Goal: Find specific page/section: Find specific page/section

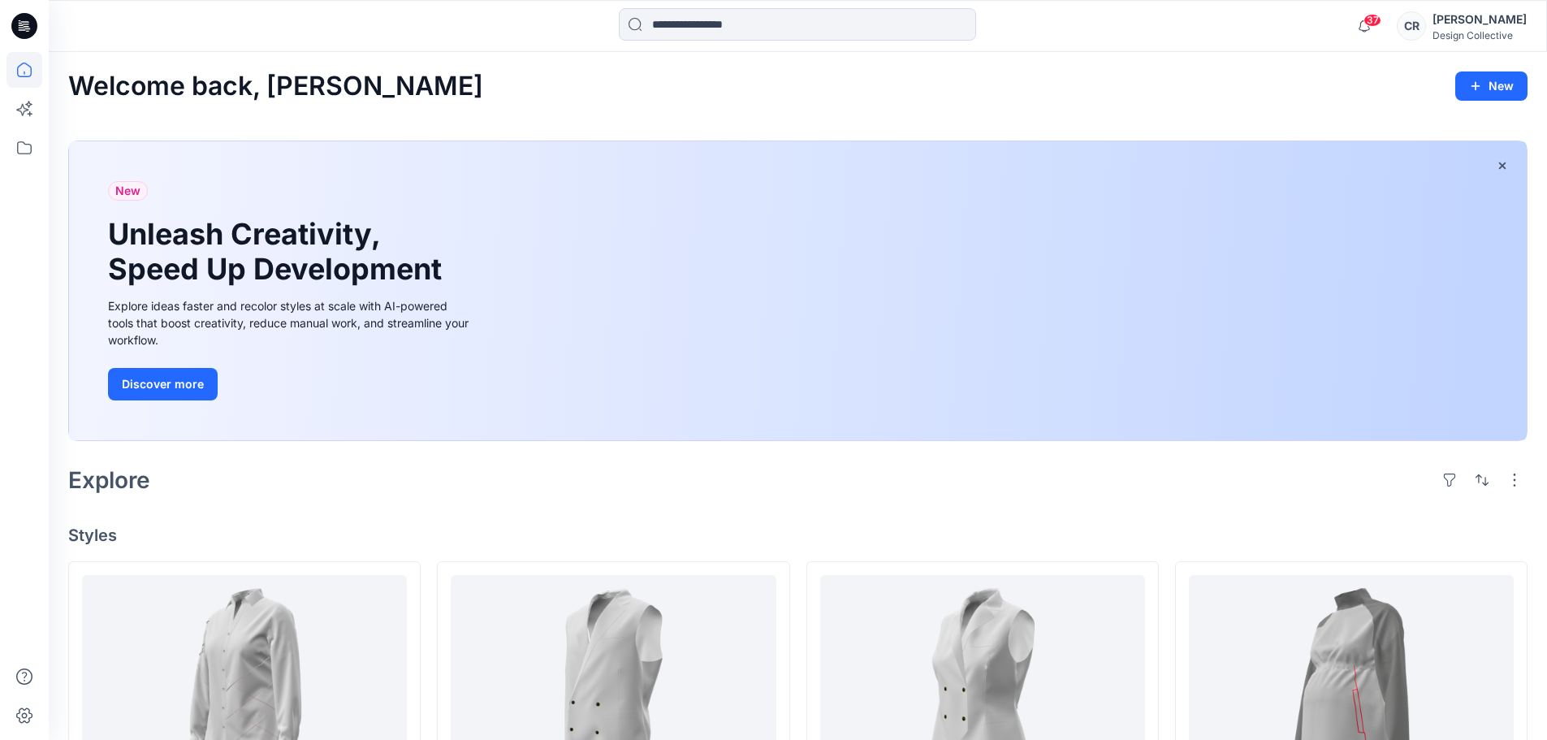
click at [1476, 20] on div "[PERSON_NAME]" at bounding box center [1479, 19] width 94 height 19
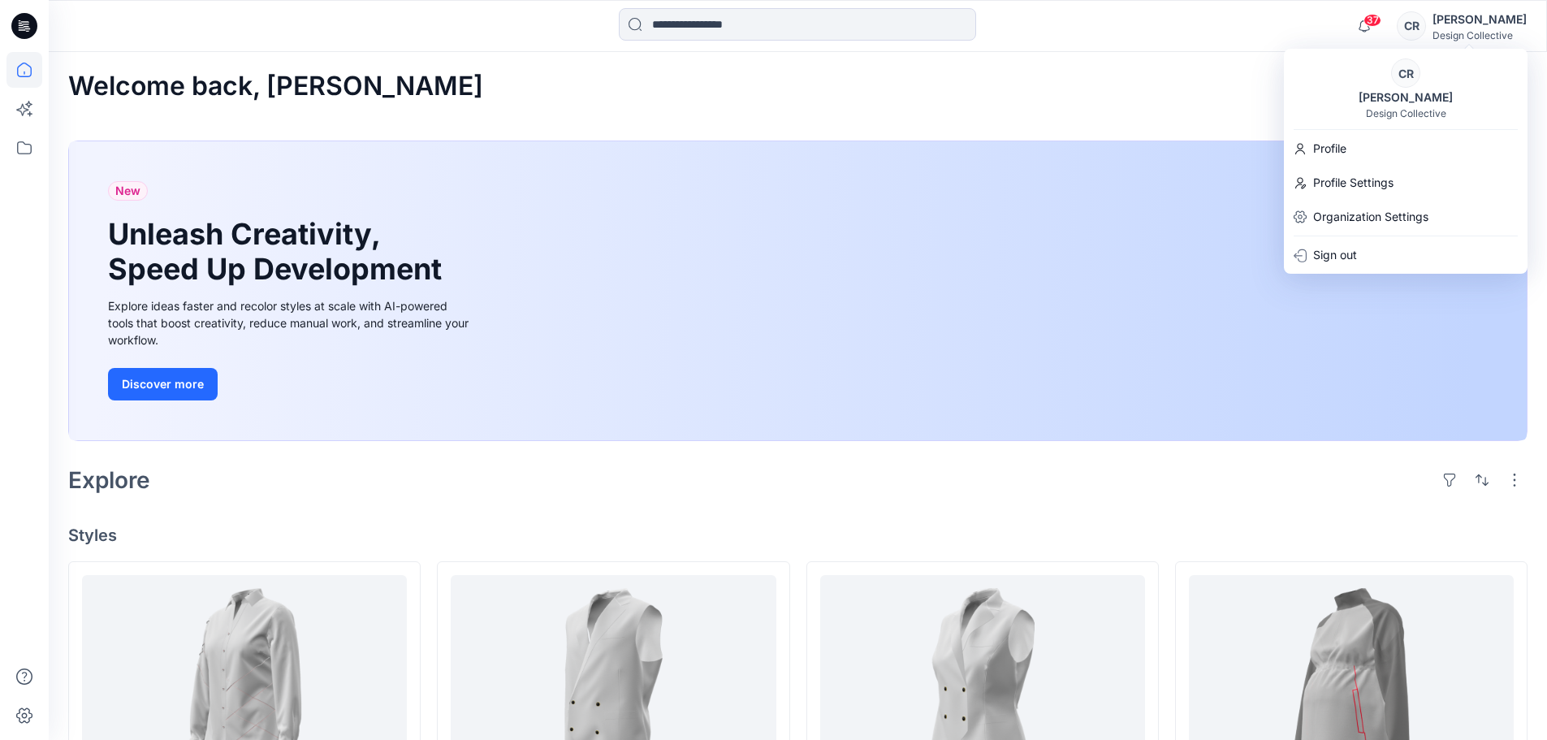
click at [1259, 71] on div "Welcome back, [PERSON_NAME] New" at bounding box center [797, 86] width 1459 height 30
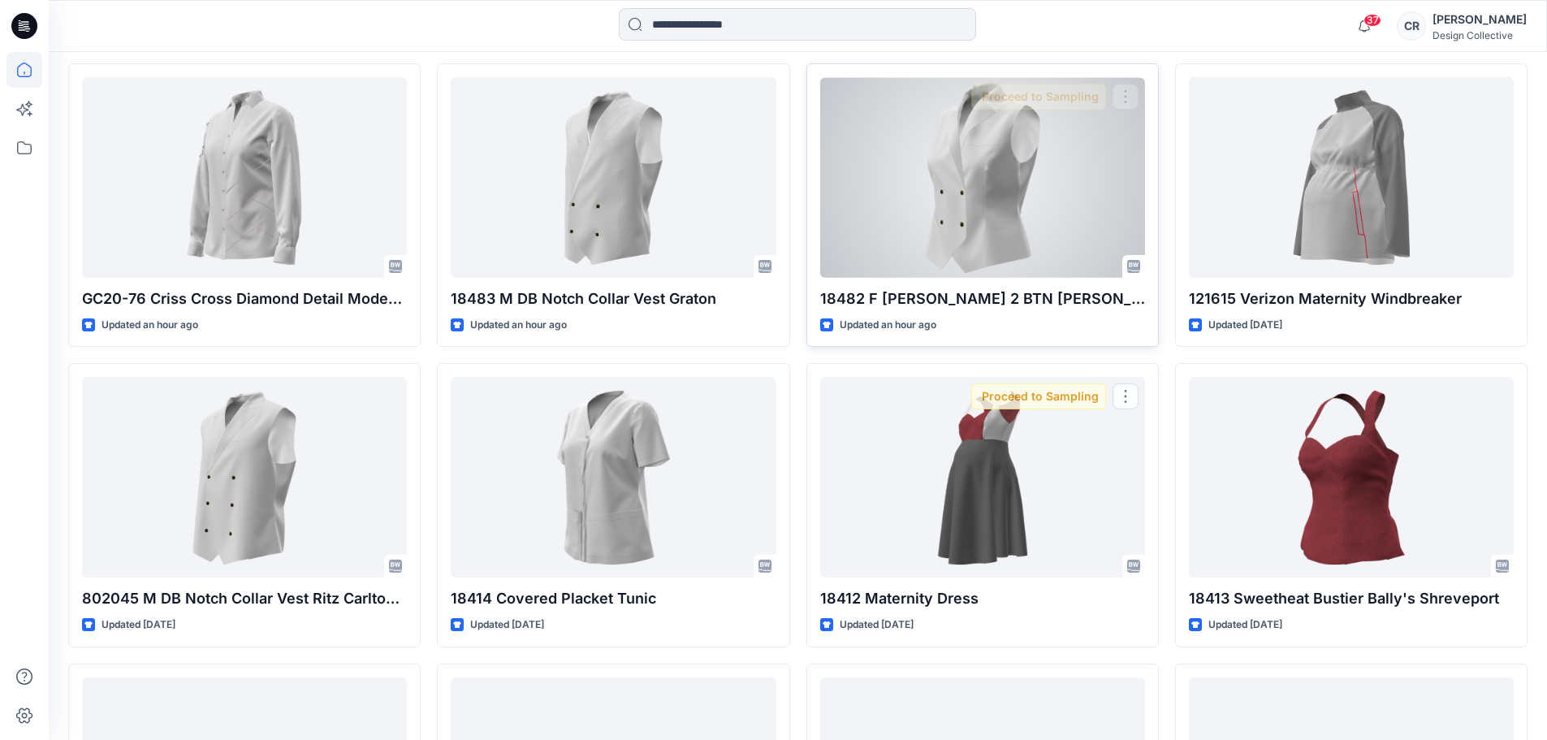
scroll to position [406, 0]
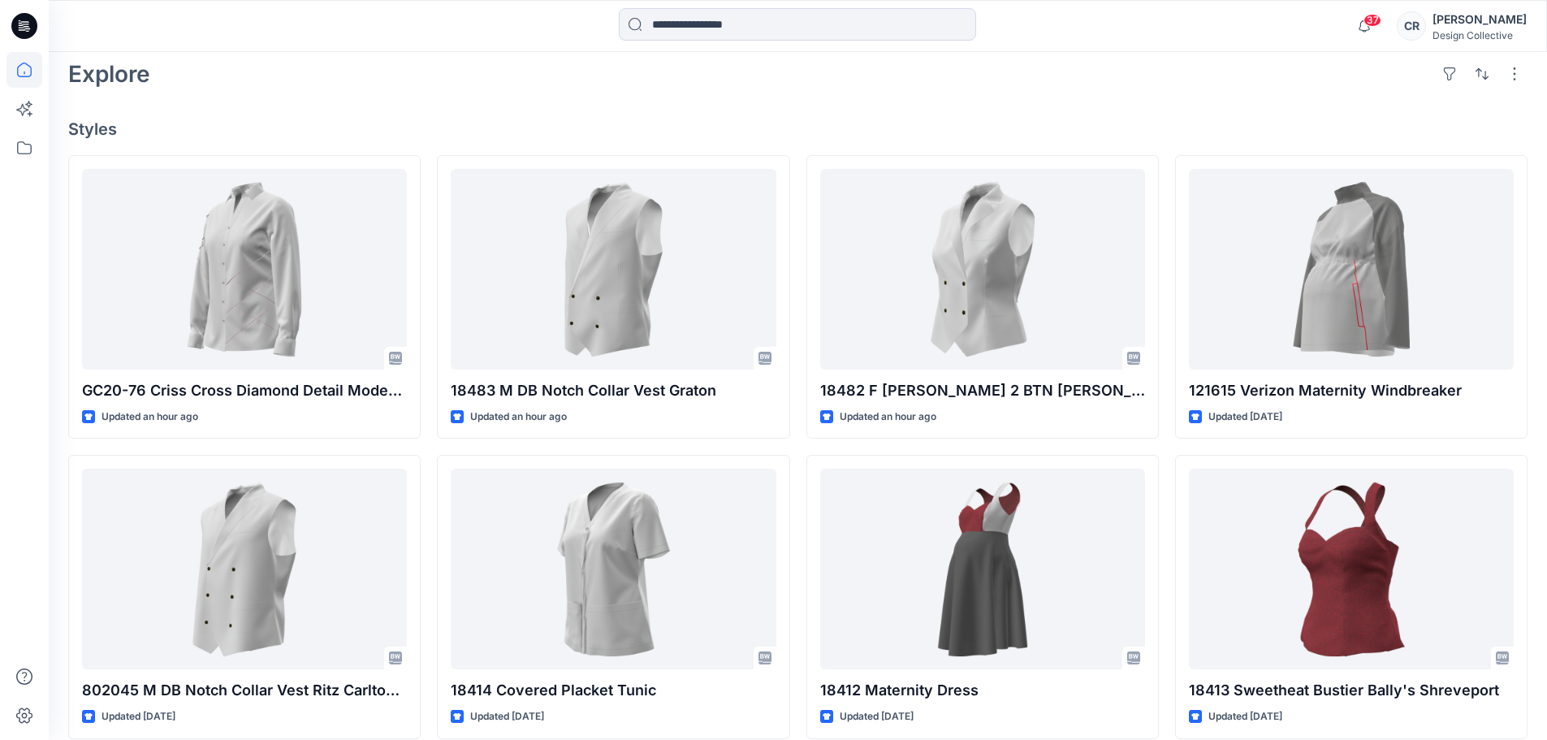
click at [1426, 21] on div "CR" at bounding box center [1411, 25] width 29 height 29
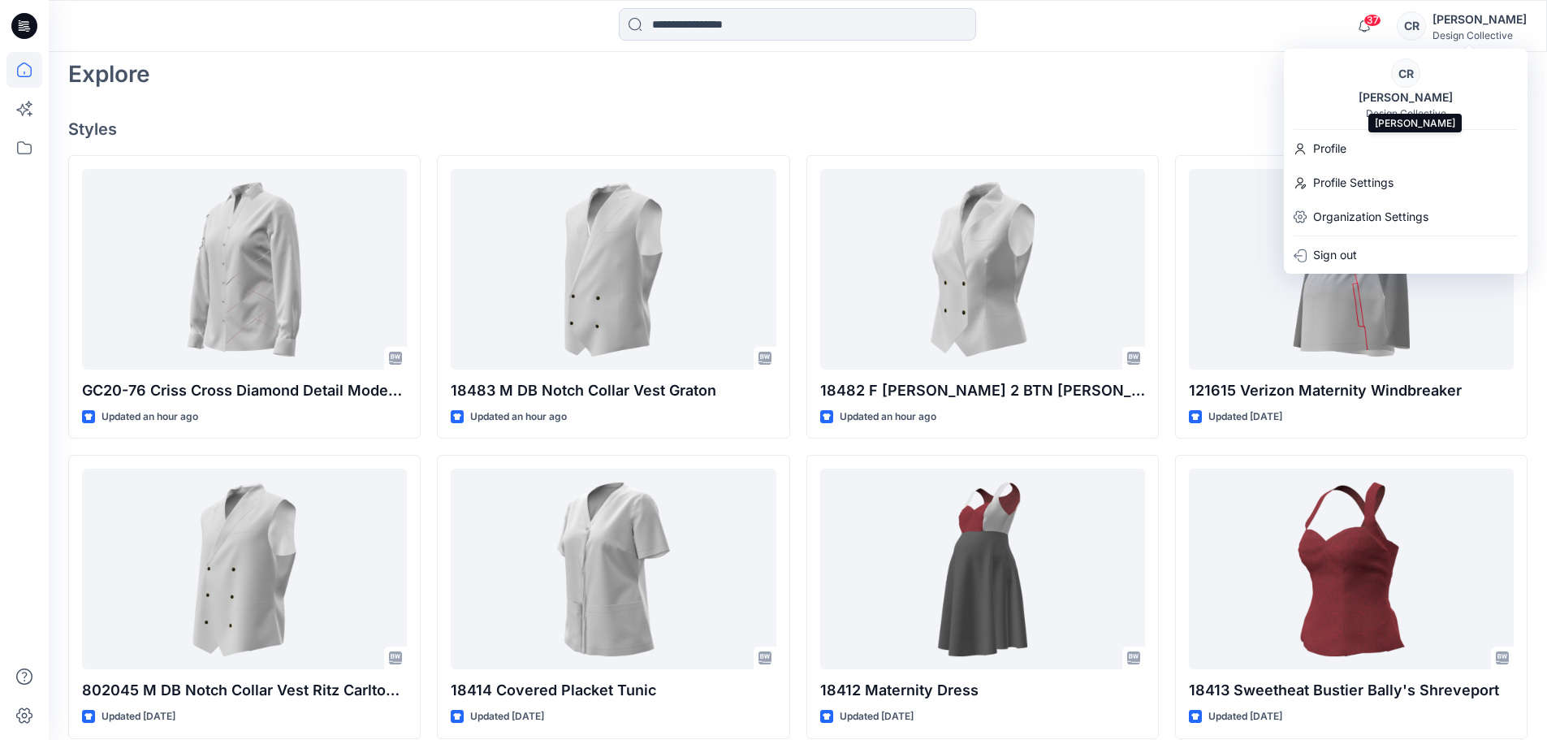
click at [1433, 99] on div "[PERSON_NAME]" at bounding box center [1406, 97] width 114 height 19
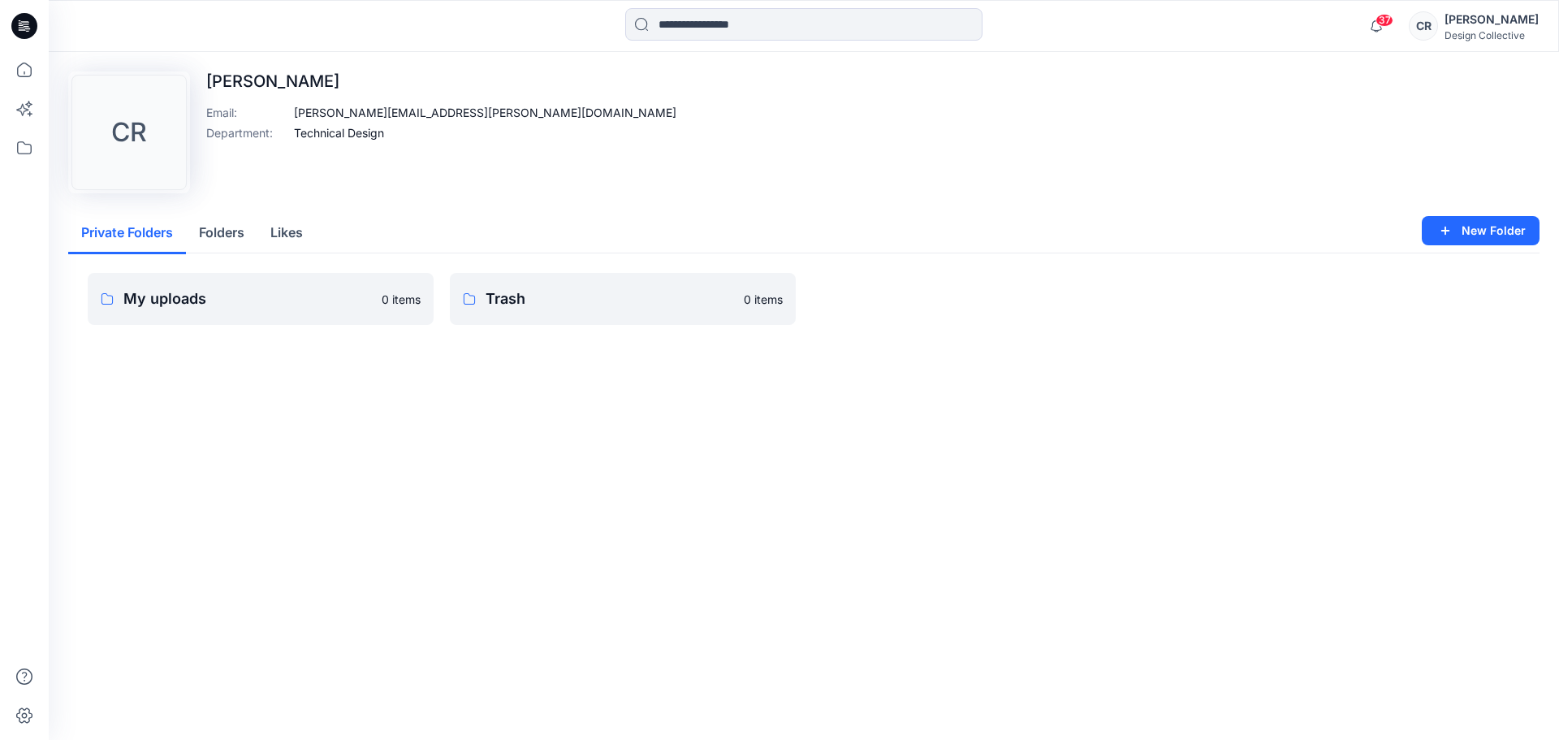
click at [198, 230] on button "Folders" at bounding box center [221, 233] width 71 height 41
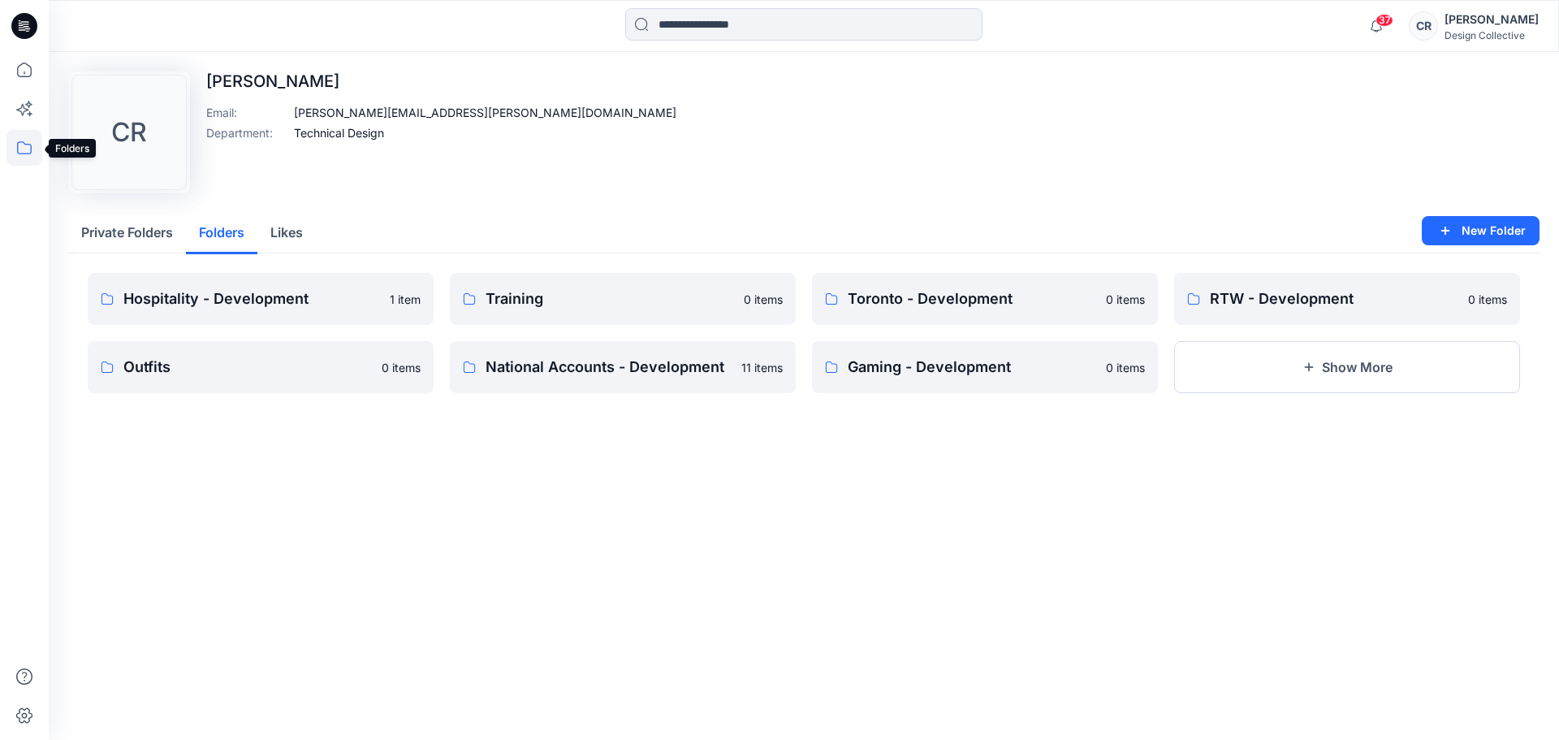
click at [15, 149] on icon at bounding box center [24, 148] width 36 height 36
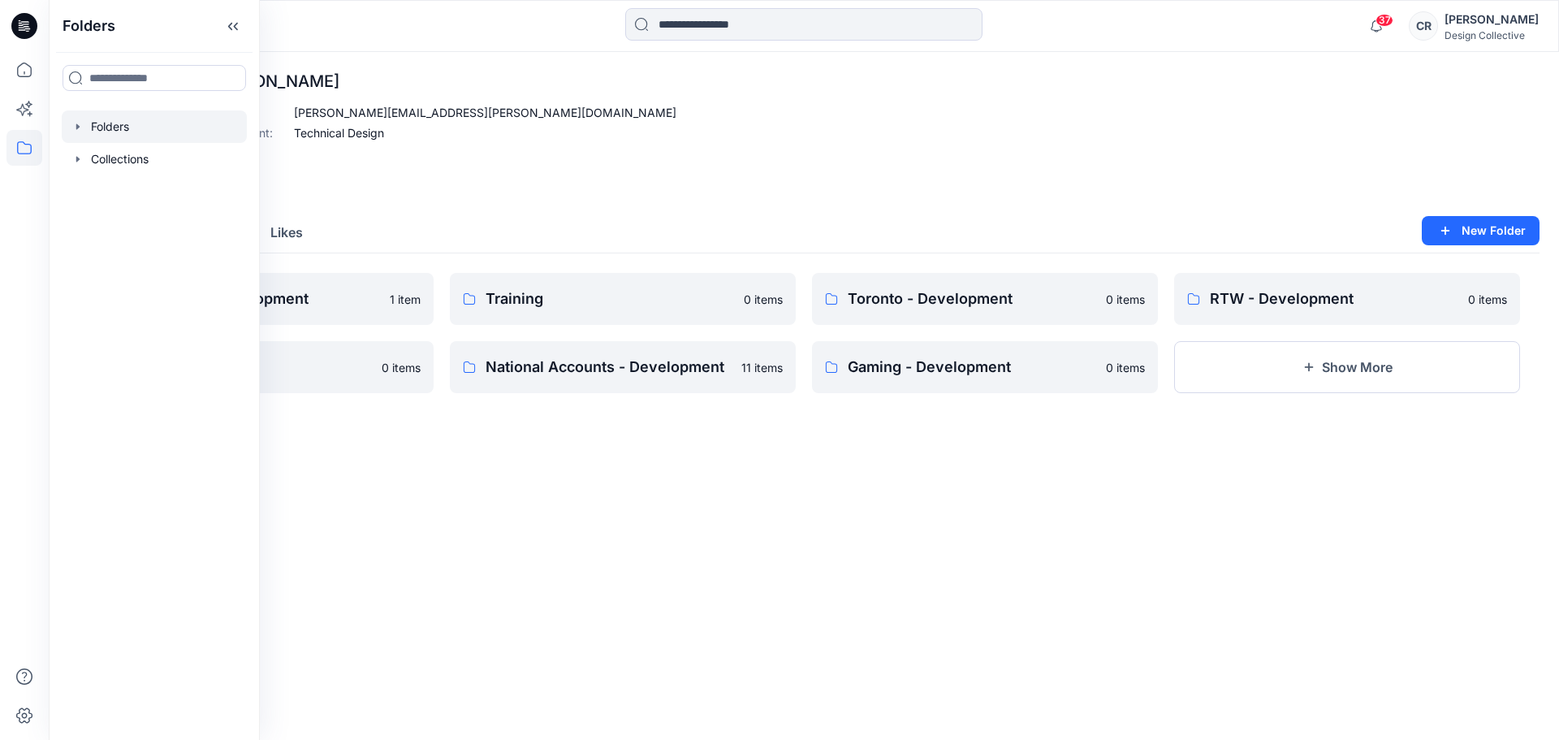
click at [81, 131] on icon "button" at bounding box center [77, 126] width 13 height 13
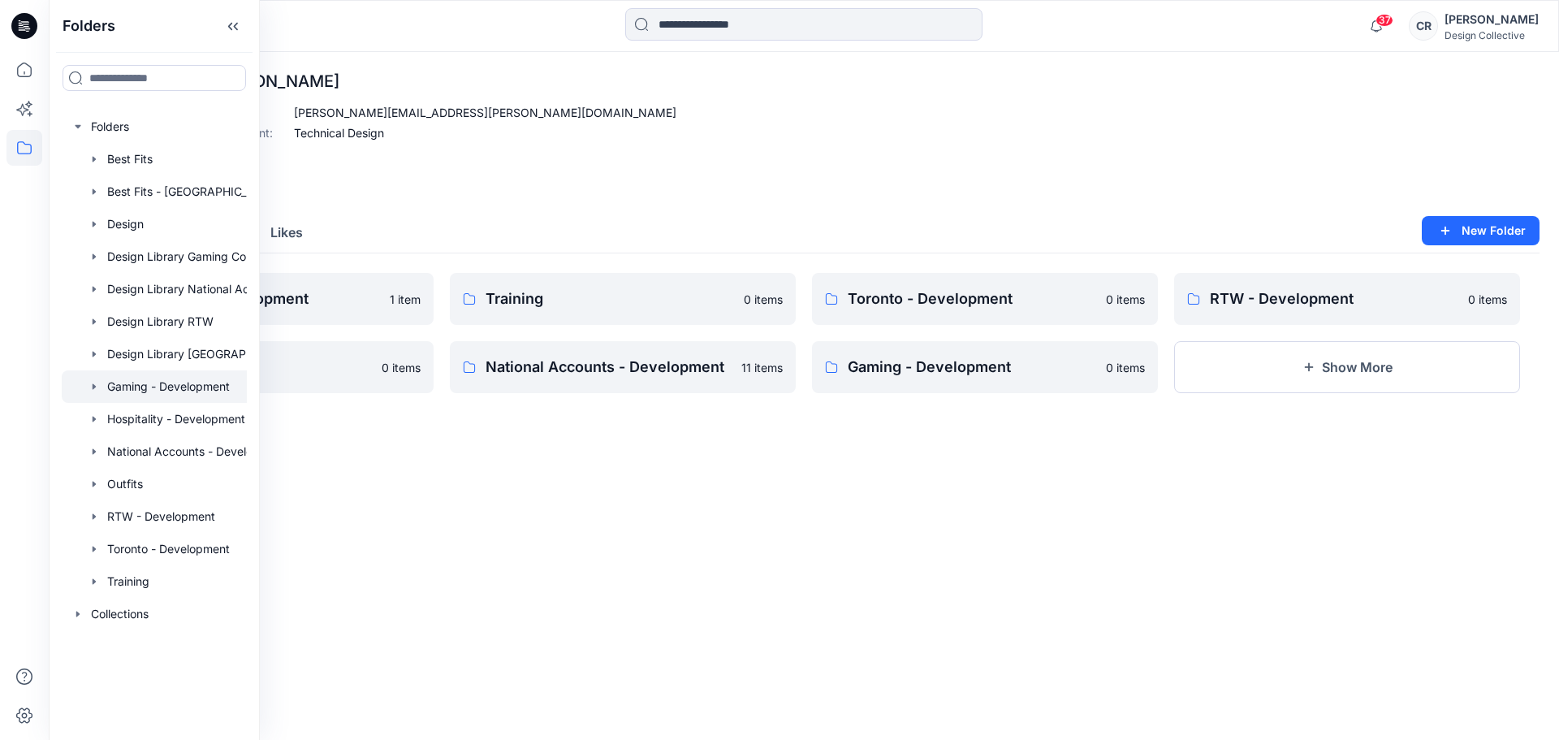
click at [96, 387] on icon "button" at bounding box center [94, 386] width 13 height 13
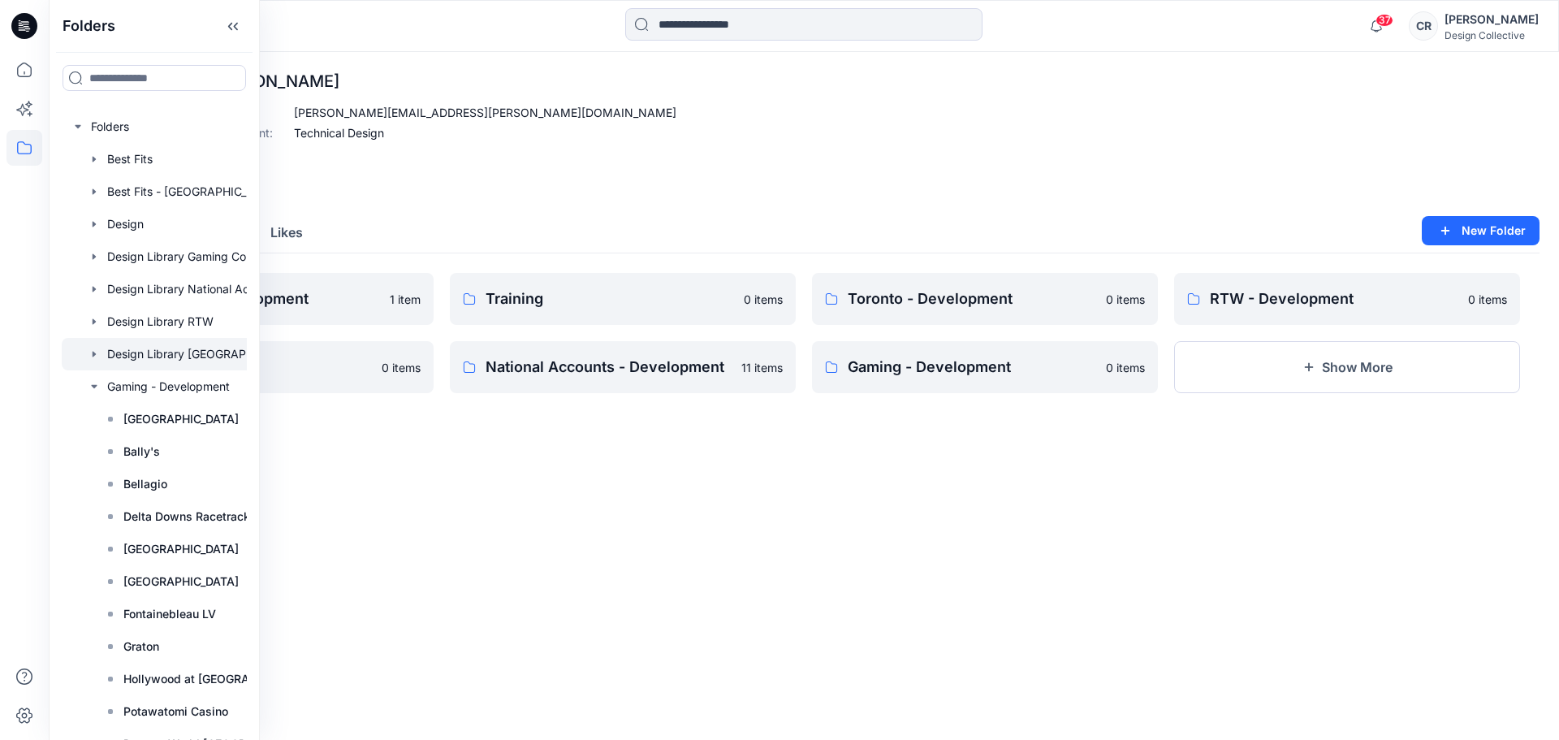
click at [94, 356] on icon "button" at bounding box center [94, 354] width 13 height 13
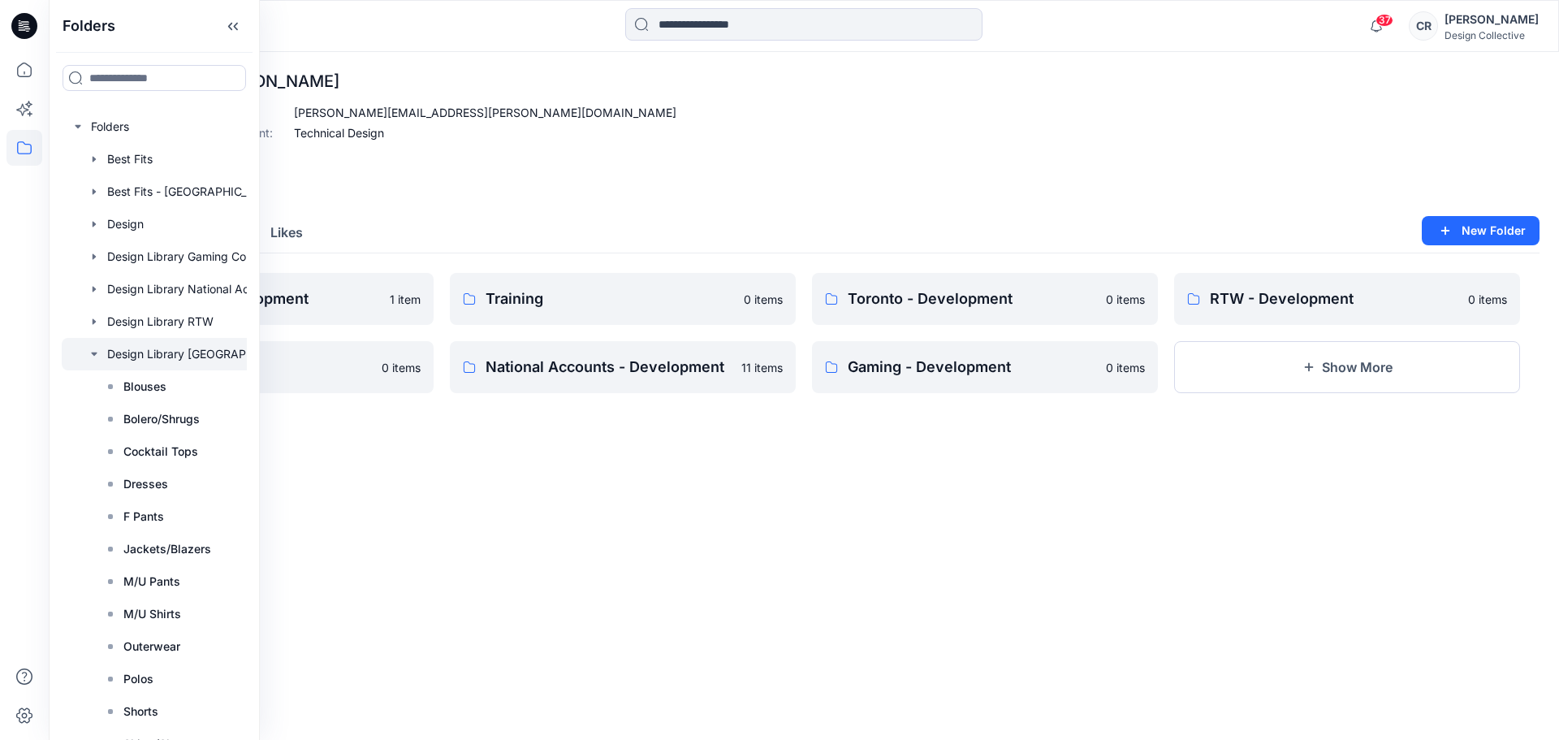
click at [94, 356] on icon "button" at bounding box center [94, 354] width 13 height 13
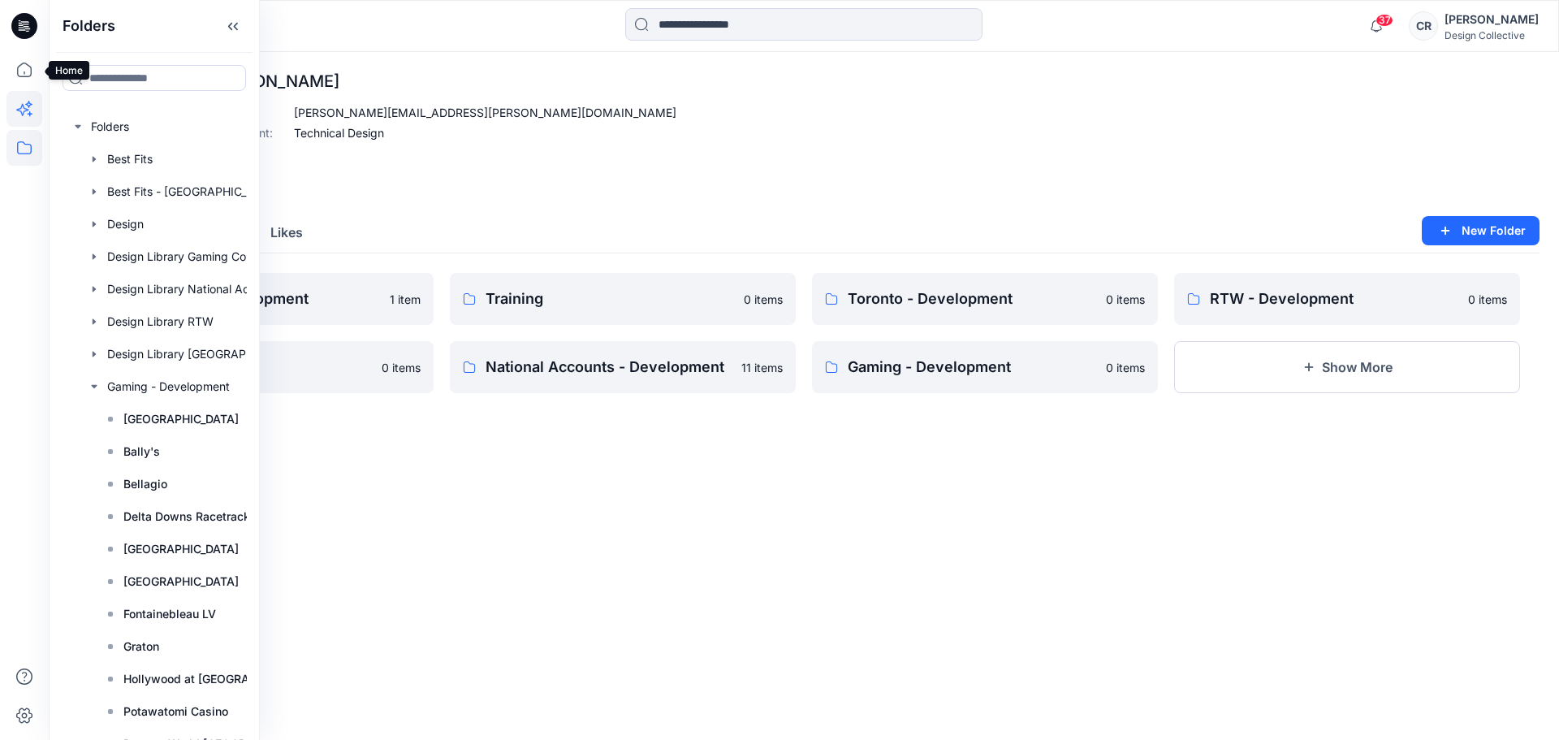
drag, startPoint x: 22, startPoint y: 80, endPoint x: 32, endPoint y: 101, distance: 24.0
click at [22, 80] on icon at bounding box center [24, 70] width 36 height 36
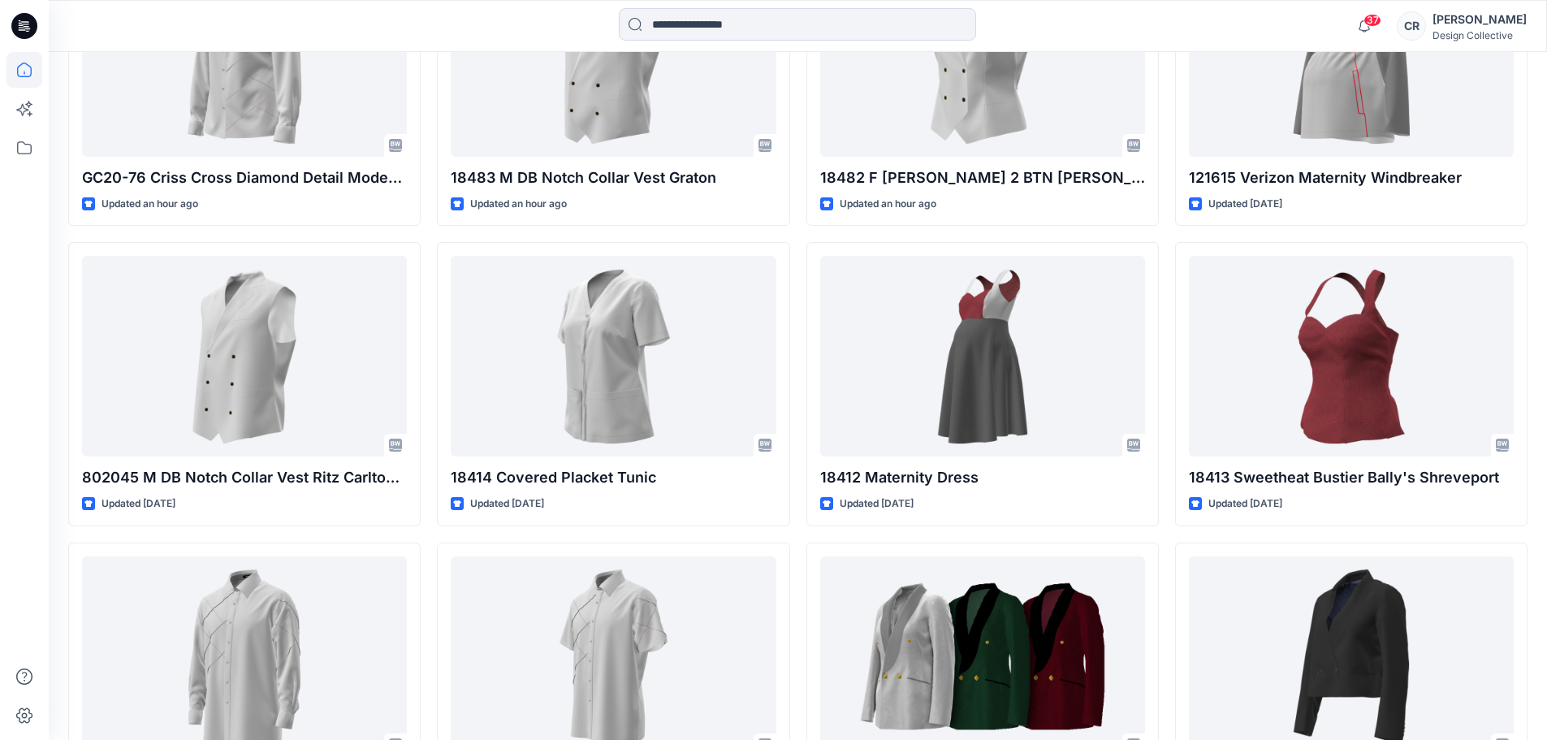
scroll to position [633, 0]
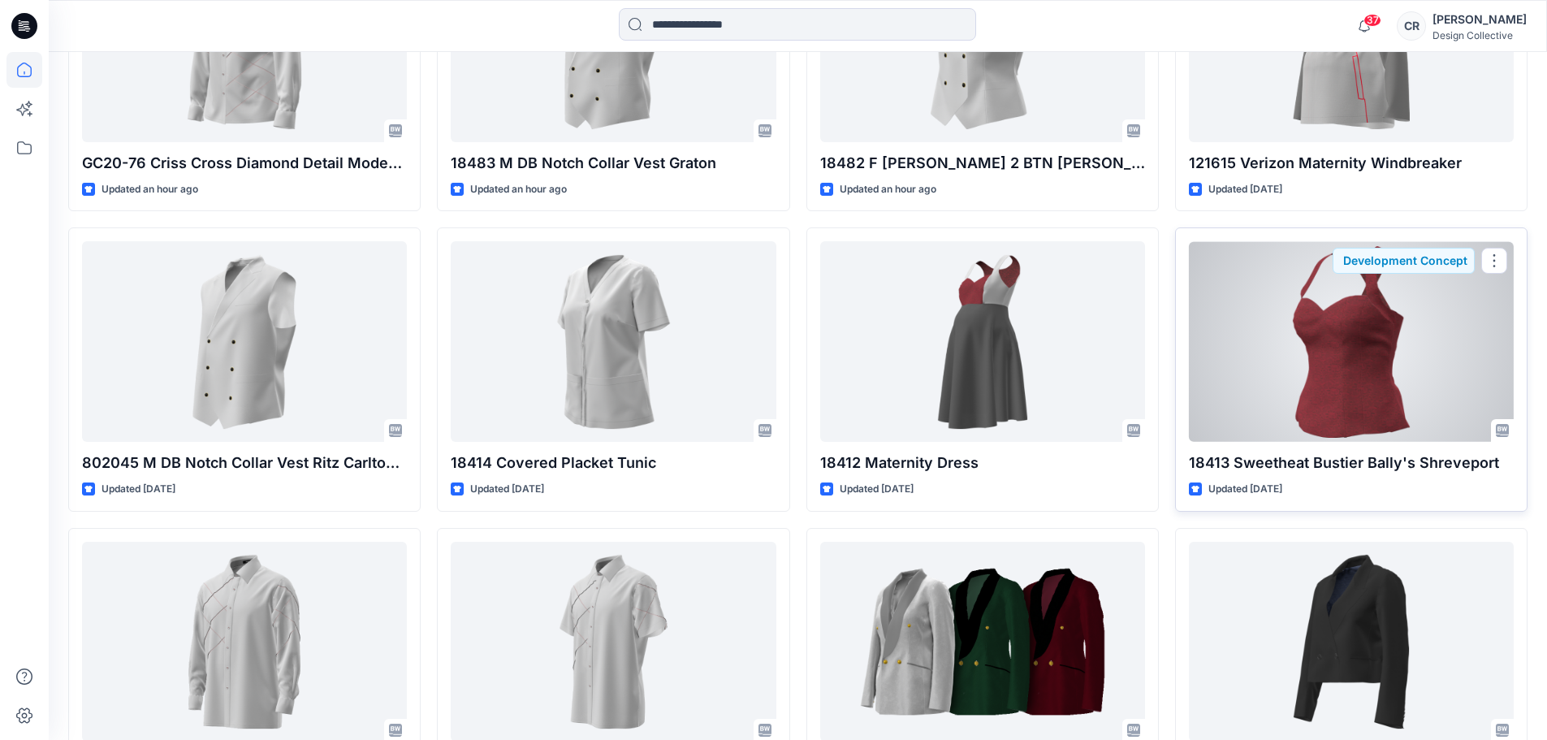
click at [1388, 356] on div at bounding box center [1351, 341] width 325 height 201
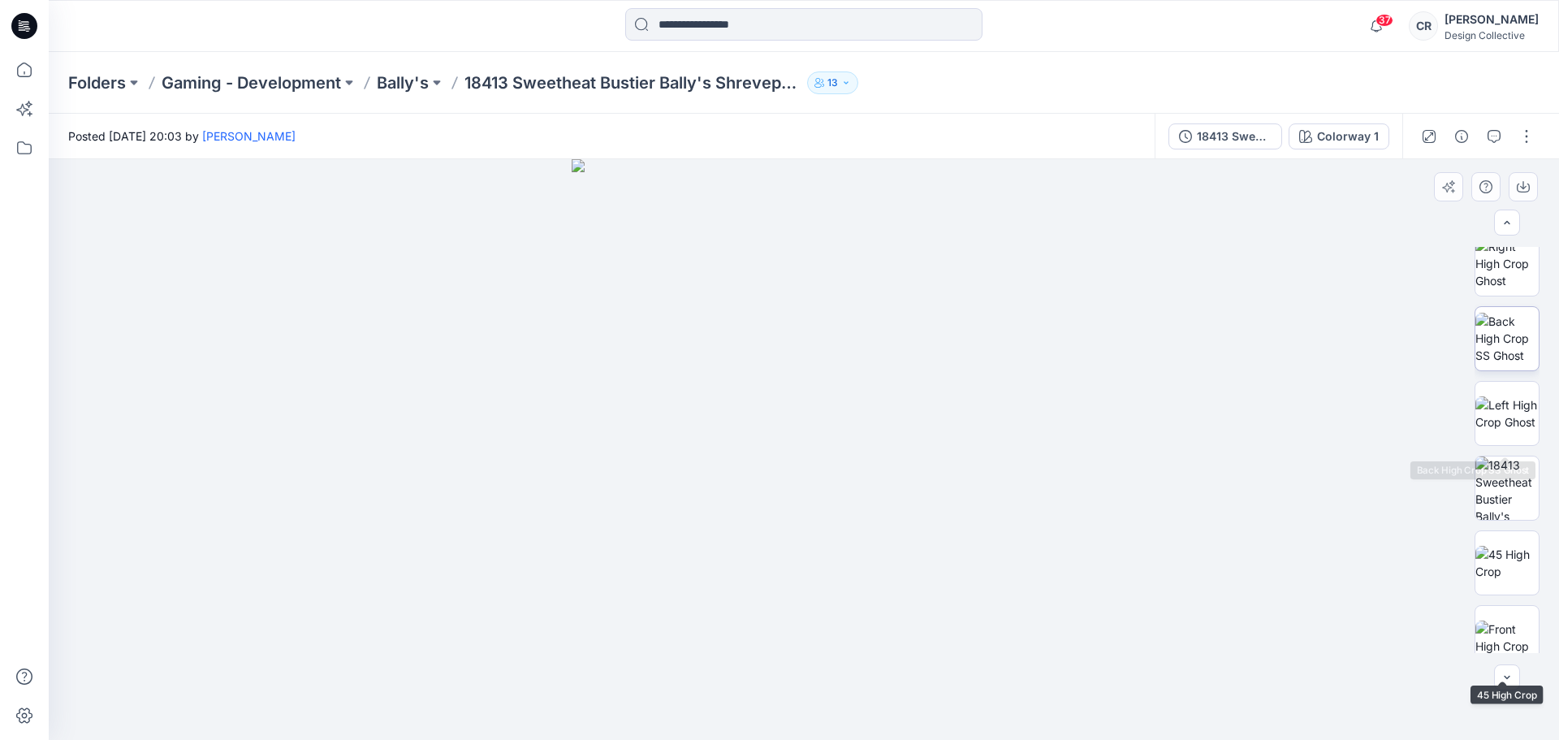
scroll to position [81, 0]
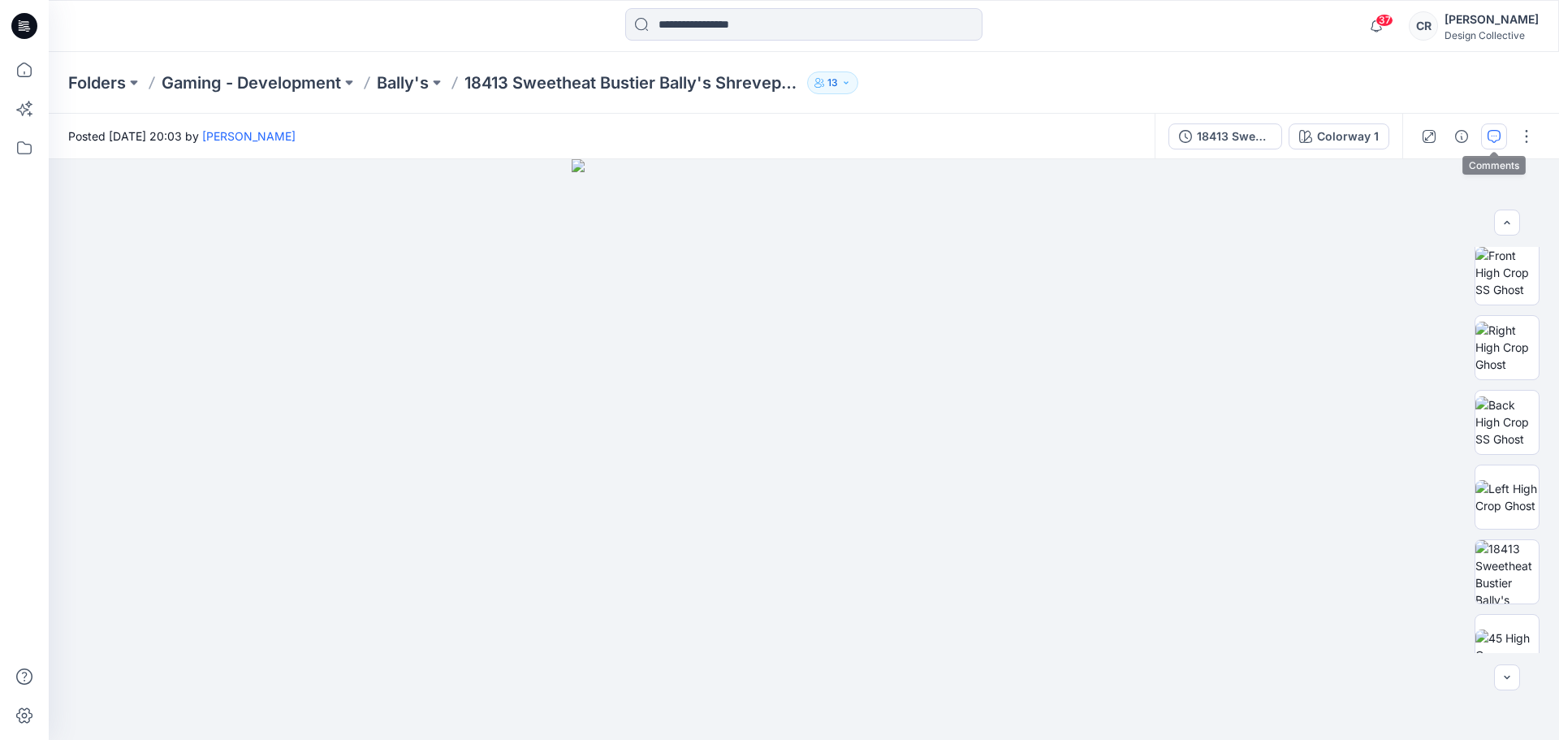
click at [1501, 136] on button "button" at bounding box center [1494, 136] width 26 height 26
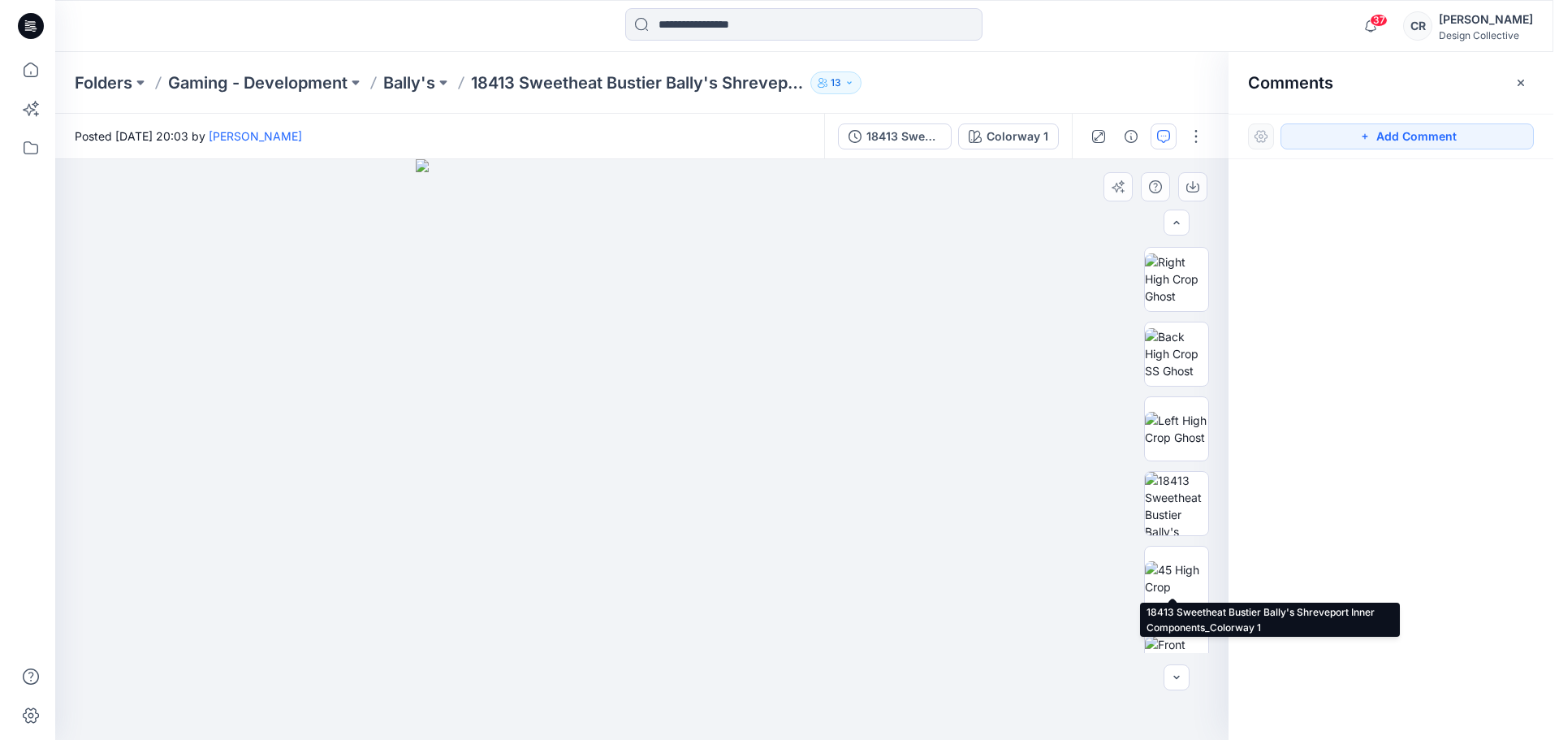
scroll to position [0, 0]
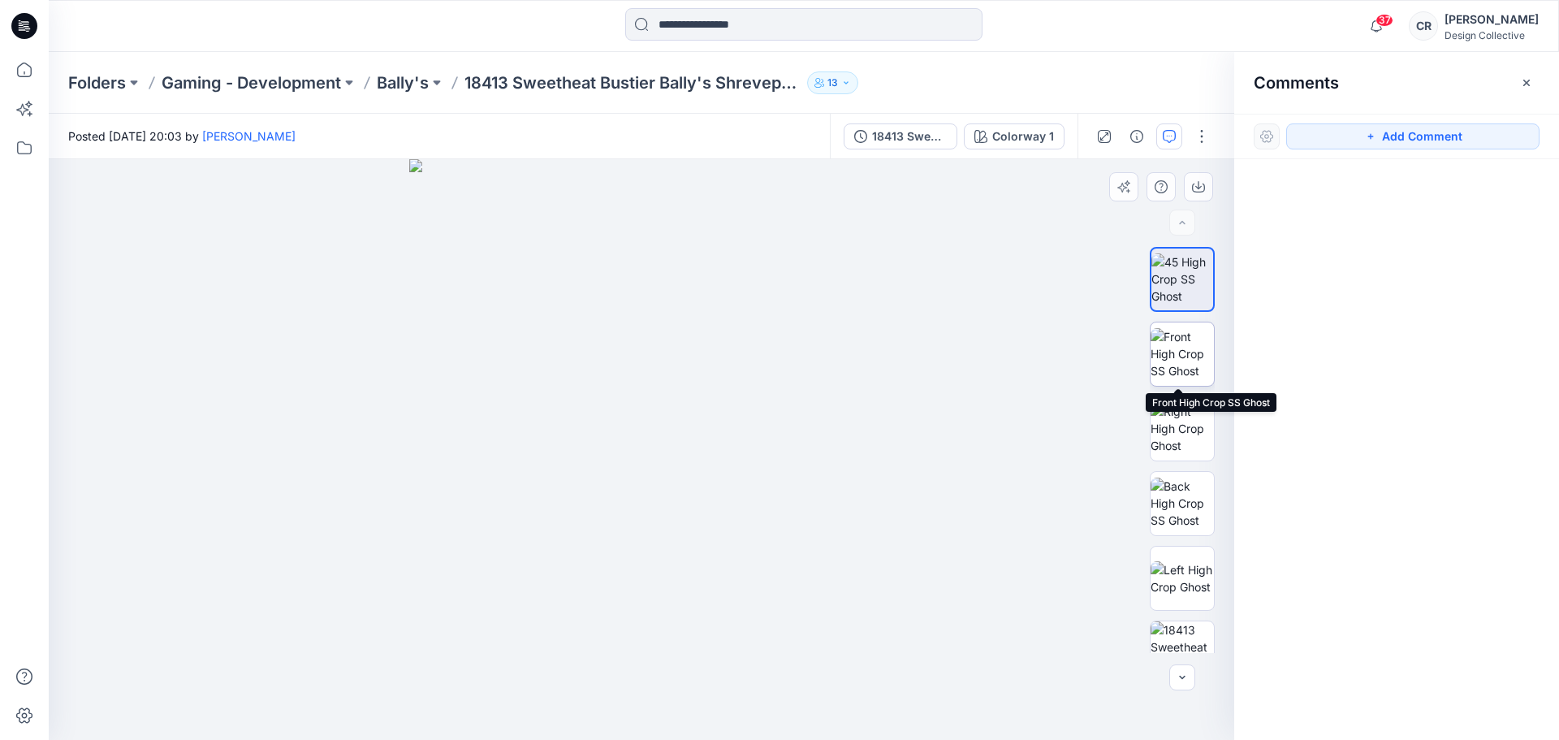
click at [1179, 346] on img at bounding box center [1182, 353] width 63 height 51
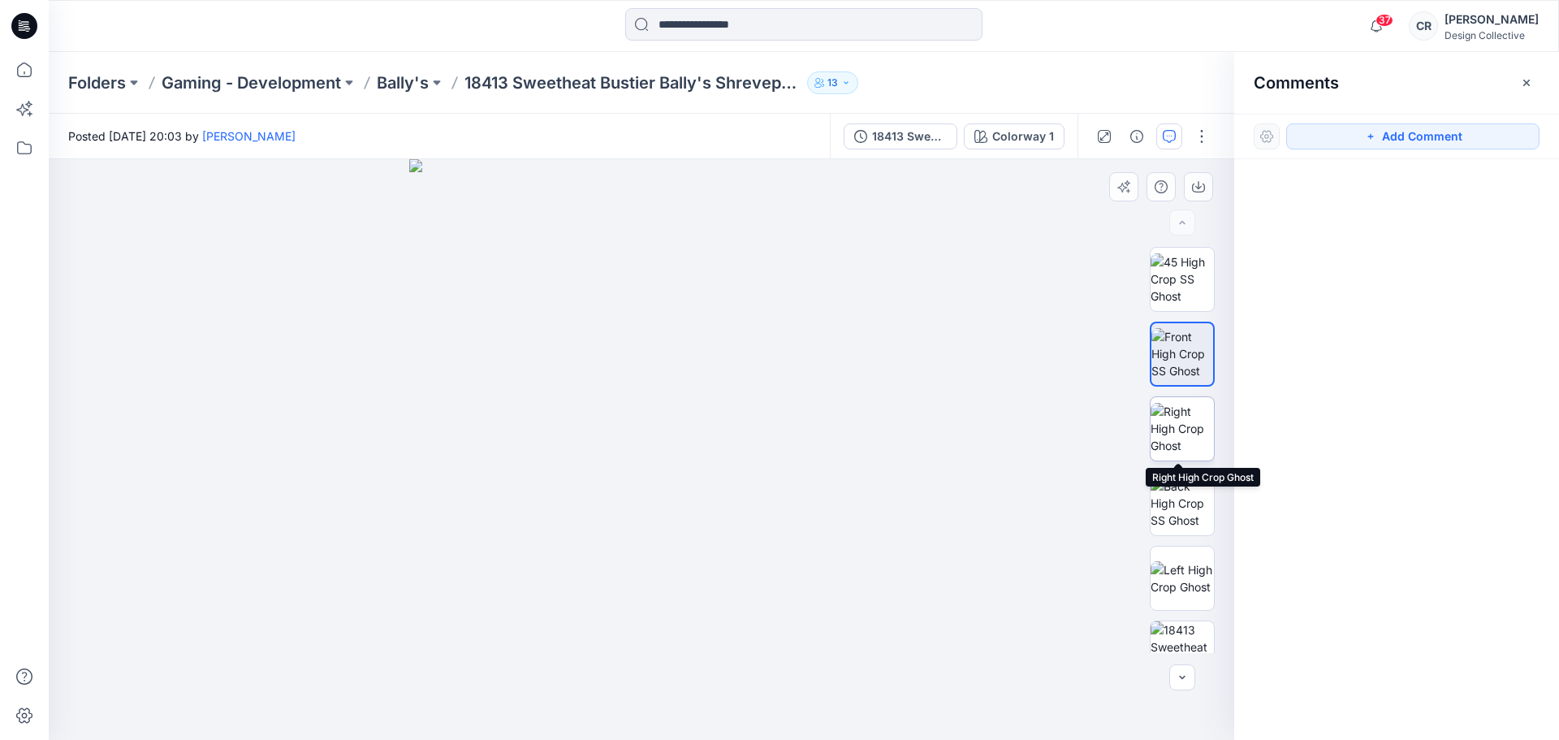
click at [1180, 422] on img at bounding box center [1182, 428] width 63 height 51
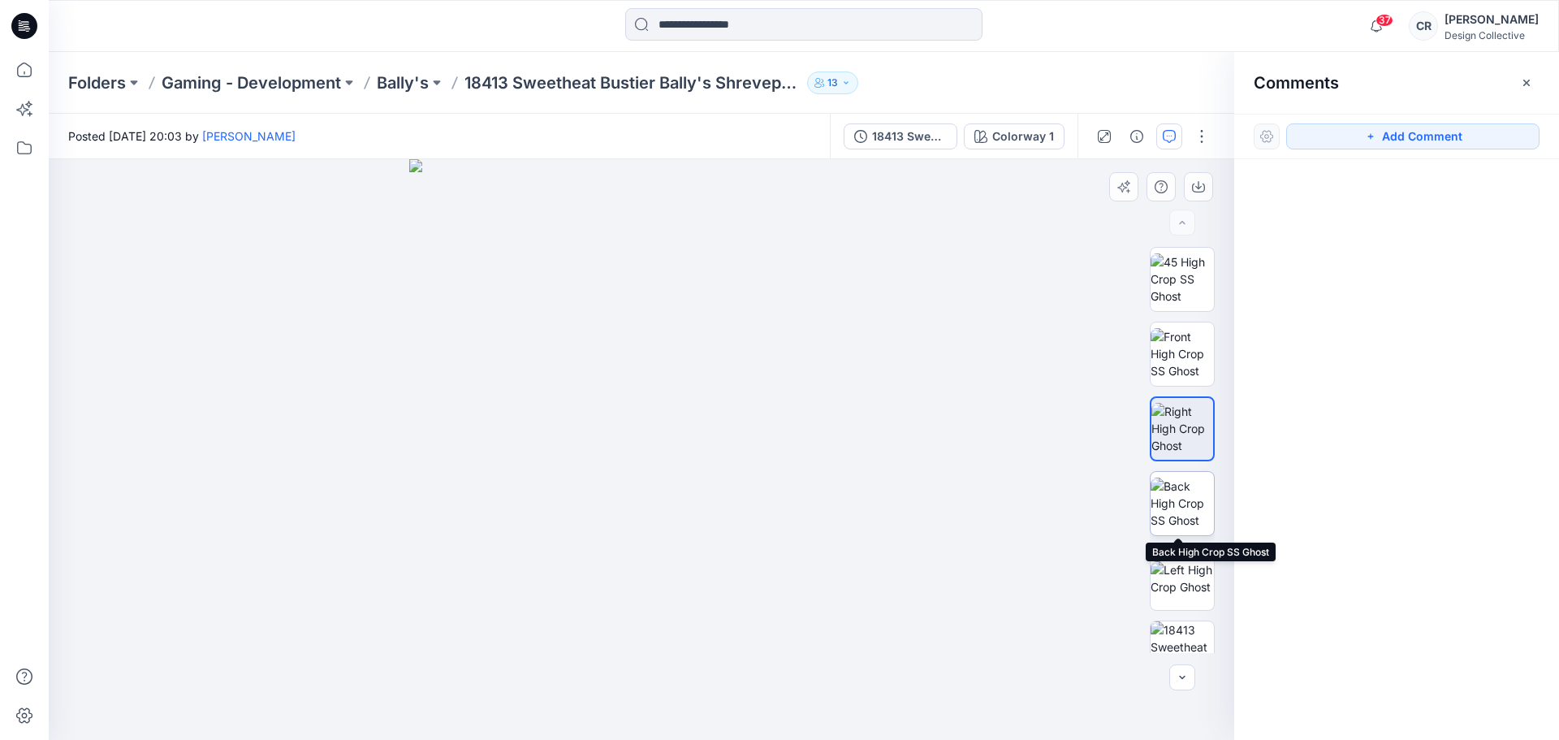
click at [1172, 506] on img at bounding box center [1182, 502] width 63 height 51
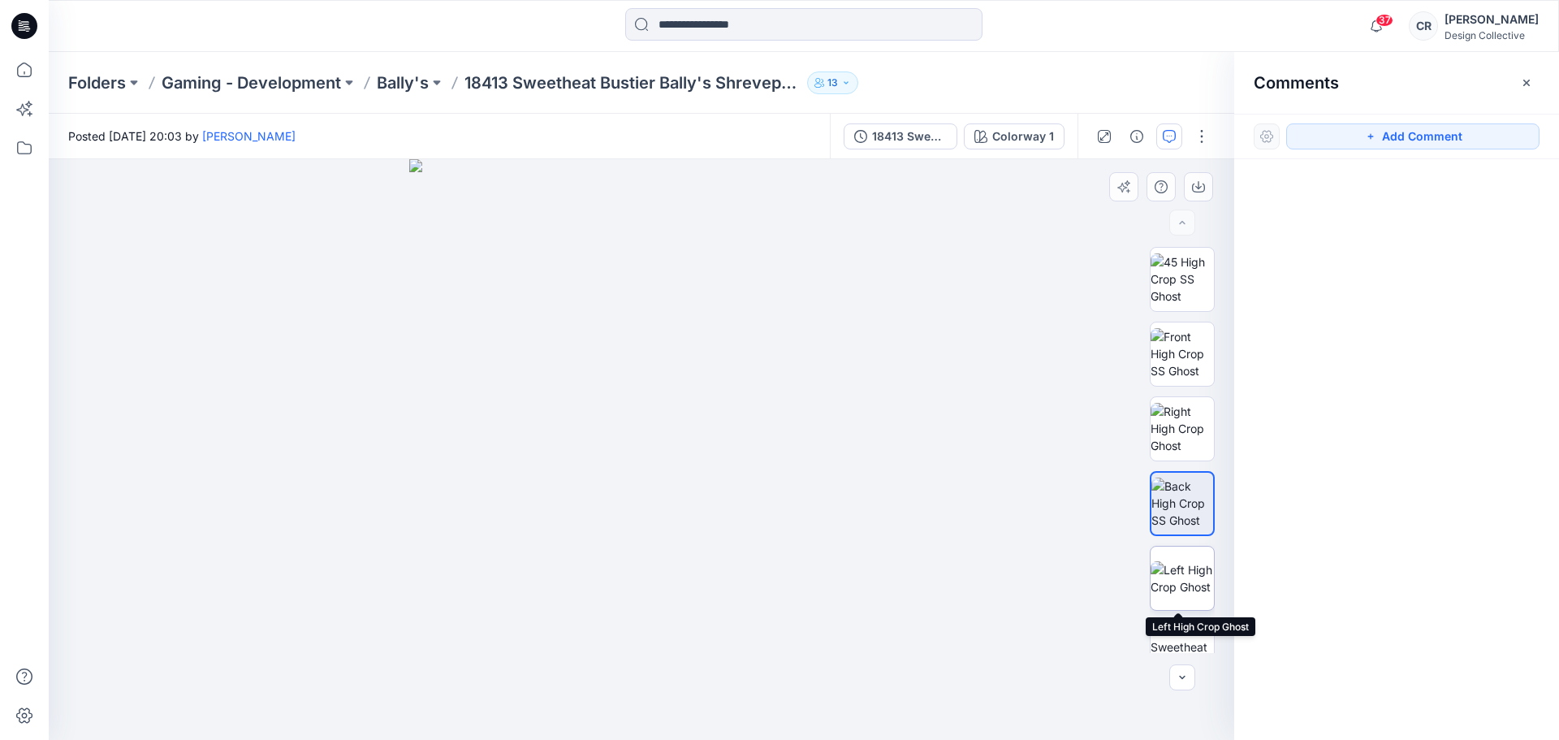
click at [1176, 590] on img at bounding box center [1182, 578] width 63 height 34
click at [1171, 634] on img at bounding box center [1182, 652] width 63 height 63
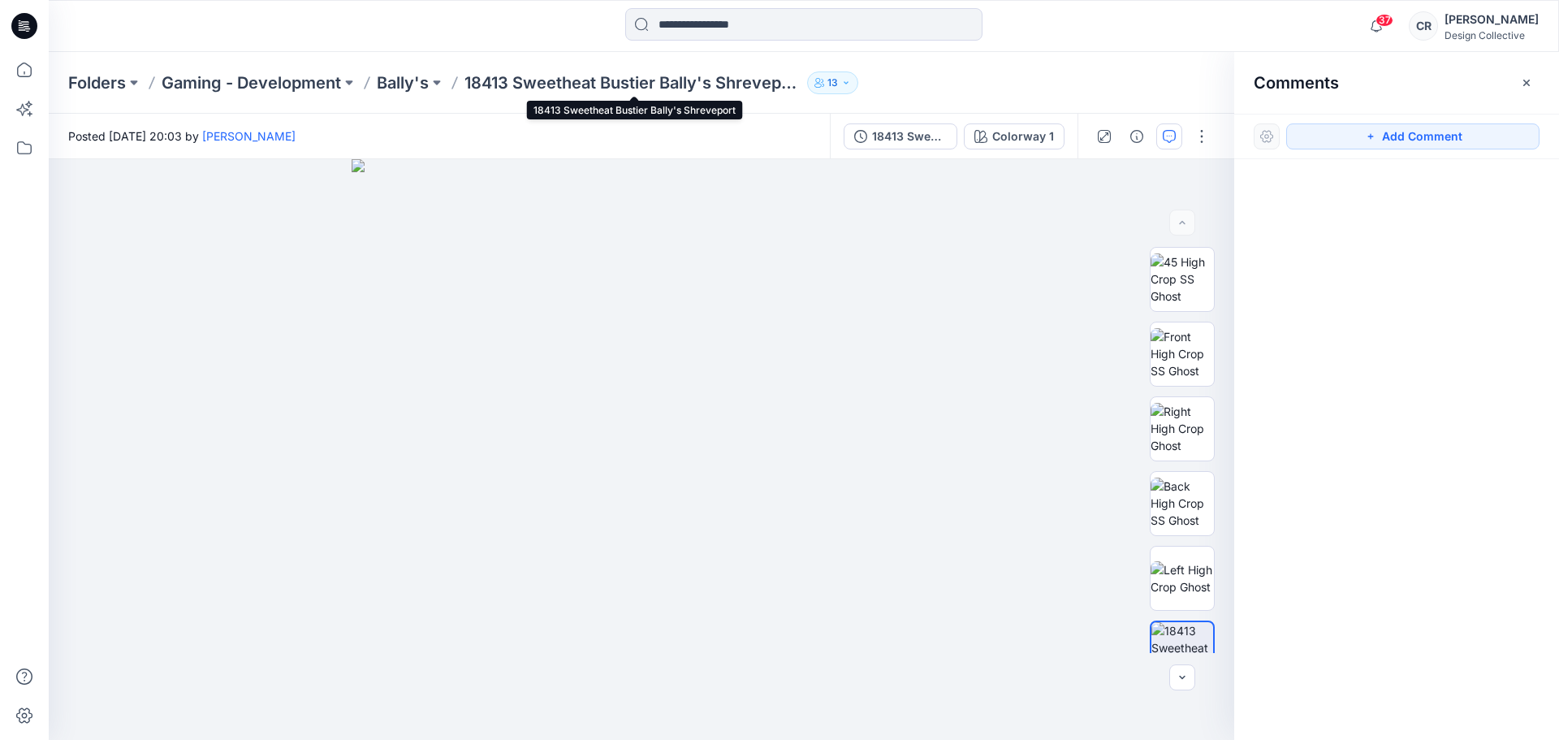
click at [531, 86] on p "18413 Sweetheat Bustier Bally's Shreveport" at bounding box center [632, 82] width 336 height 23
click at [432, 84] on button at bounding box center [437, 82] width 16 height 23
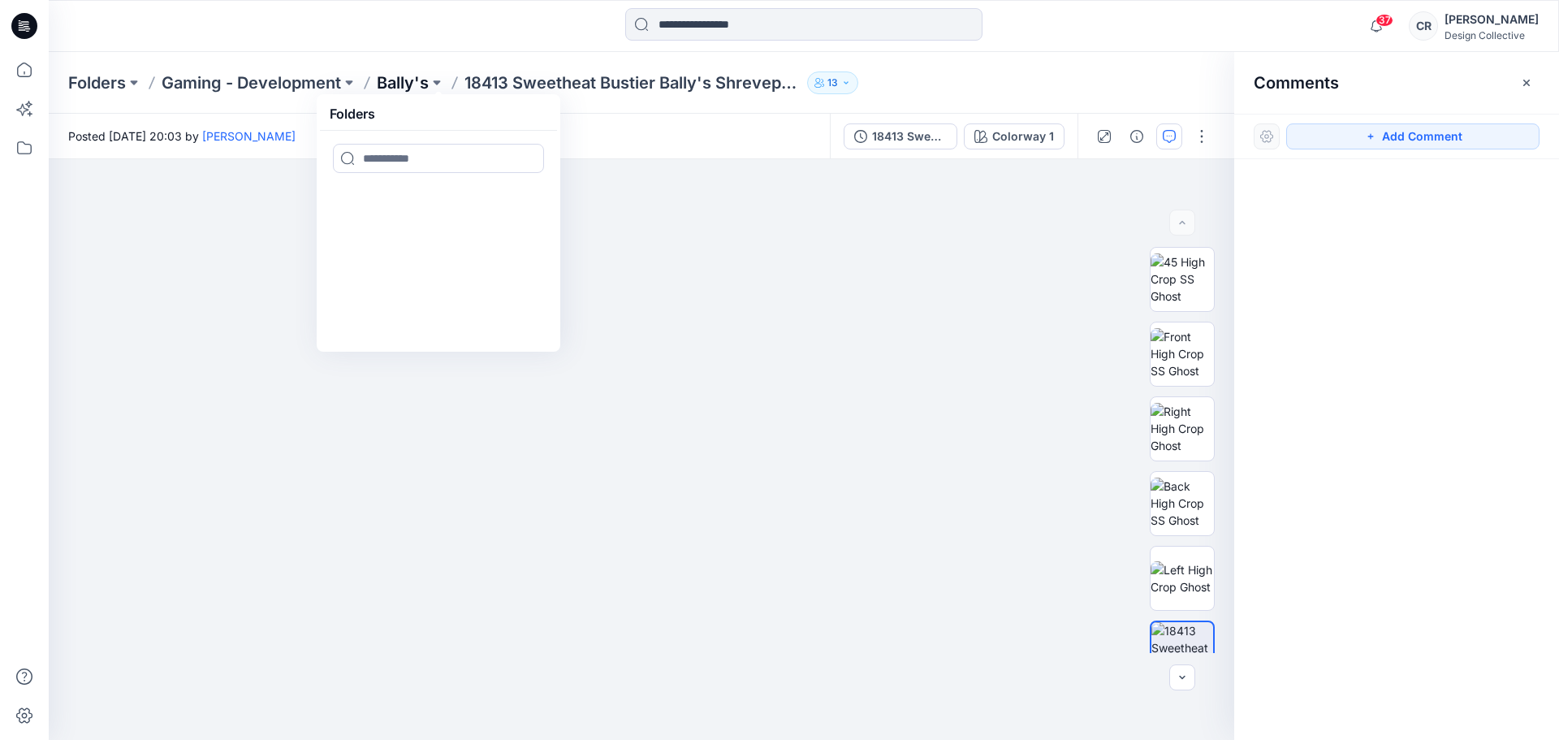
click at [399, 84] on p "Bally's" at bounding box center [403, 82] width 52 height 23
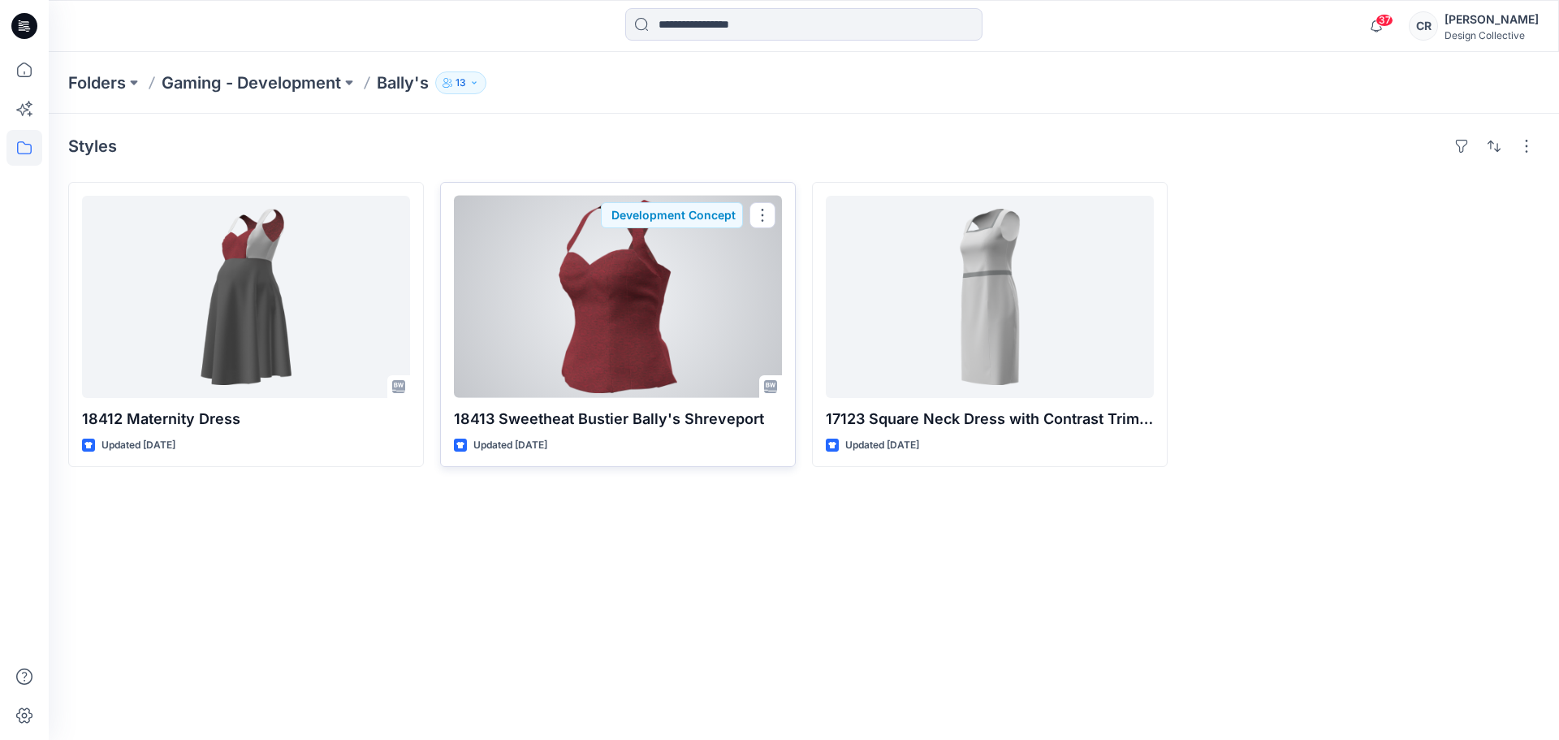
click at [604, 322] on div at bounding box center [618, 297] width 328 height 202
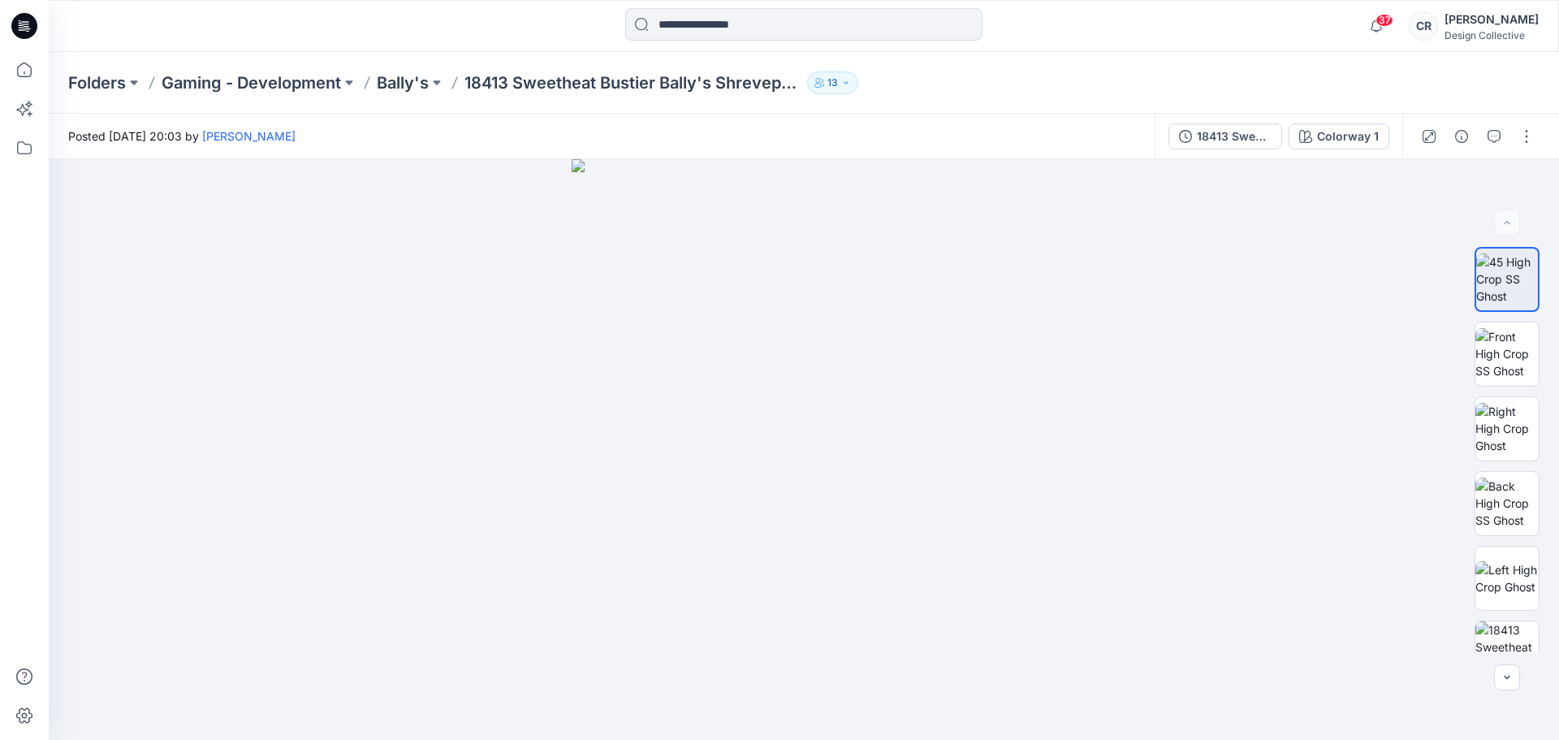
click at [1509, 139] on div at bounding box center [1477, 136] width 150 height 45
click at [1518, 138] on button "button" at bounding box center [1527, 136] width 26 height 26
click at [1489, 309] on button "View" at bounding box center [1458, 302] width 149 height 30
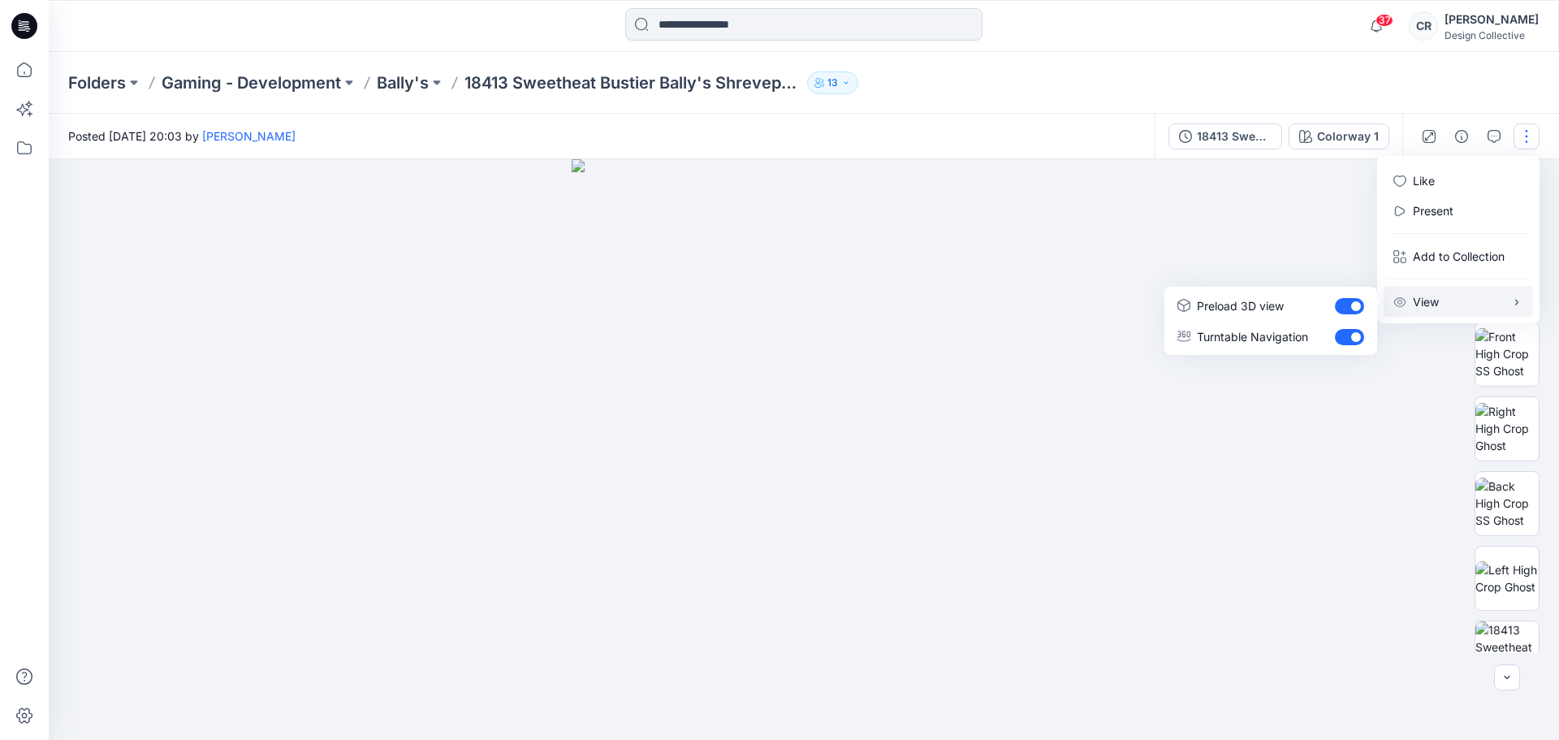
click at [1315, 204] on div at bounding box center [804, 449] width 1510 height 581
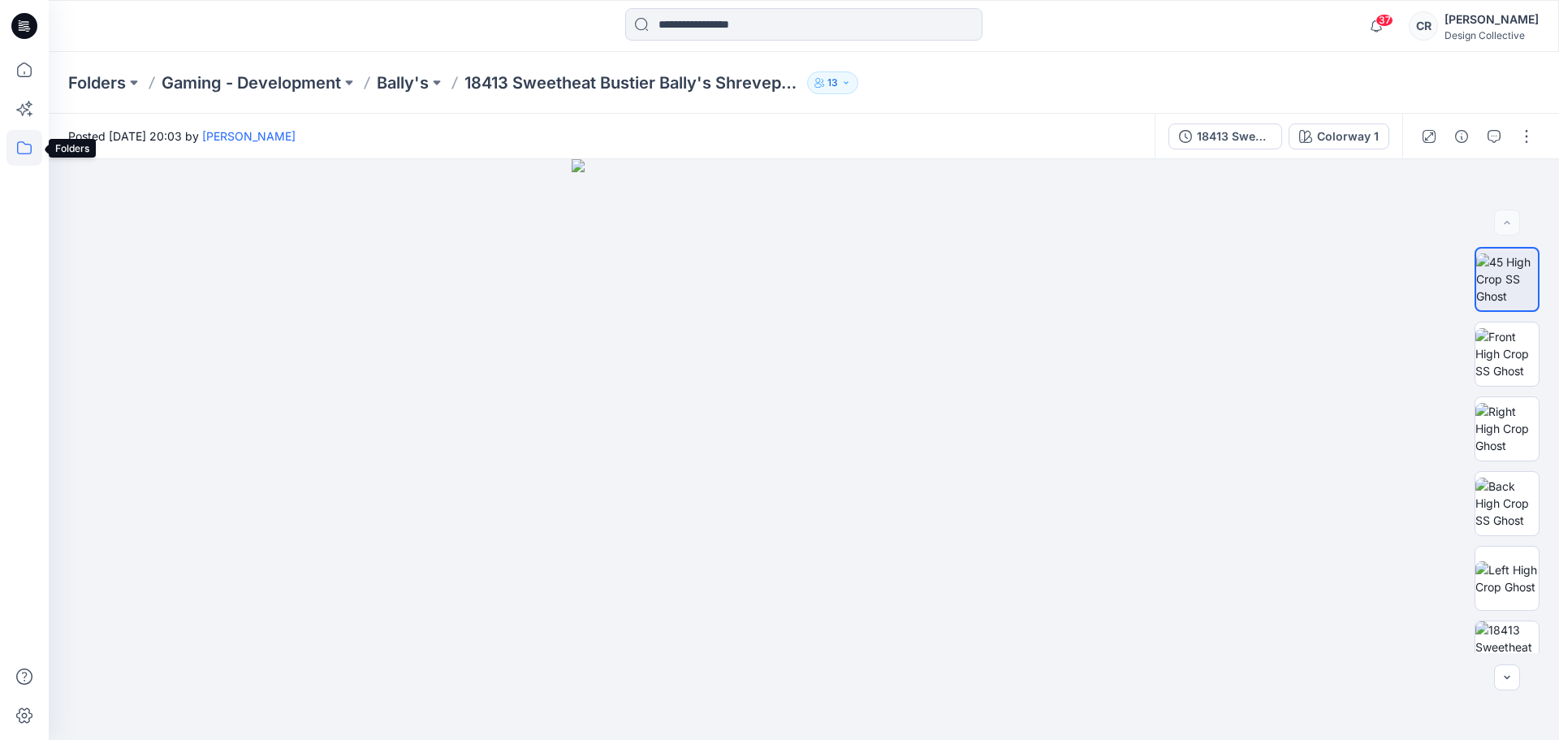
click at [24, 164] on icon at bounding box center [24, 148] width 36 height 36
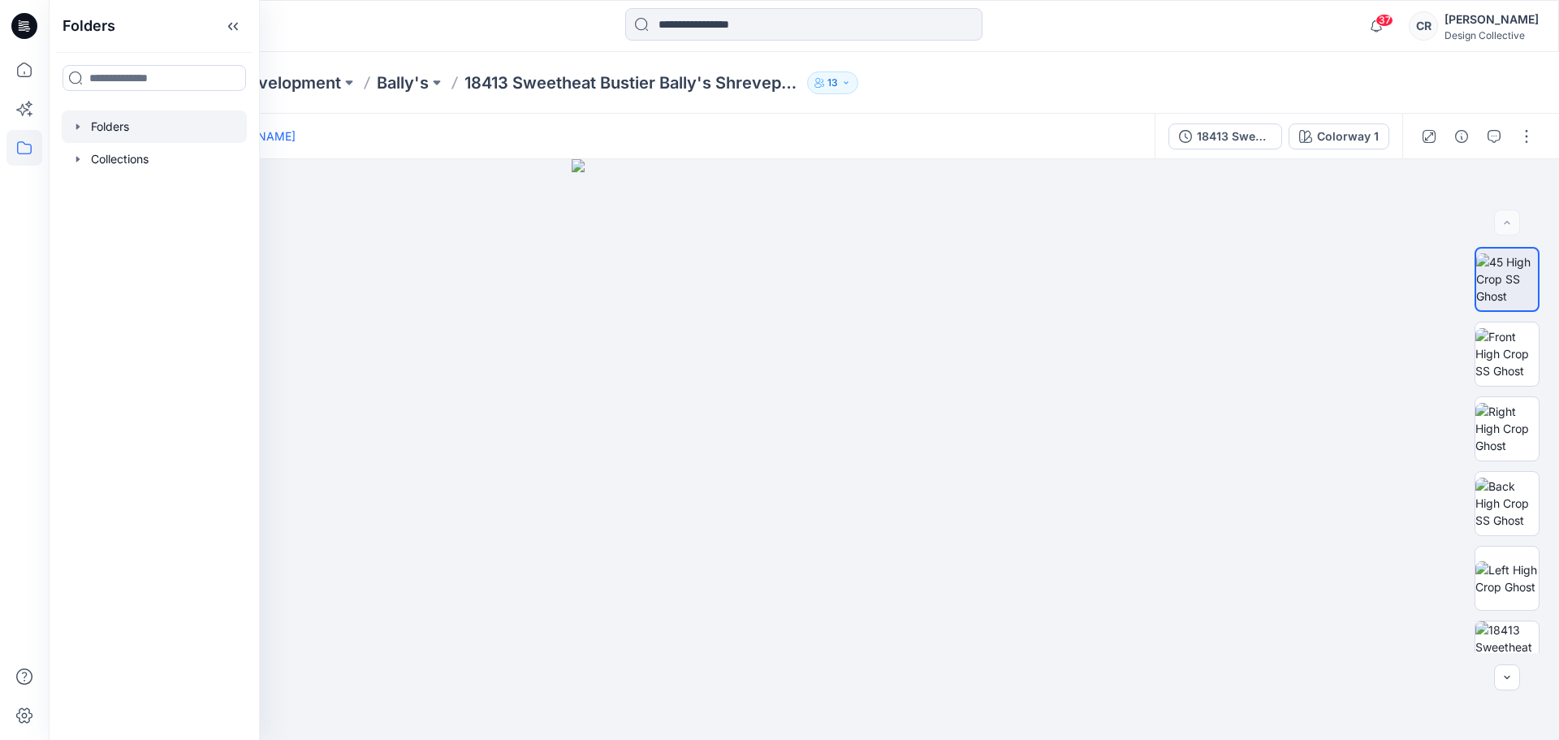
click at [81, 126] on icon "button" at bounding box center [77, 126] width 13 height 13
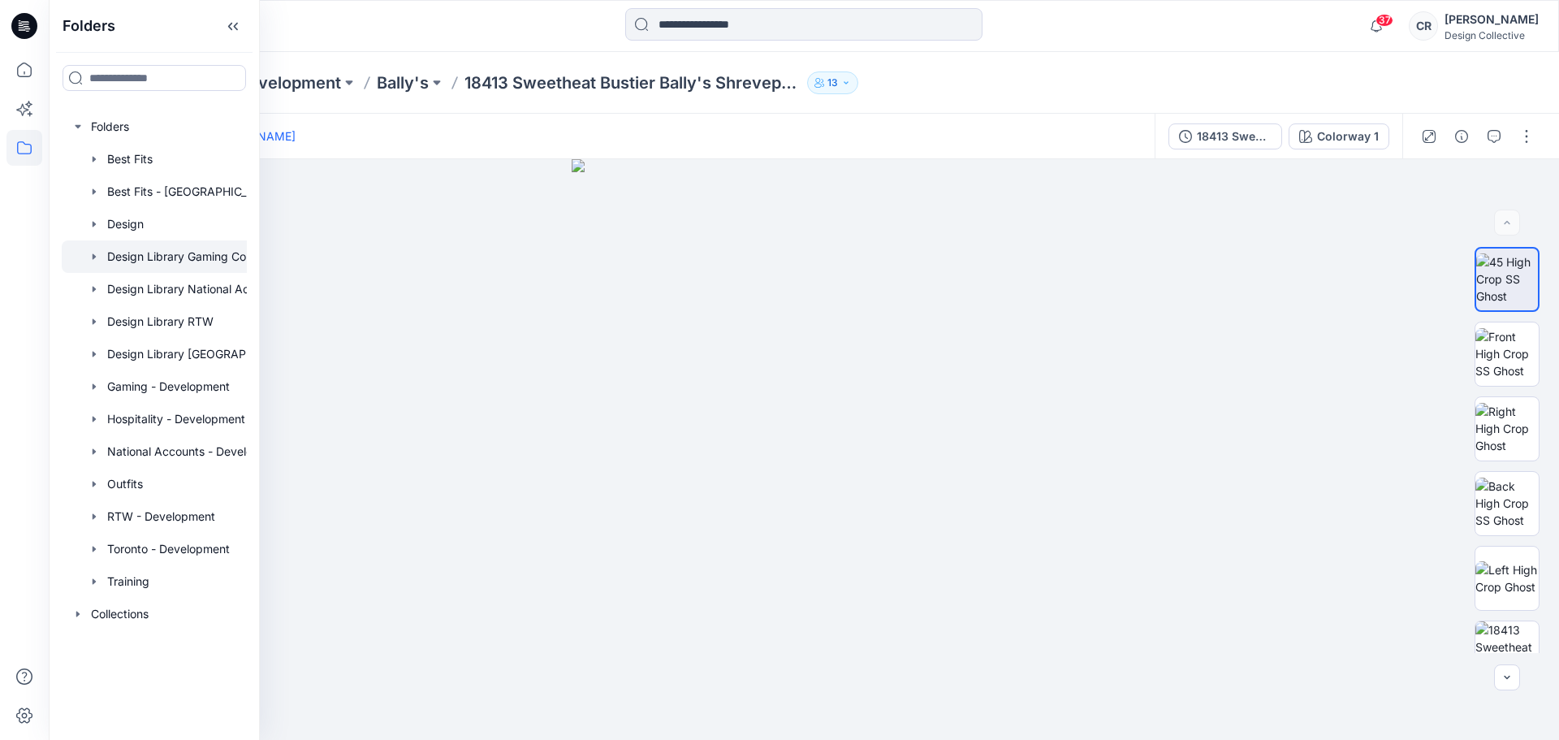
click at [88, 253] on icon "button" at bounding box center [94, 256] width 13 height 13
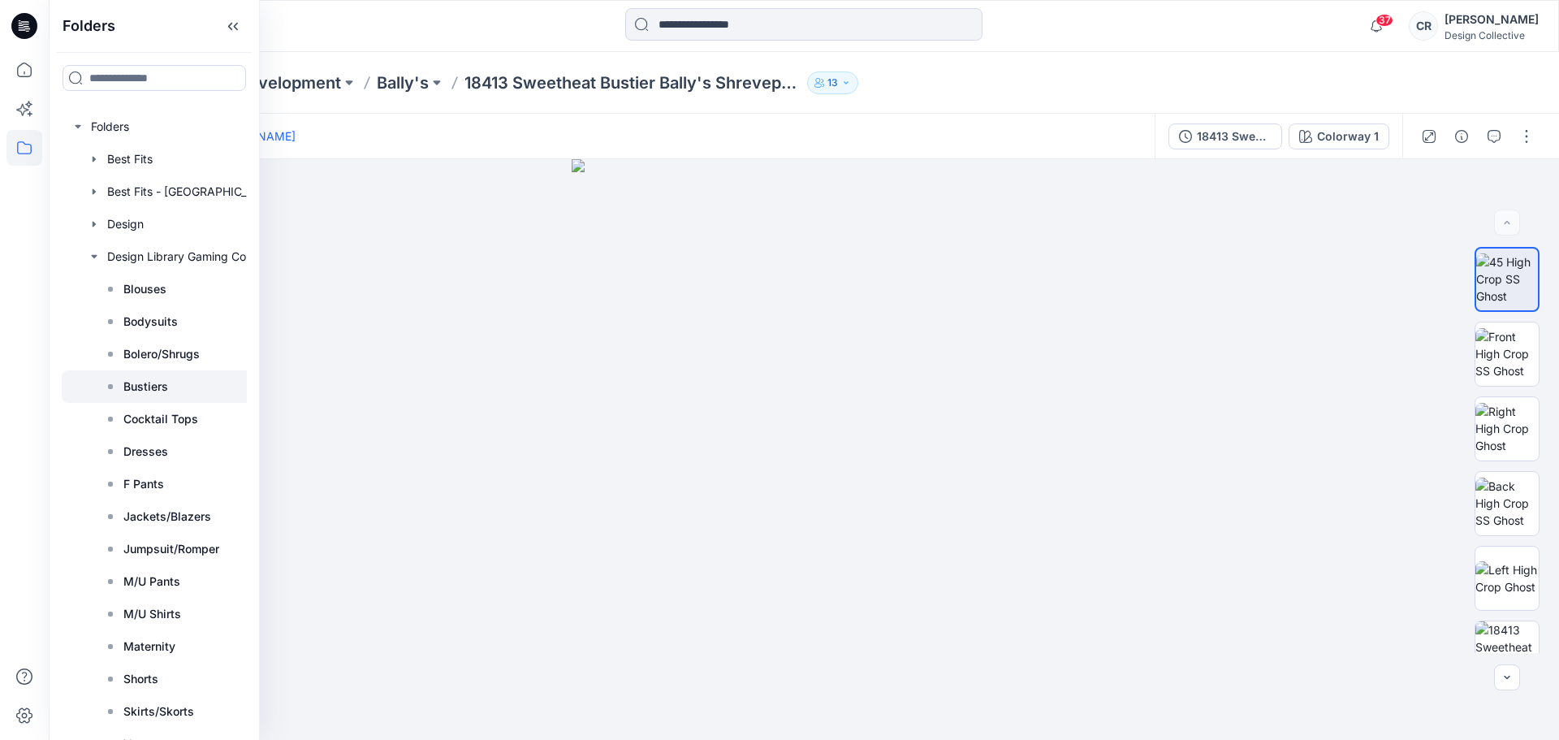
click at [112, 383] on icon at bounding box center [110, 386] width 13 height 13
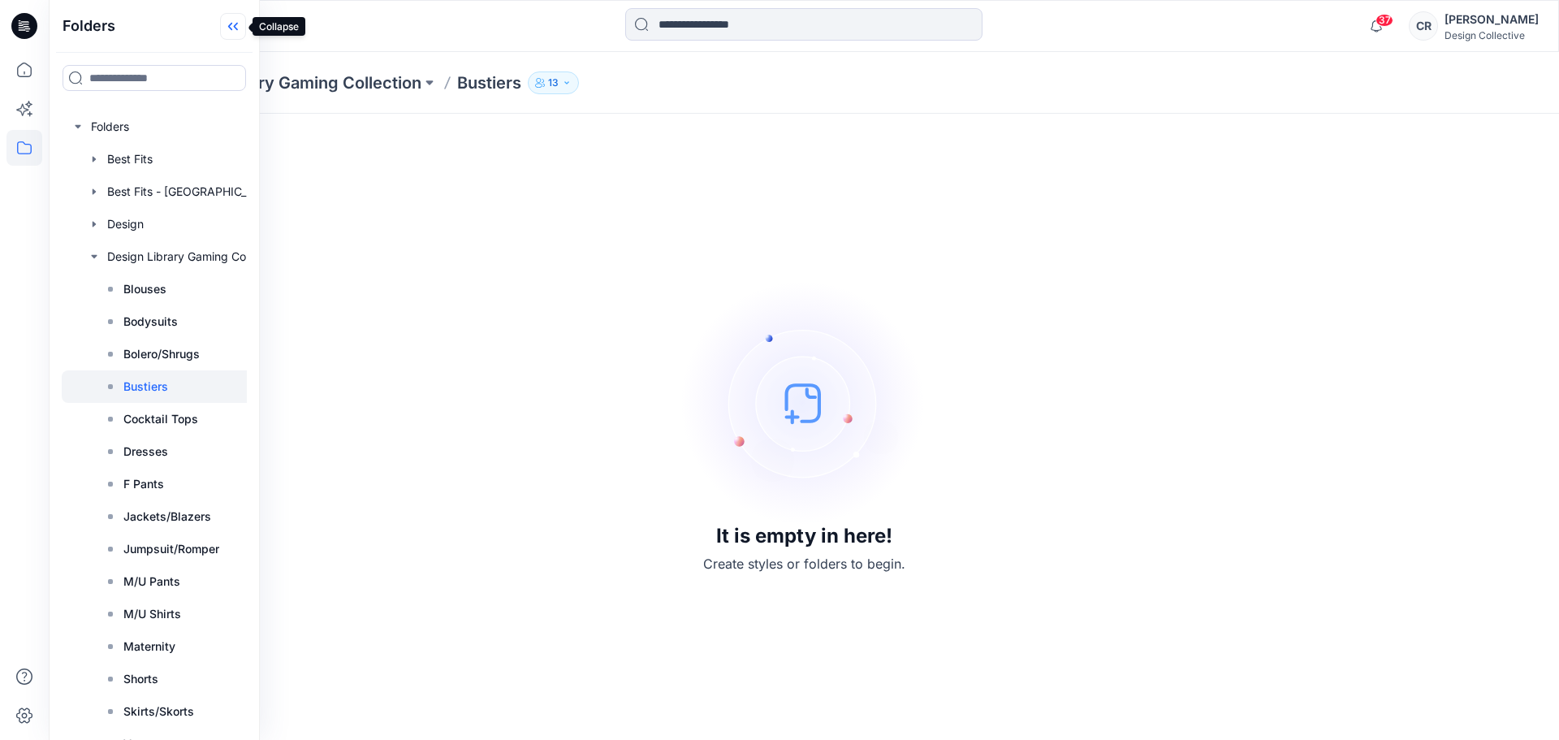
click at [239, 27] on icon at bounding box center [233, 26] width 26 height 27
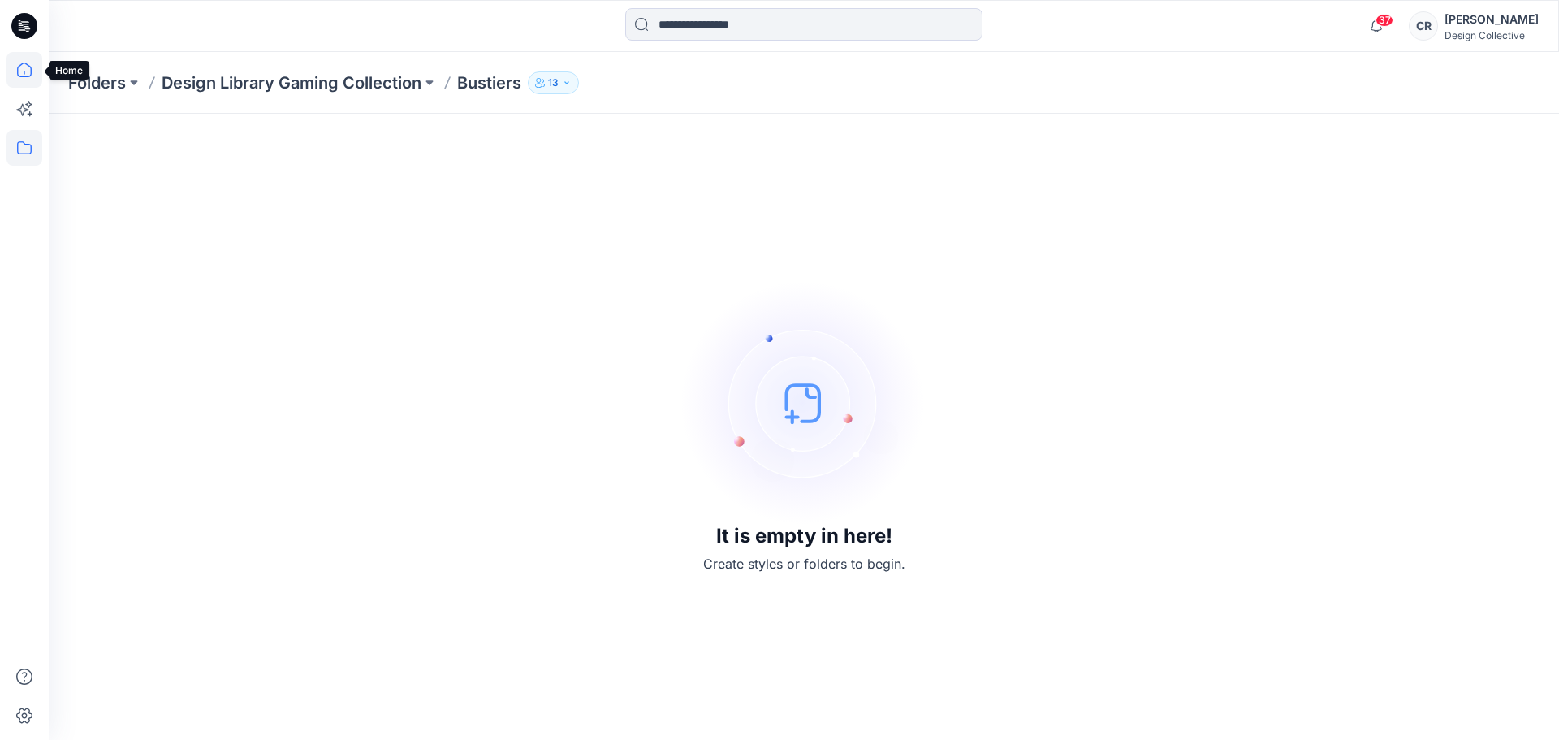
click at [21, 63] on icon at bounding box center [24, 70] width 36 height 36
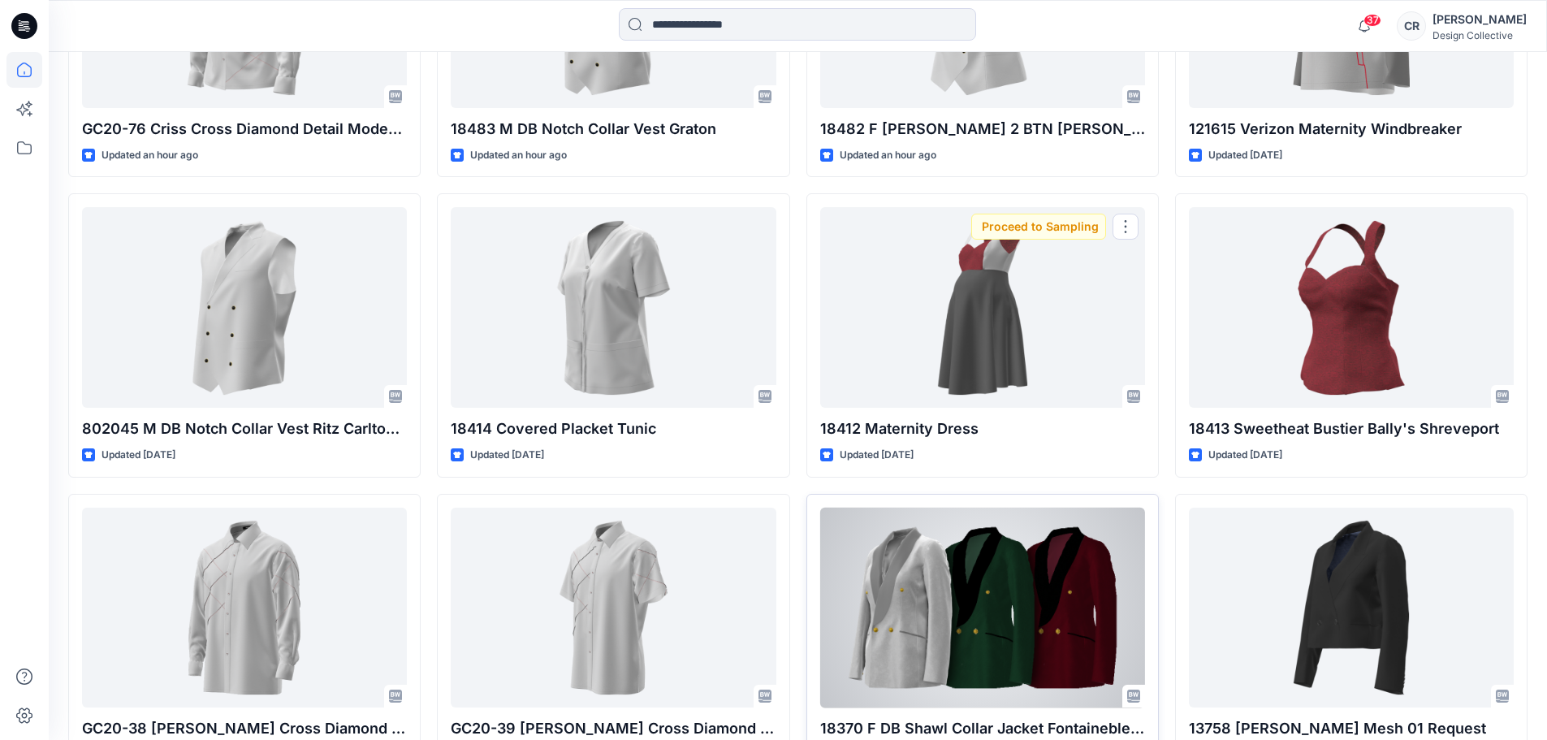
scroll to position [539, 0]
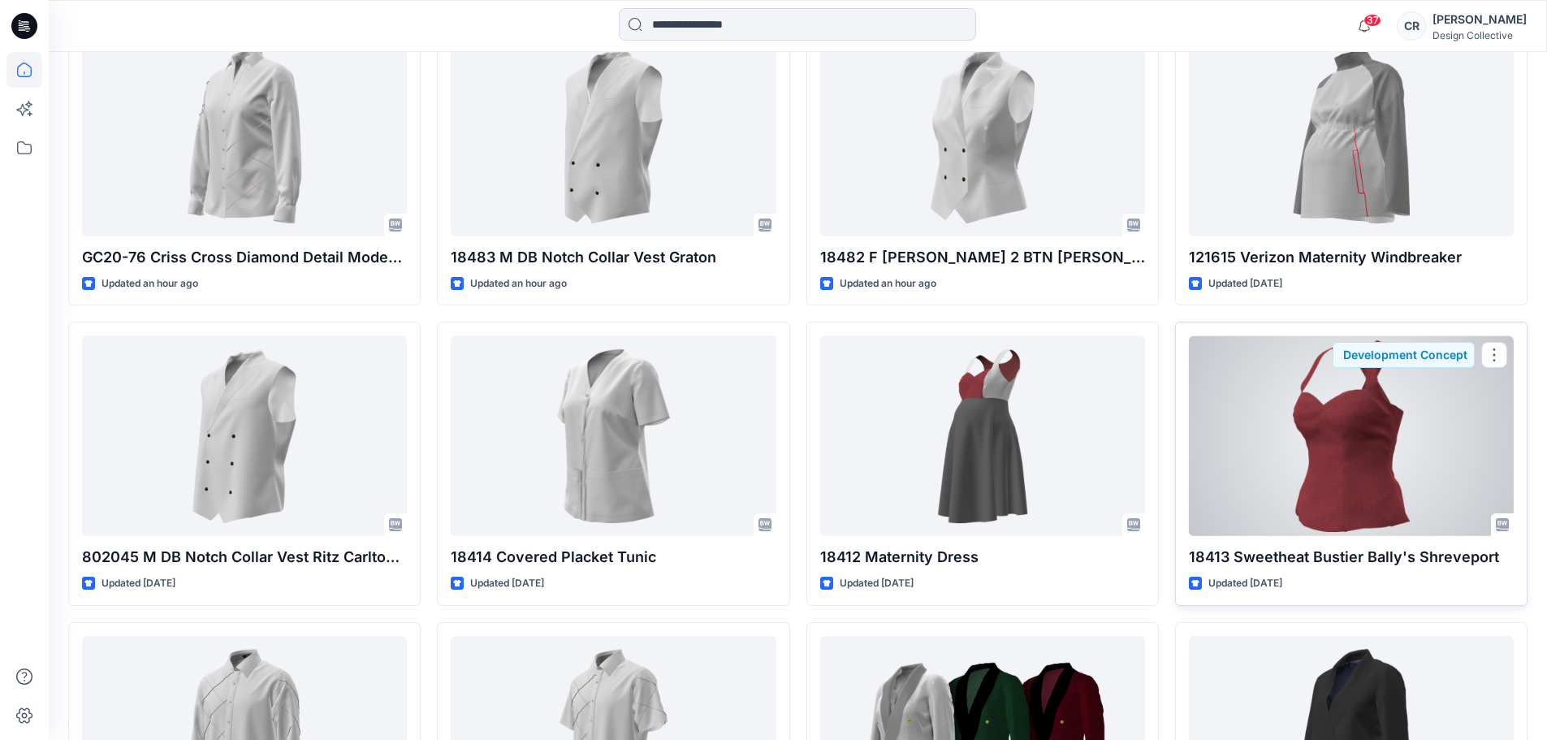
click at [1496, 354] on button "button" at bounding box center [1494, 355] width 26 height 26
click at [1391, 406] on div at bounding box center [1351, 435] width 325 height 201
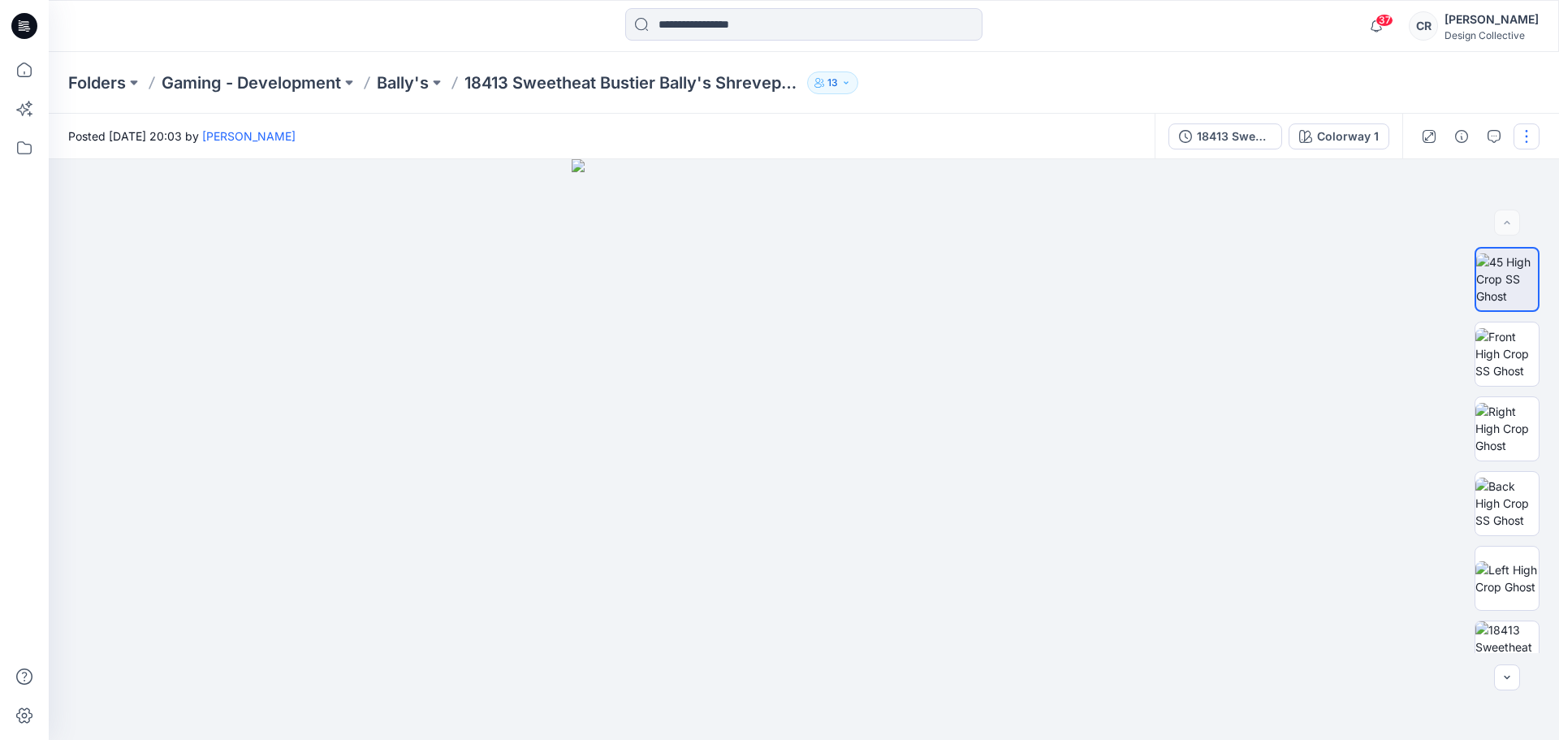
click at [1522, 139] on button "button" at bounding box center [1527, 136] width 26 height 26
click at [1357, 135] on div "Colorway 1" at bounding box center [1348, 136] width 62 height 18
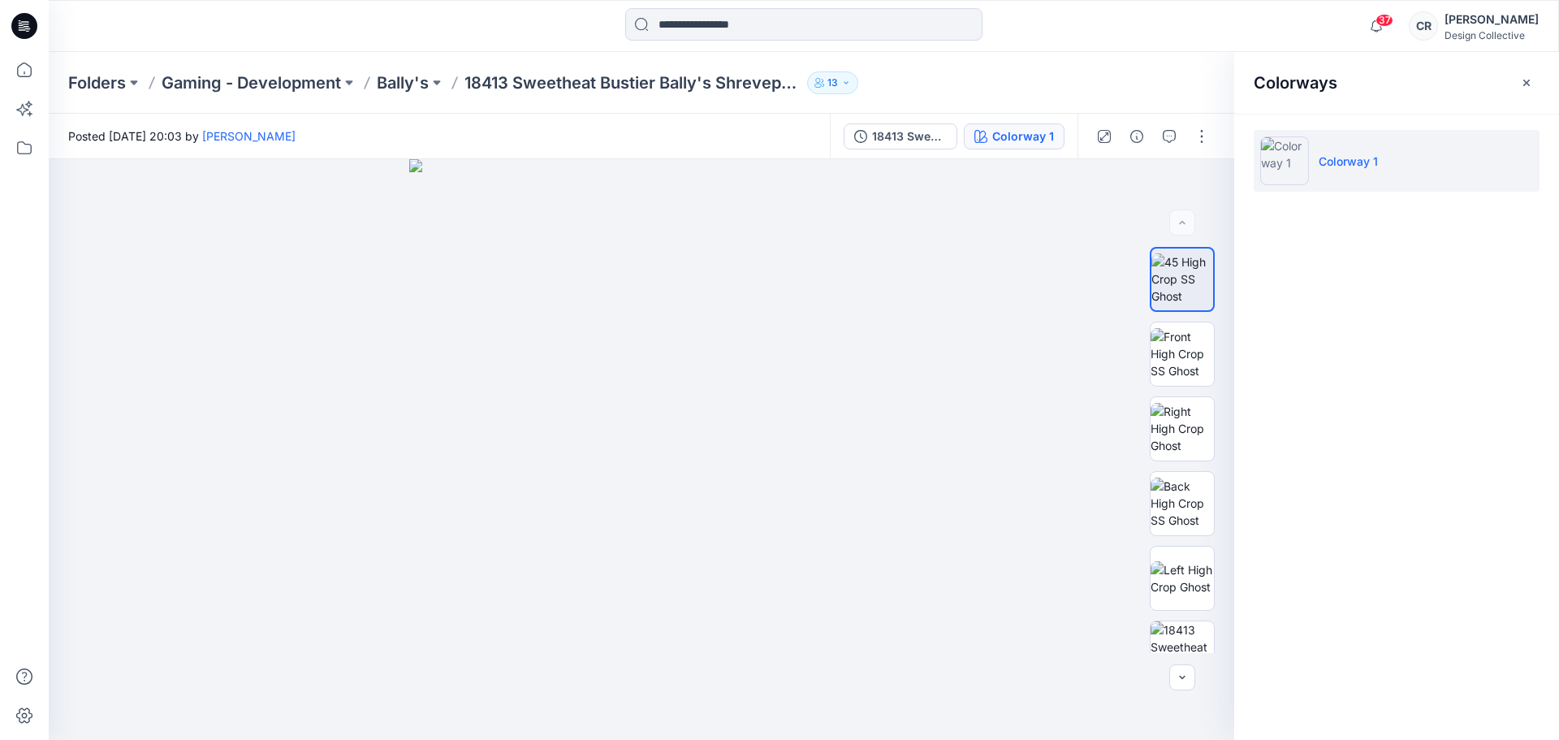
click at [1527, 82] on icon "button" at bounding box center [1526, 82] width 13 height 13
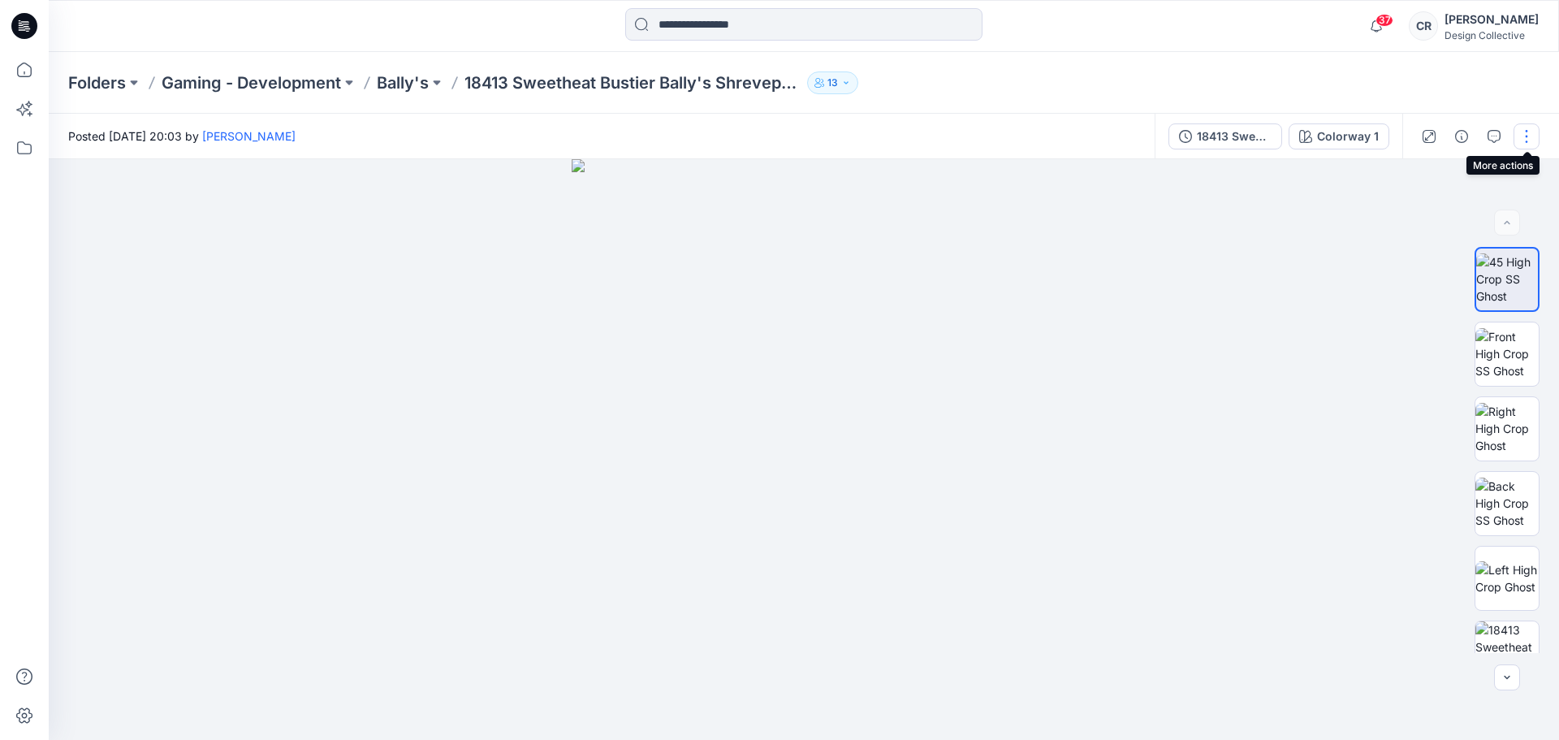
click at [1524, 128] on button "button" at bounding box center [1527, 136] width 26 height 26
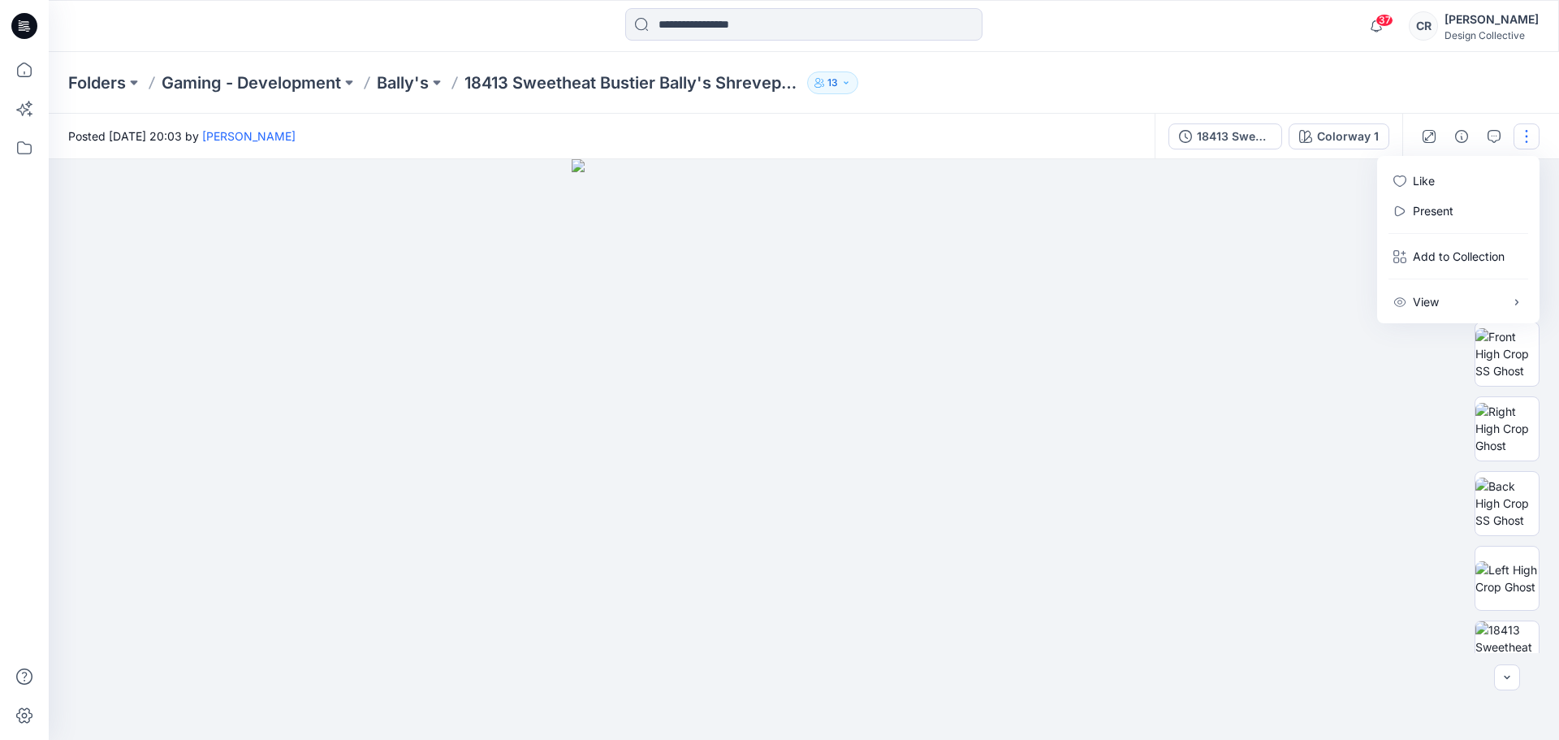
click at [845, 346] on img at bounding box center [804, 449] width 464 height 581
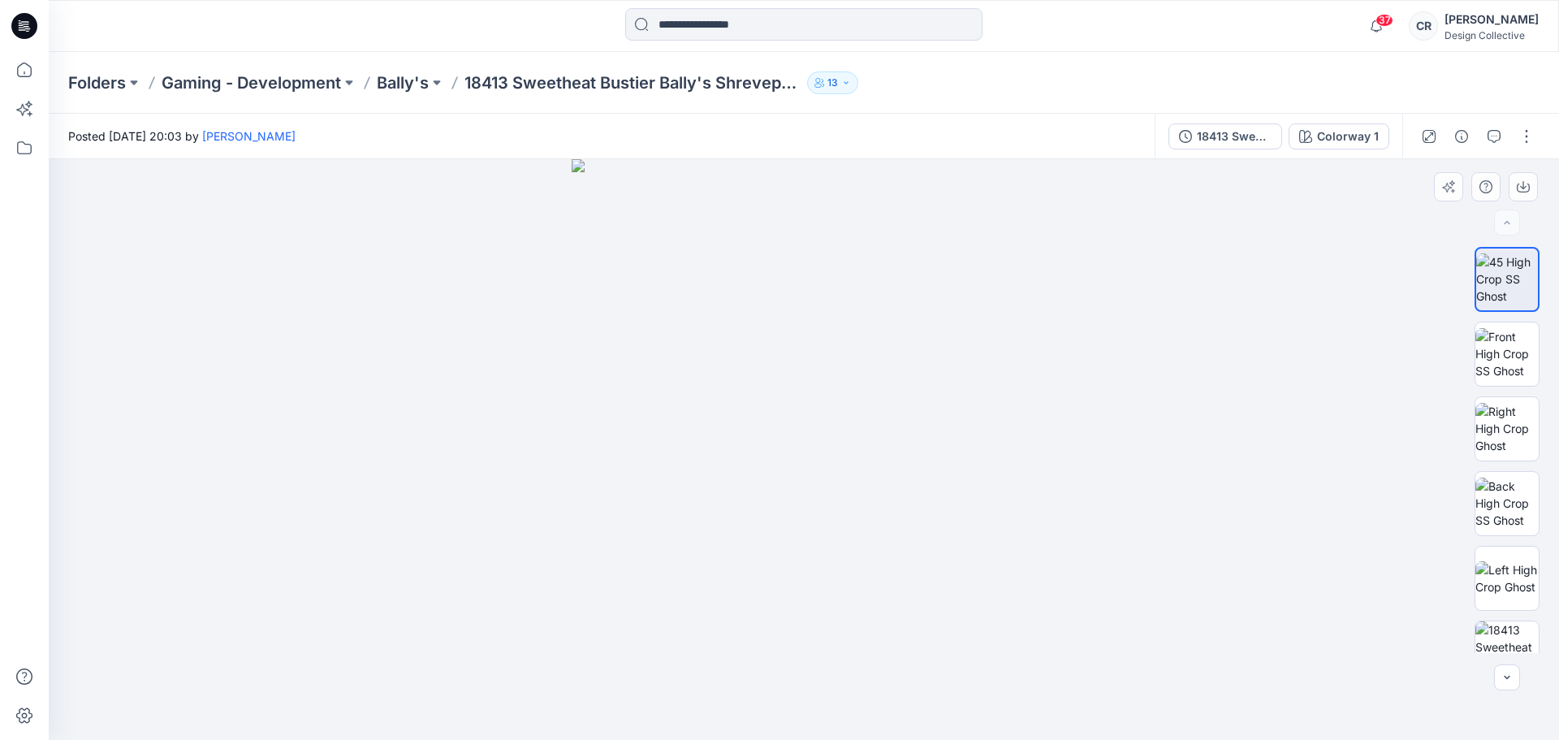
drag, startPoint x: 755, startPoint y: 407, endPoint x: 728, endPoint y: 404, distance: 27.7
click at [728, 404] on img at bounding box center [804, 449] width 464 height 581
click at [32, 153] on icon at bounding box center [24, 148] width 36 height 36
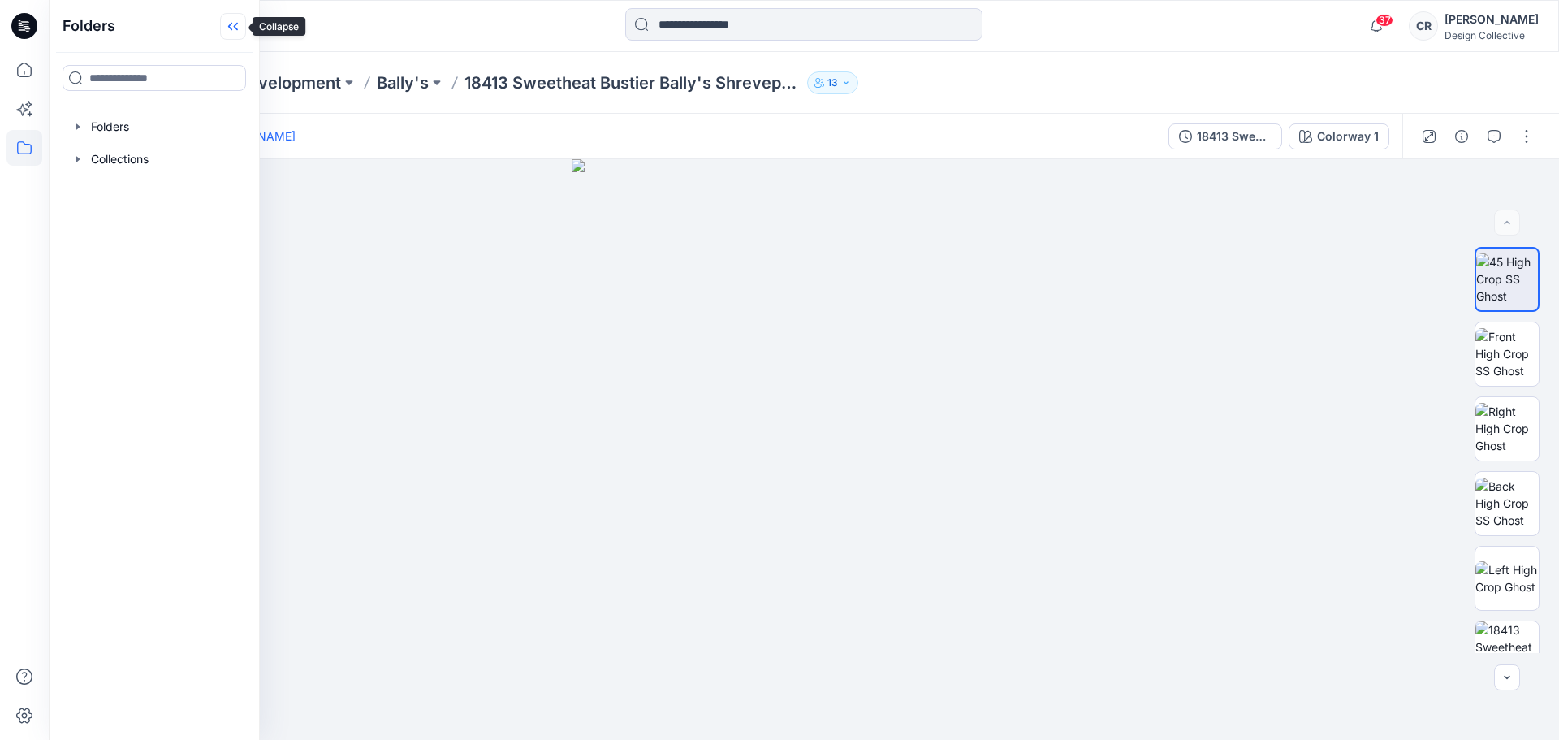
click at [232, 31] on icon at bounding box center [233, 26] width 26 height 27
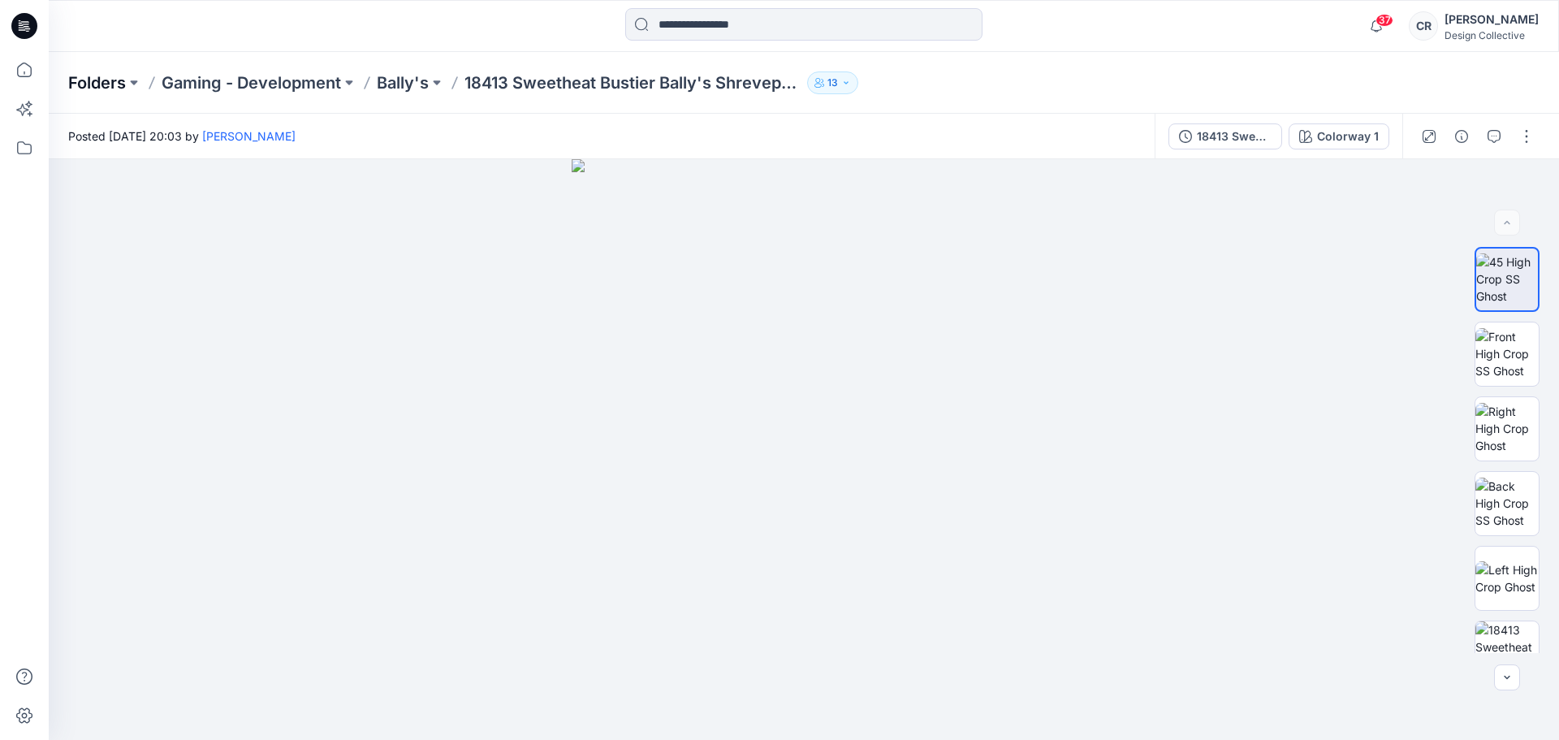
click at [108, 80] on p "Folders" at bounding box center [97, 82] width 58 height 23
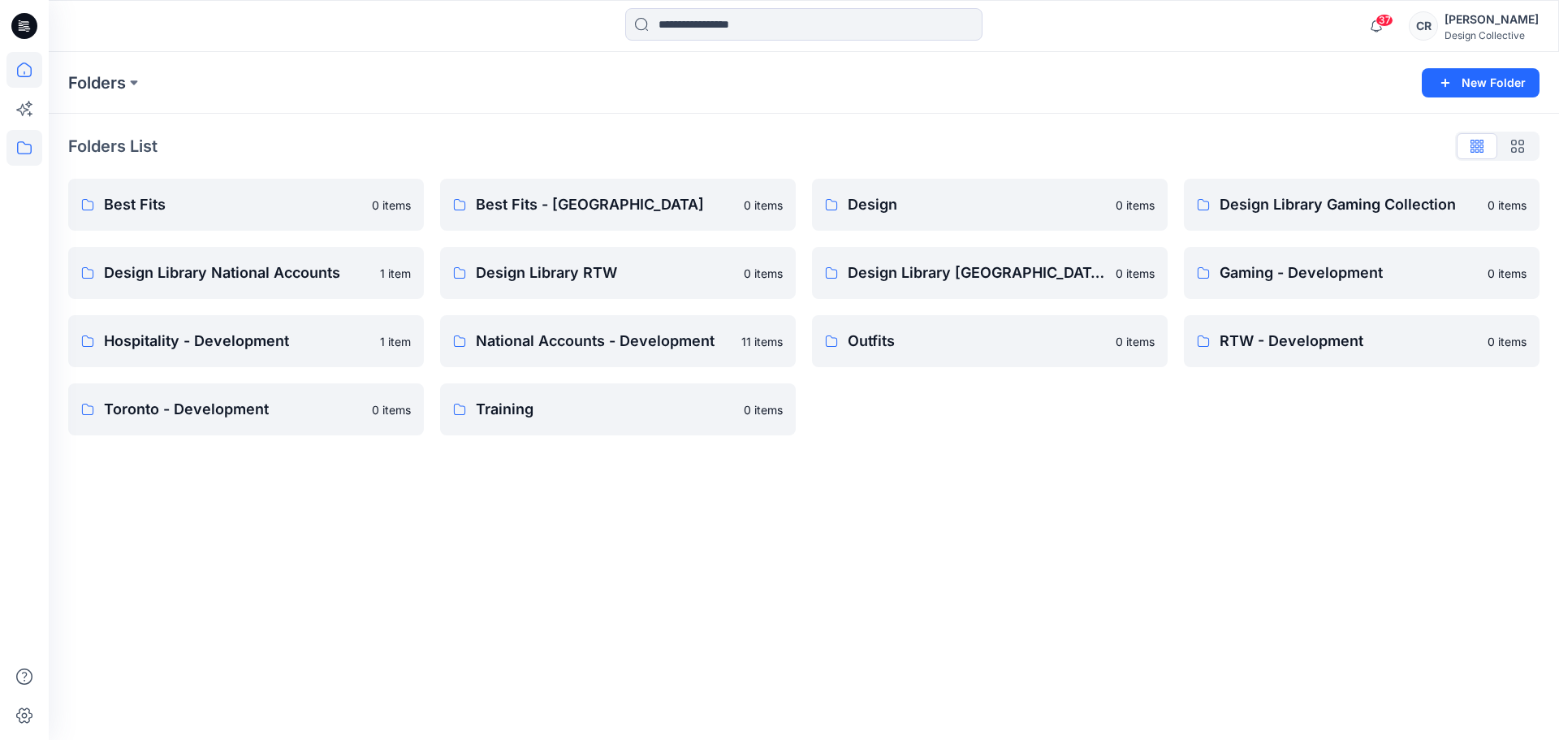
click at [33, 70] on icon at bounding box center [24, 70] width 36 height 36
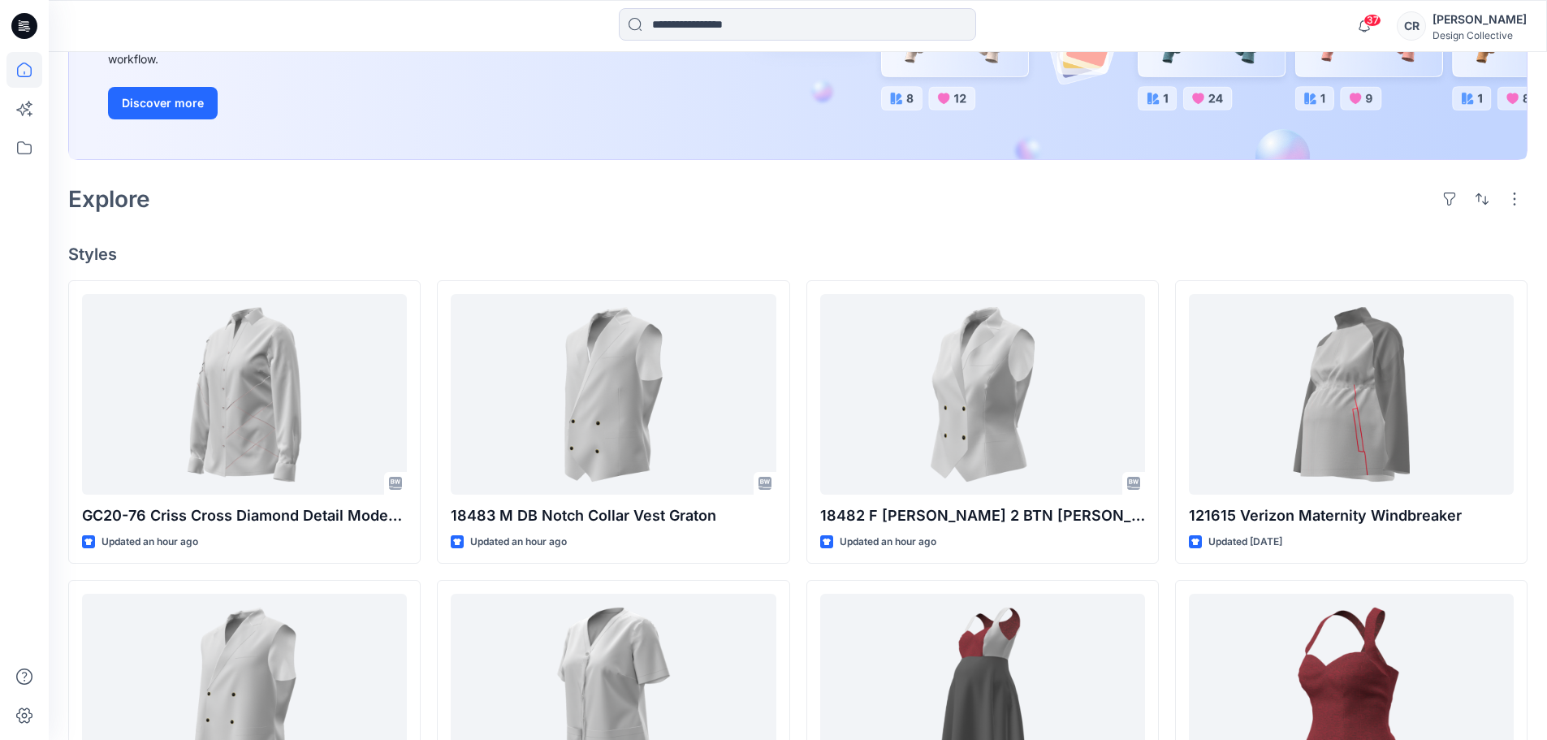
scroll to position [487, 0]
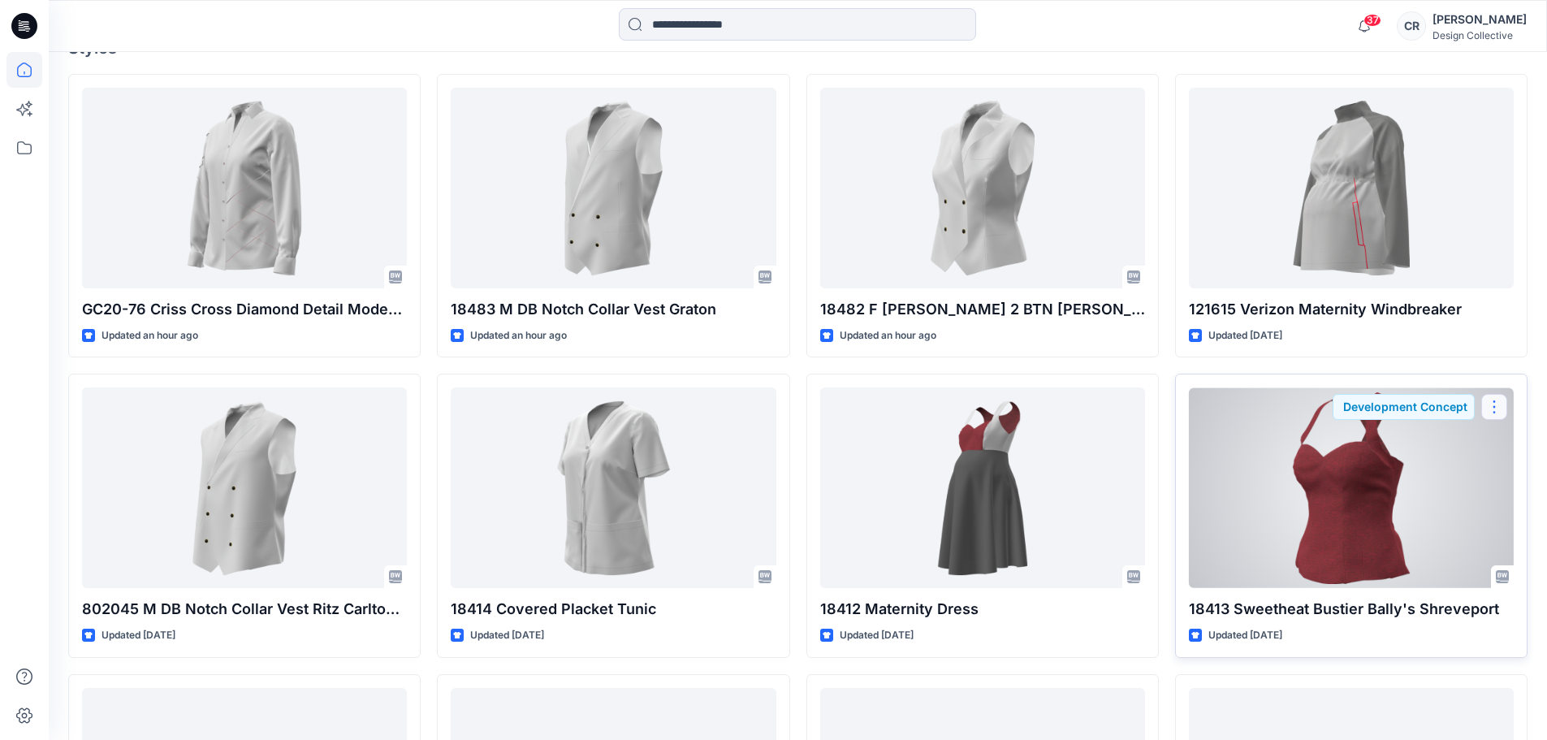
click at [1502, 410] on button "button" at bounding box center [1494, 407] width 26 height 26
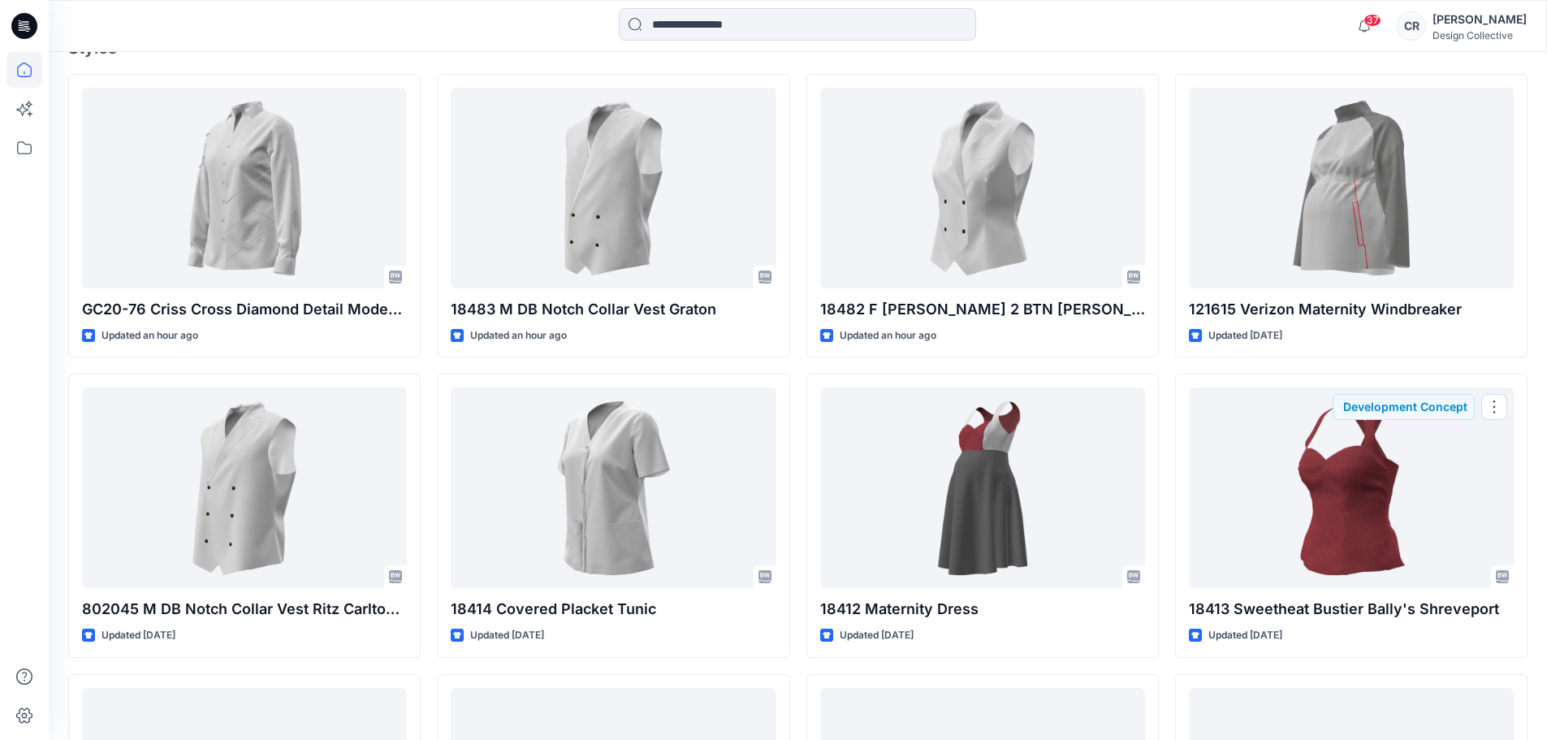
drag, startPoint x: 1430, startPoint y: 499, endPoint x: 1533, endPoint y: 443, distance: 117.4
click at [1533, 443] on div "Welcome back, [PERSON_NAME] New New Unleash Creativity, Speed Up Development Ex…" at bounding box center [798, 749] width 1498 height 2369
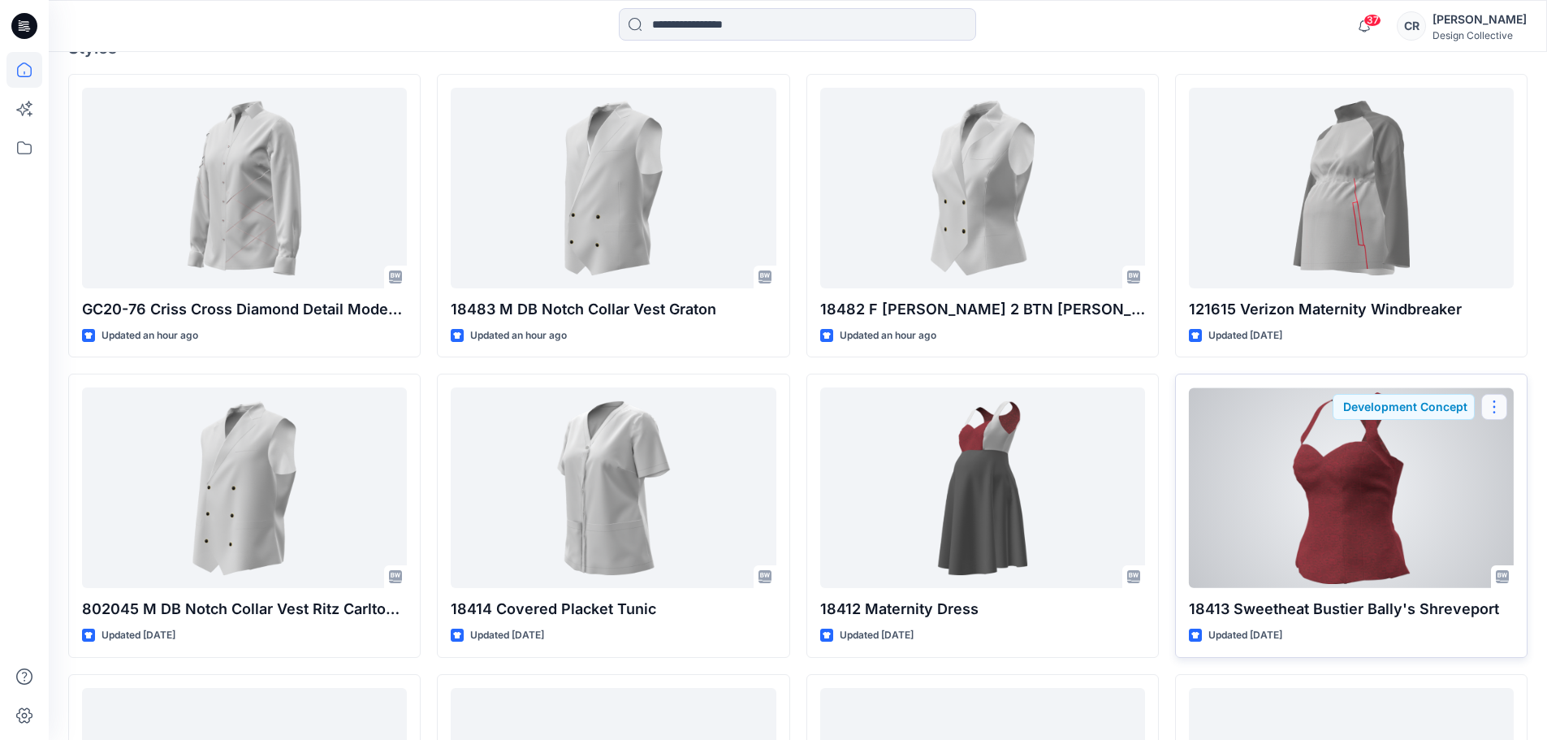
click at [1504, 401] on button "button" at bounding box center [1494, 407] width 26 height 26
click at [1255, 626] on div "18413 Sweetheat Bustier Bally's [GEOGRAPHIC_DATA] Updated [DATE] Development Co…" at bounding box center [1351, 515] width 352 height 283
click at [1409, 534] on div at bounding box center [1351, 487] width 325 height 201
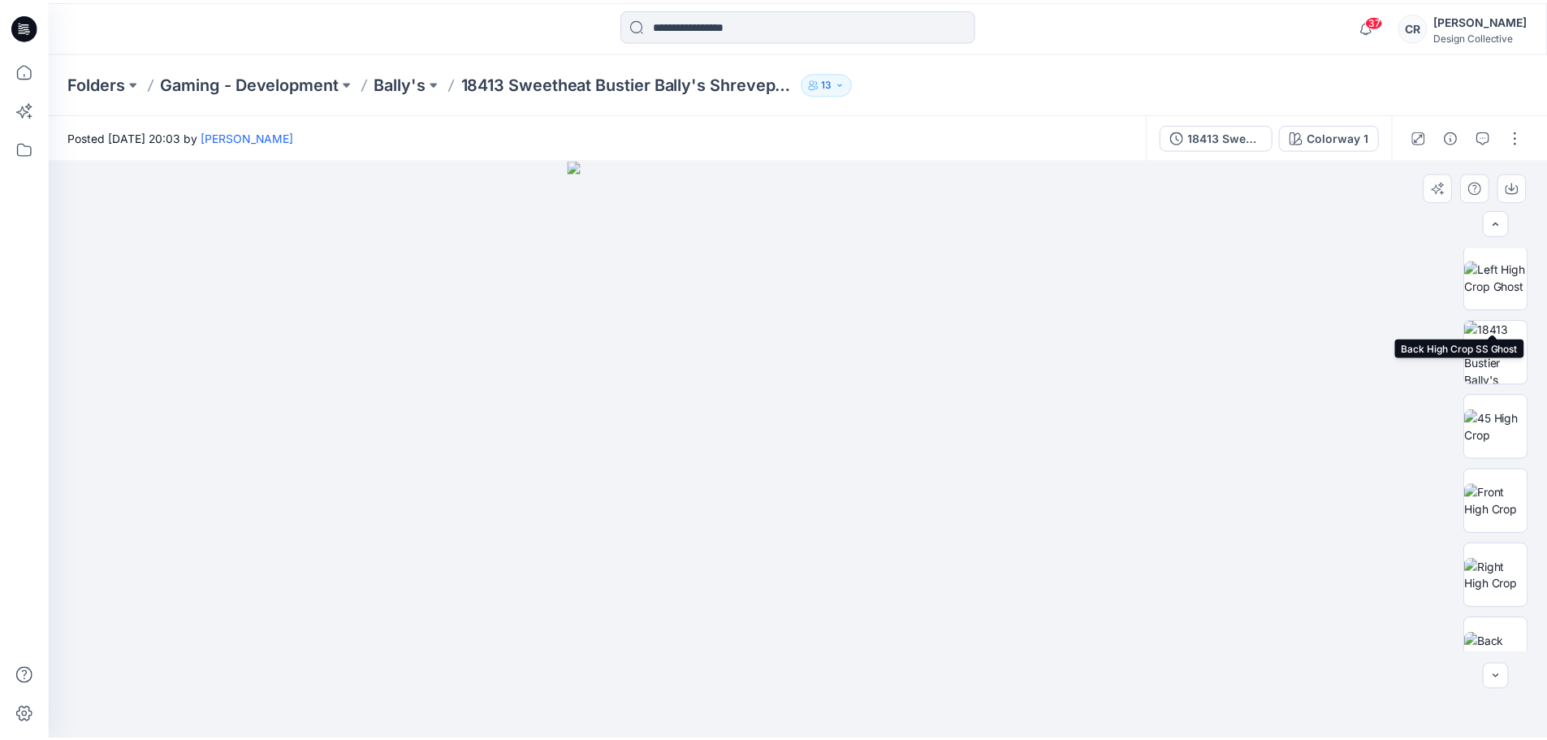
scroll to position [555, 0]
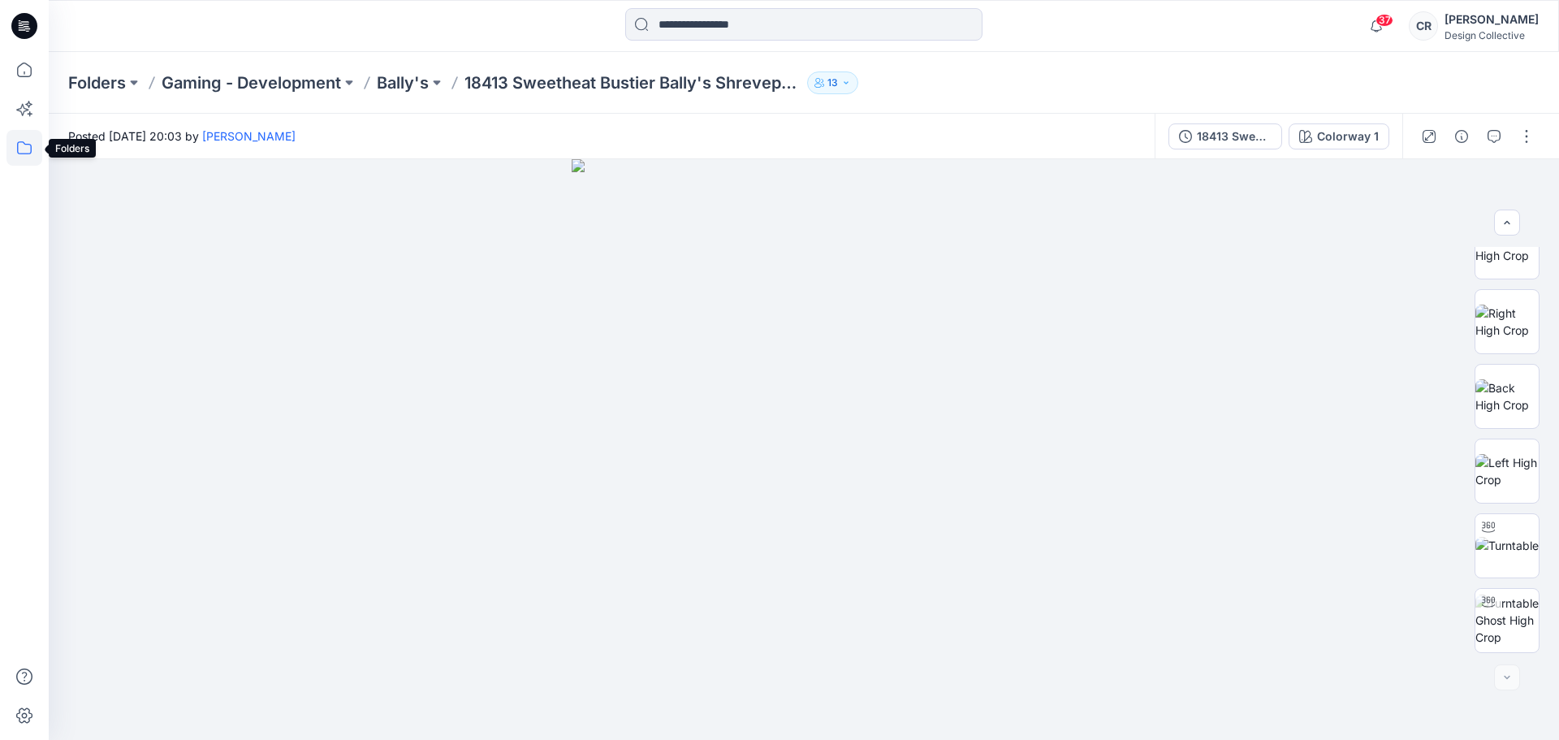
click at [24, 145] on icon at bounding box center [24, 148] width 36 height 36
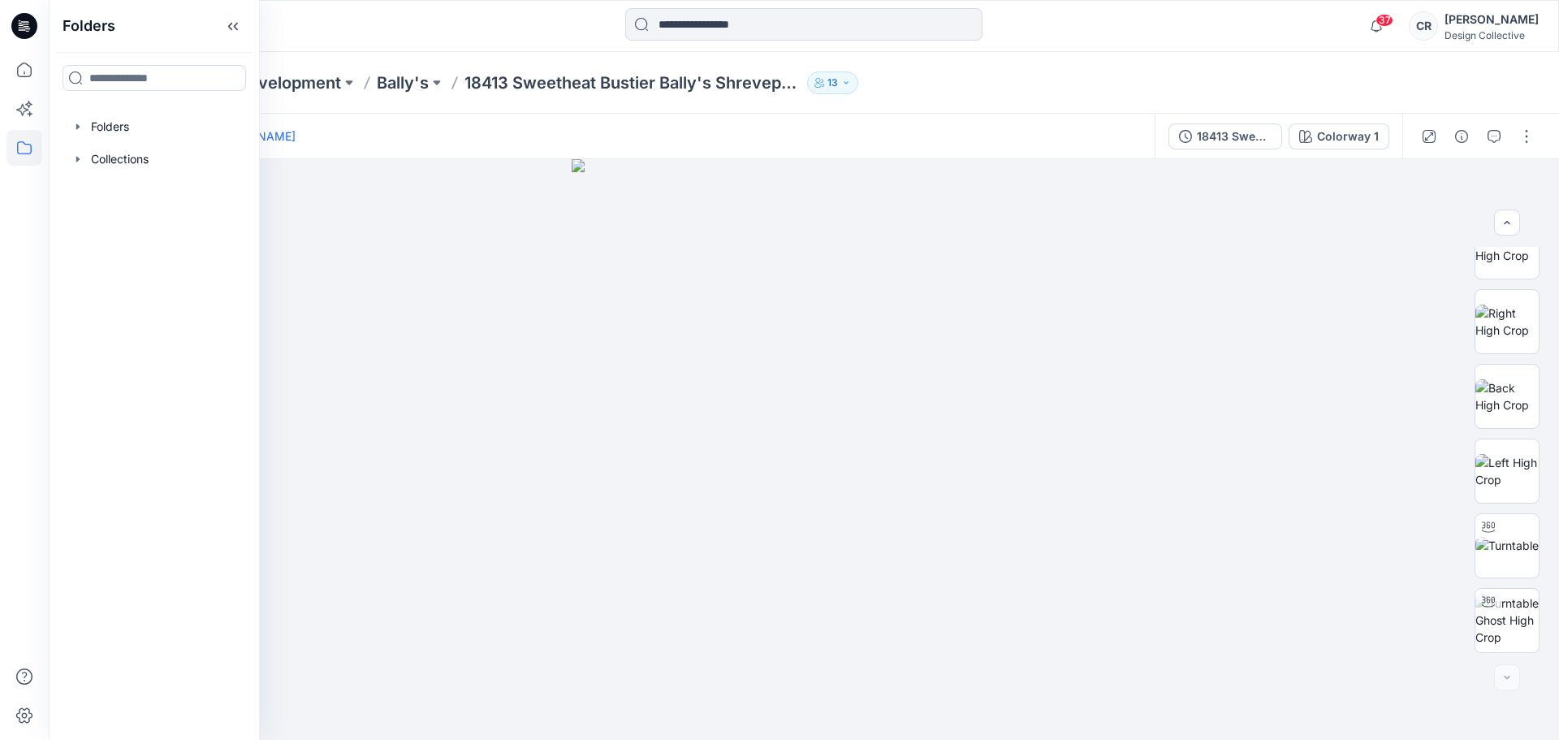
click at [24, 145] on icon at bounding box center [24, 148] width 36 height 36
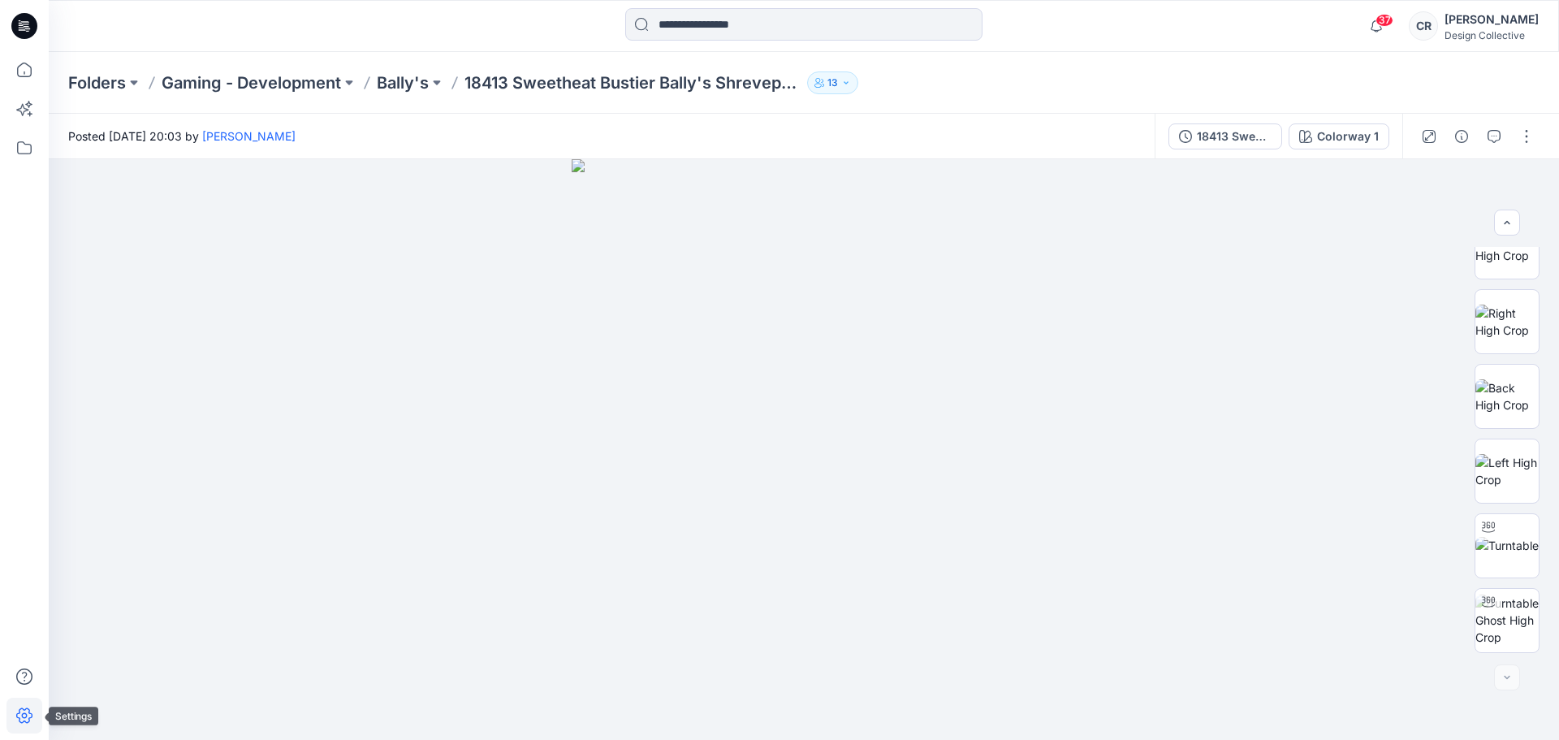
click at [15, 720] on icon at bounding box center [24, 715] width 36 height 36
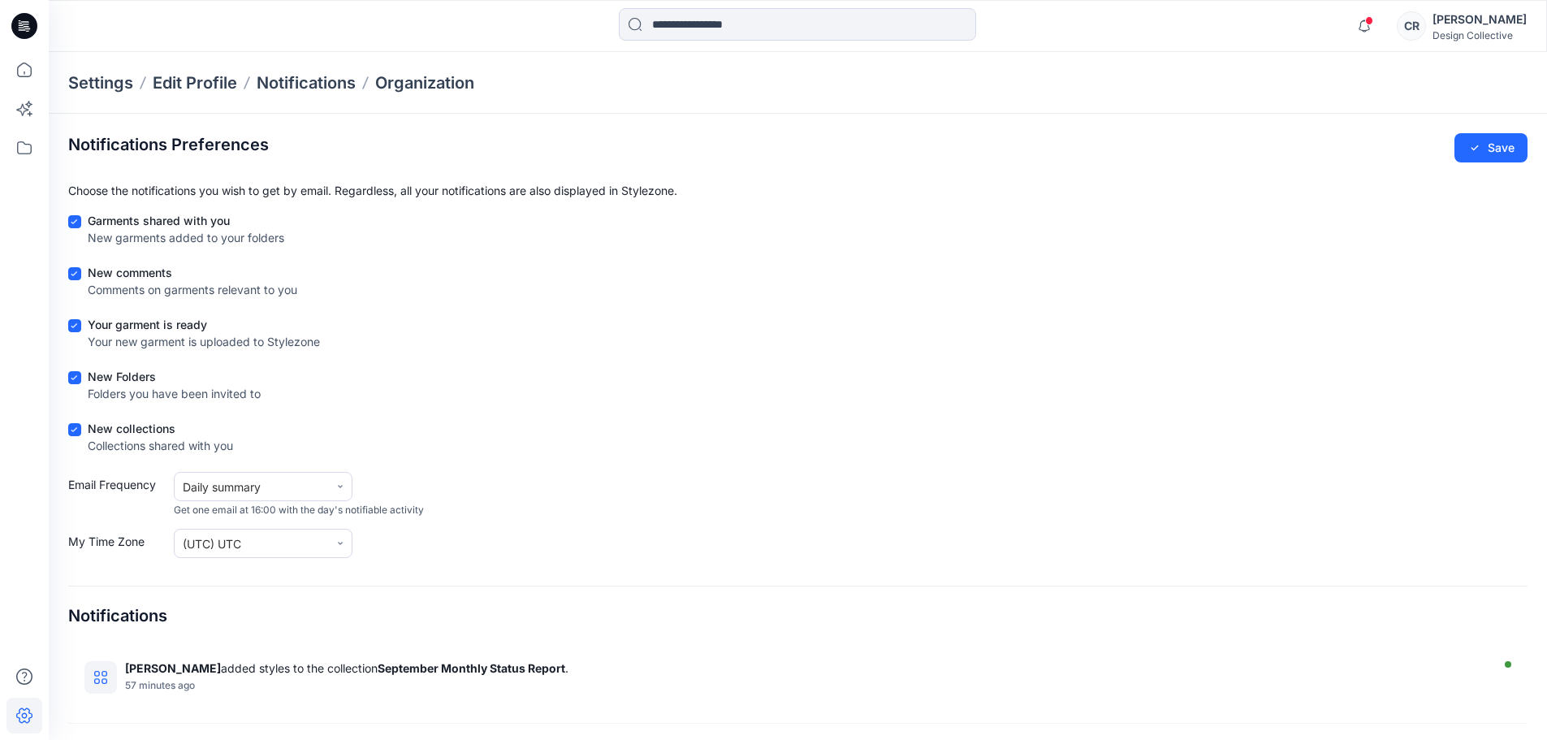
click at [15, 720] on icon at bounding box center [24, 715] width 36 height 36
click at [24, 142] on icon at bounding box center [24, 147] width 15 height 13
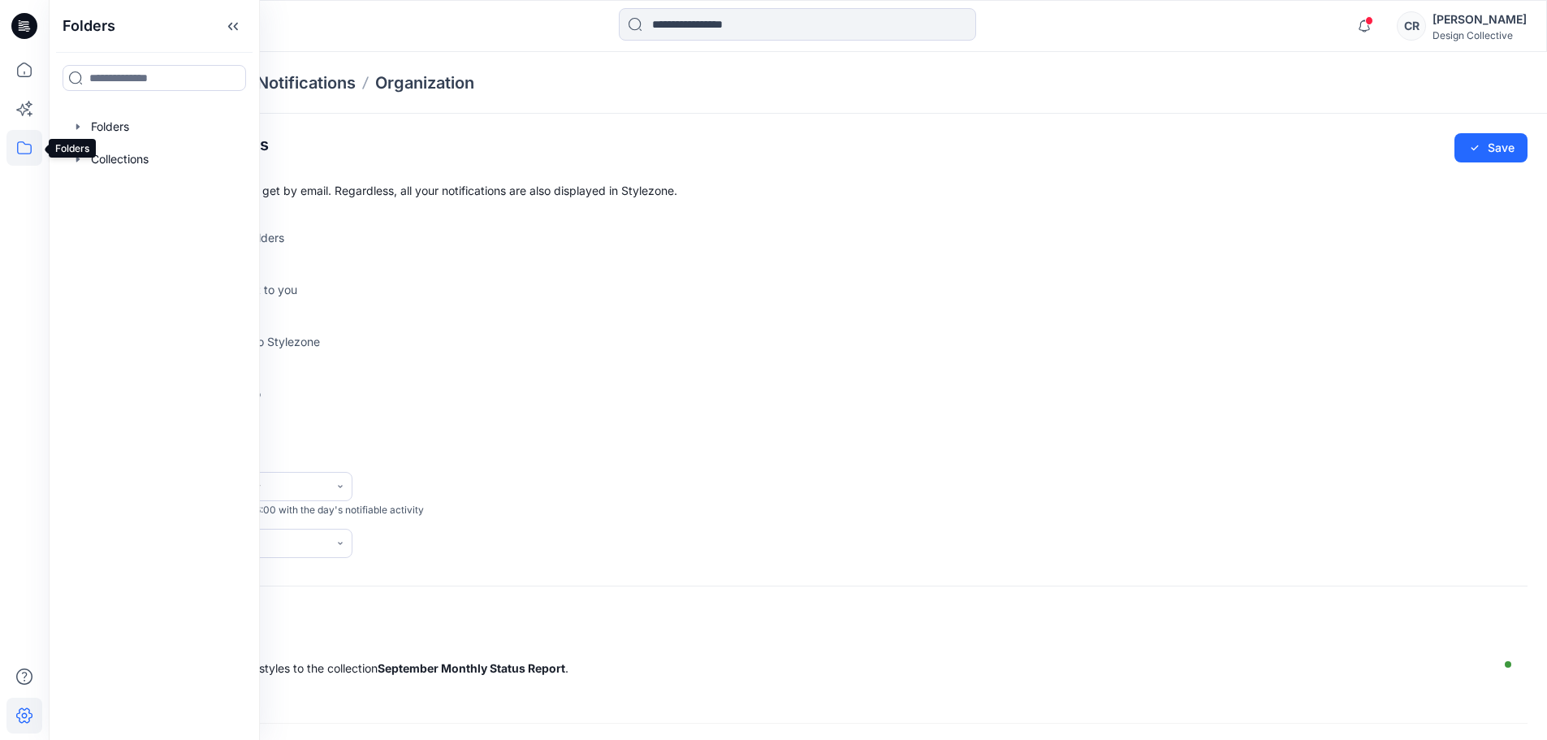
click at [21, 139] on icon at bounding box center [24, 148] width 36 height 36
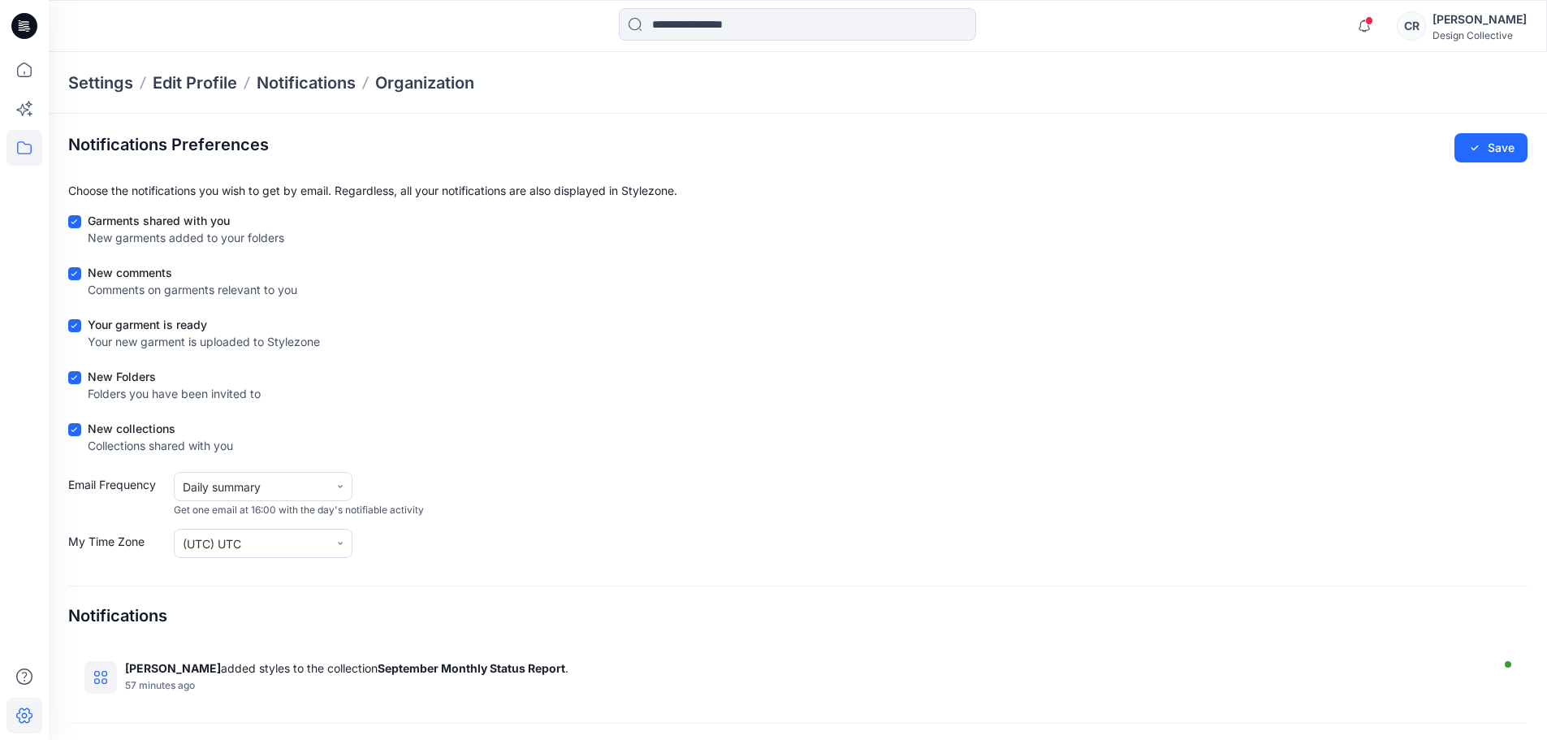
click at [21, 139] on icon at bounding box center [24, 148] width 36 height 36
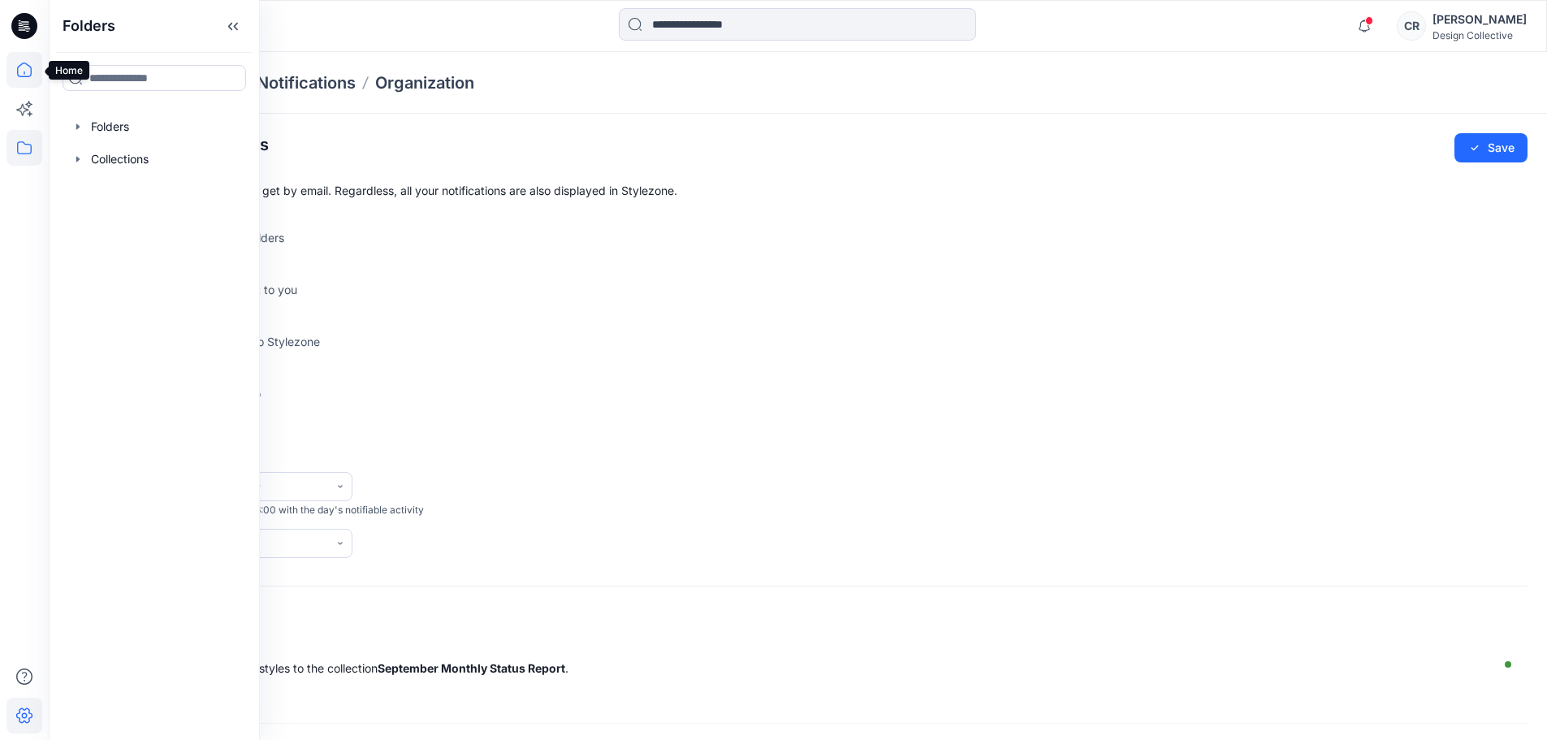
click at [23, 62] on icon at bounding box center [24, 70] width 36 height 36
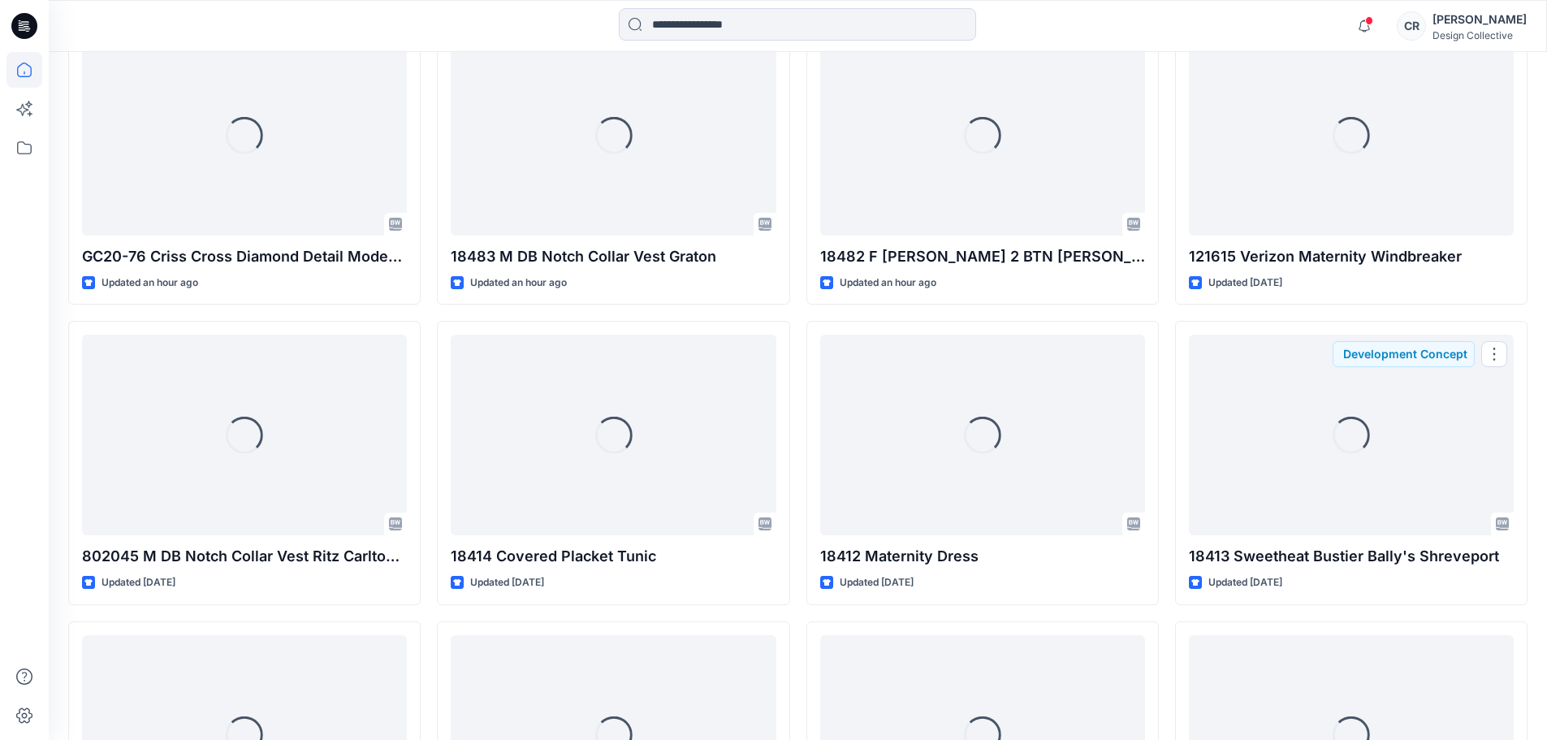
scroll to position [568, 0]
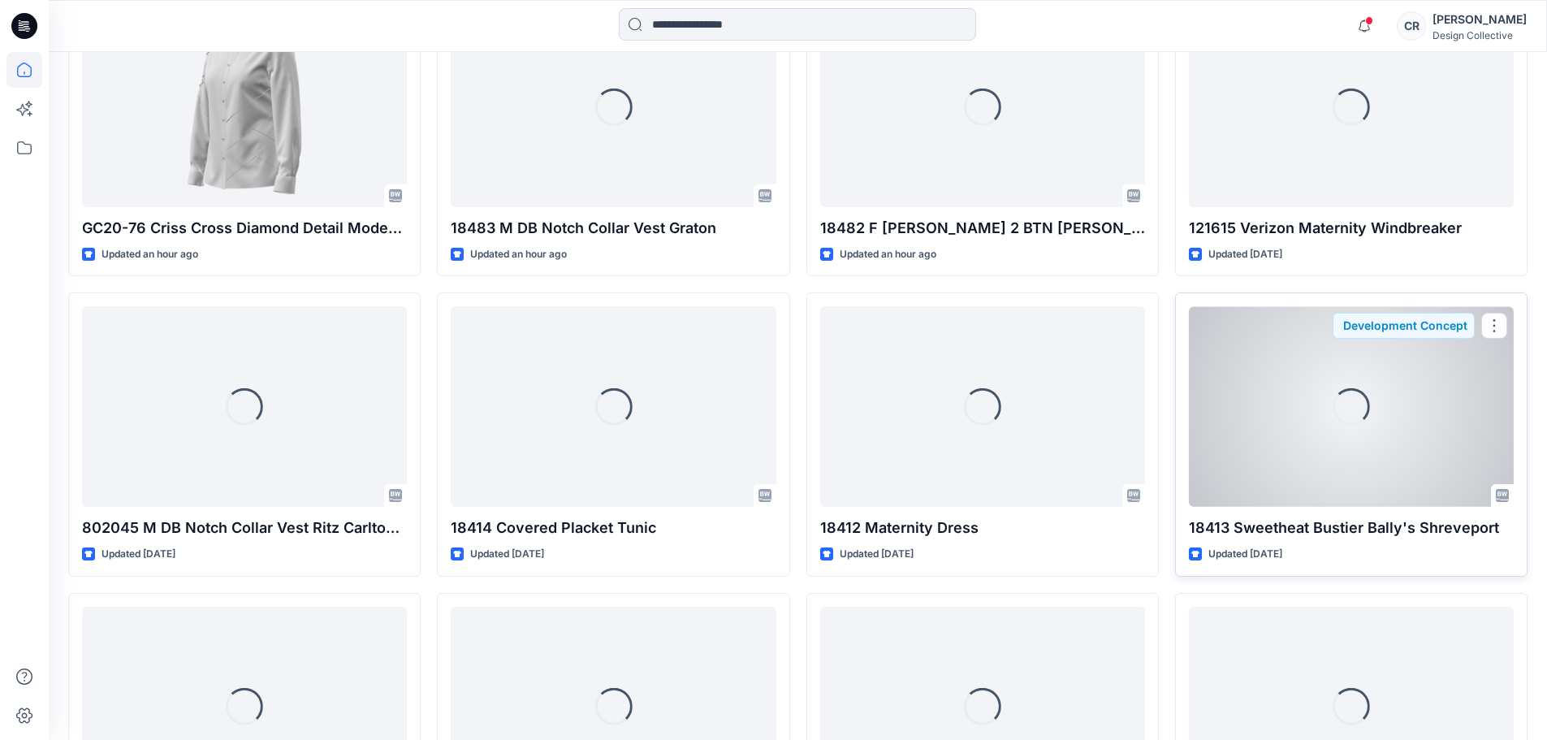
click at [1362, 392] on div "Loading..." at bounding box center [1351, 406] width 48 height 48
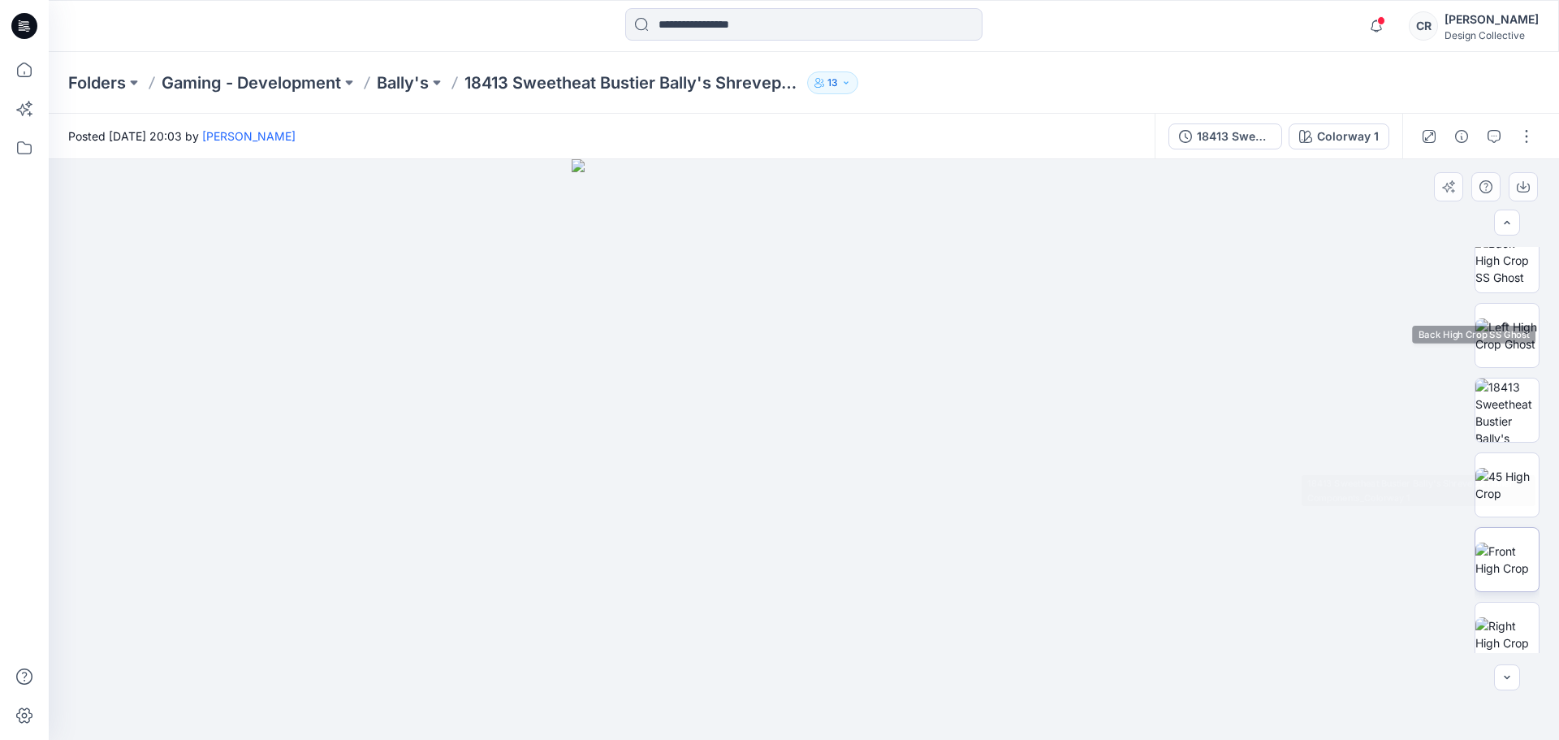
scroll to position [244, 0]
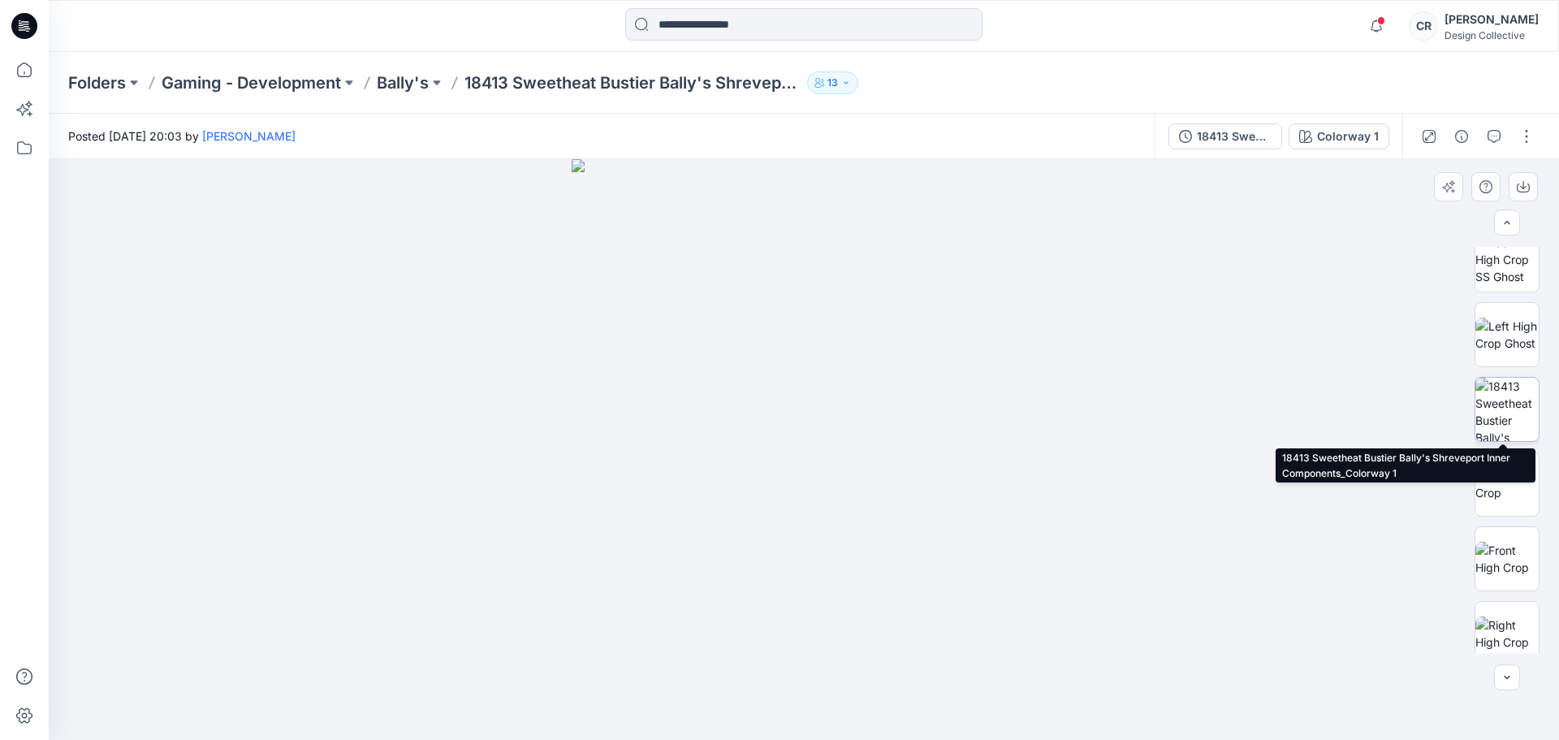
click at [1522, 398] on img at bounding box center [1506, 409] width 63 height 63
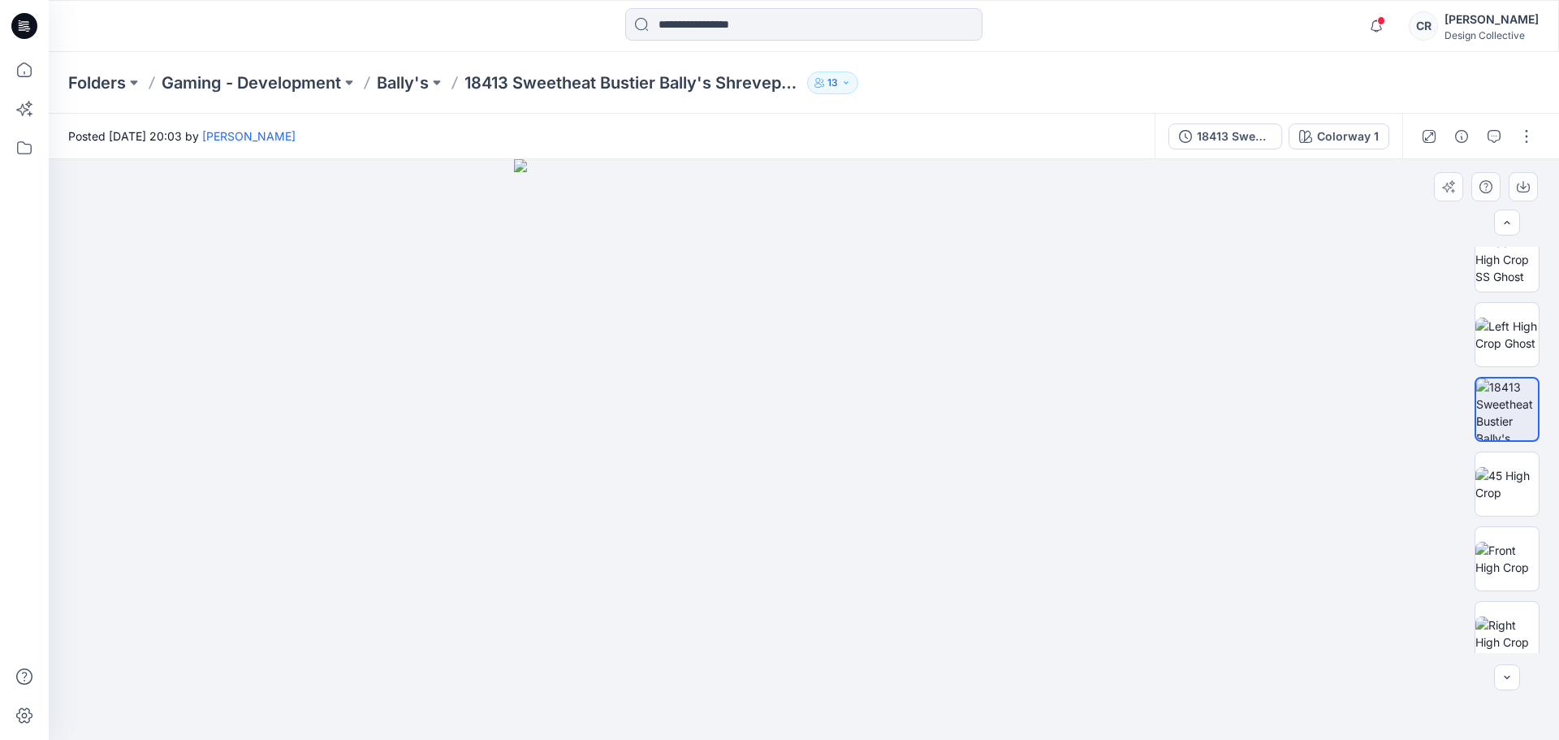
drag, startPoint x: 873, startPoint y: 490, endPoint x: 876, endPoint y: 425, distance: 65.0
click at [876, 425] on img at bounding box center [804, 449] width 581 height 581
click at [1526, 144] on button "button" at bounding box center [1527, 136] width 26 height 26
click at [1206, 268] on div at bounding box center [804, 449] width 1510 height 581
click at [1347, 147] on button "Colorway 1" at bounding box center [1339, 136] width 101 height 26
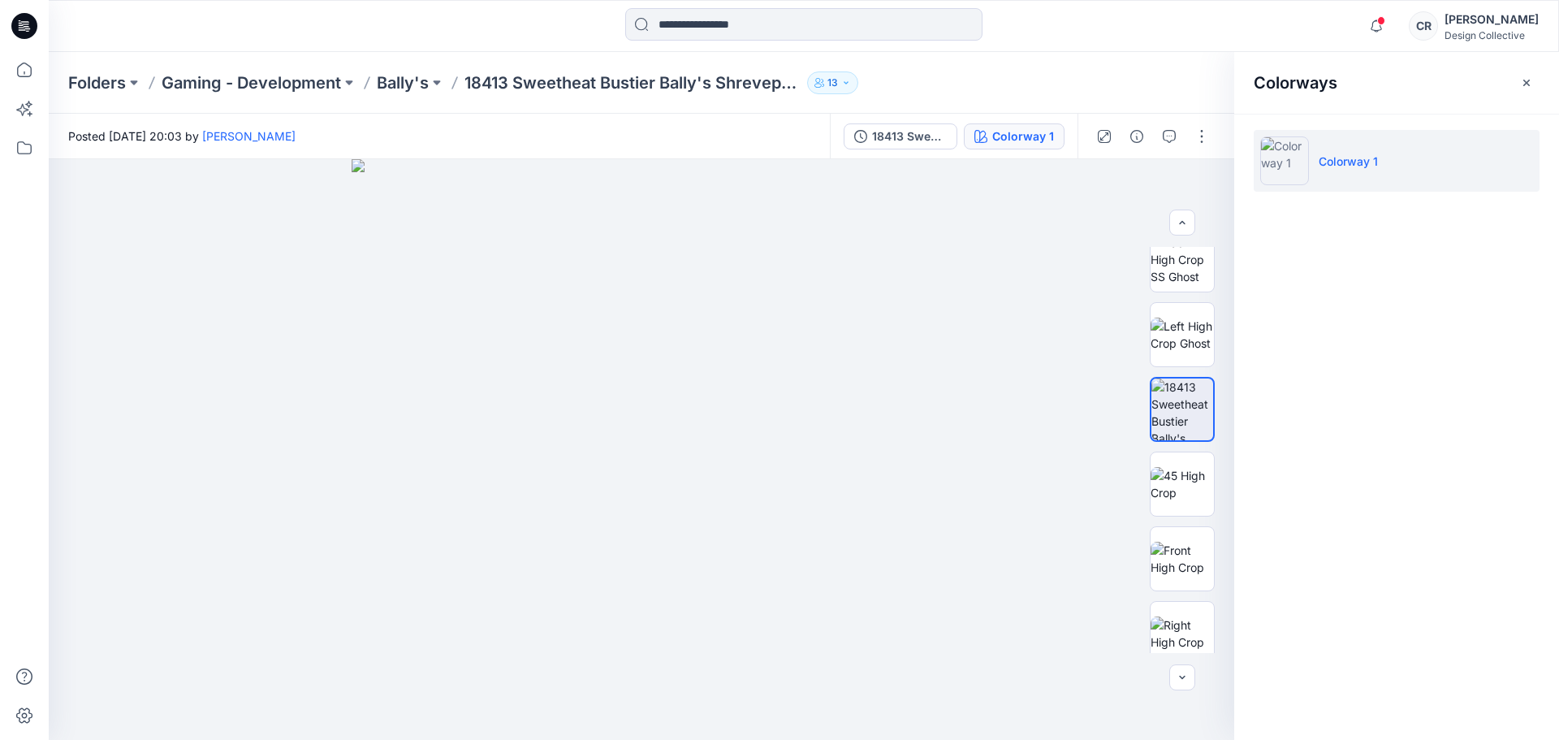
click at [1316, 165] on li "Colorway 1" at bounding box center [1397, 161] width 286 height 62
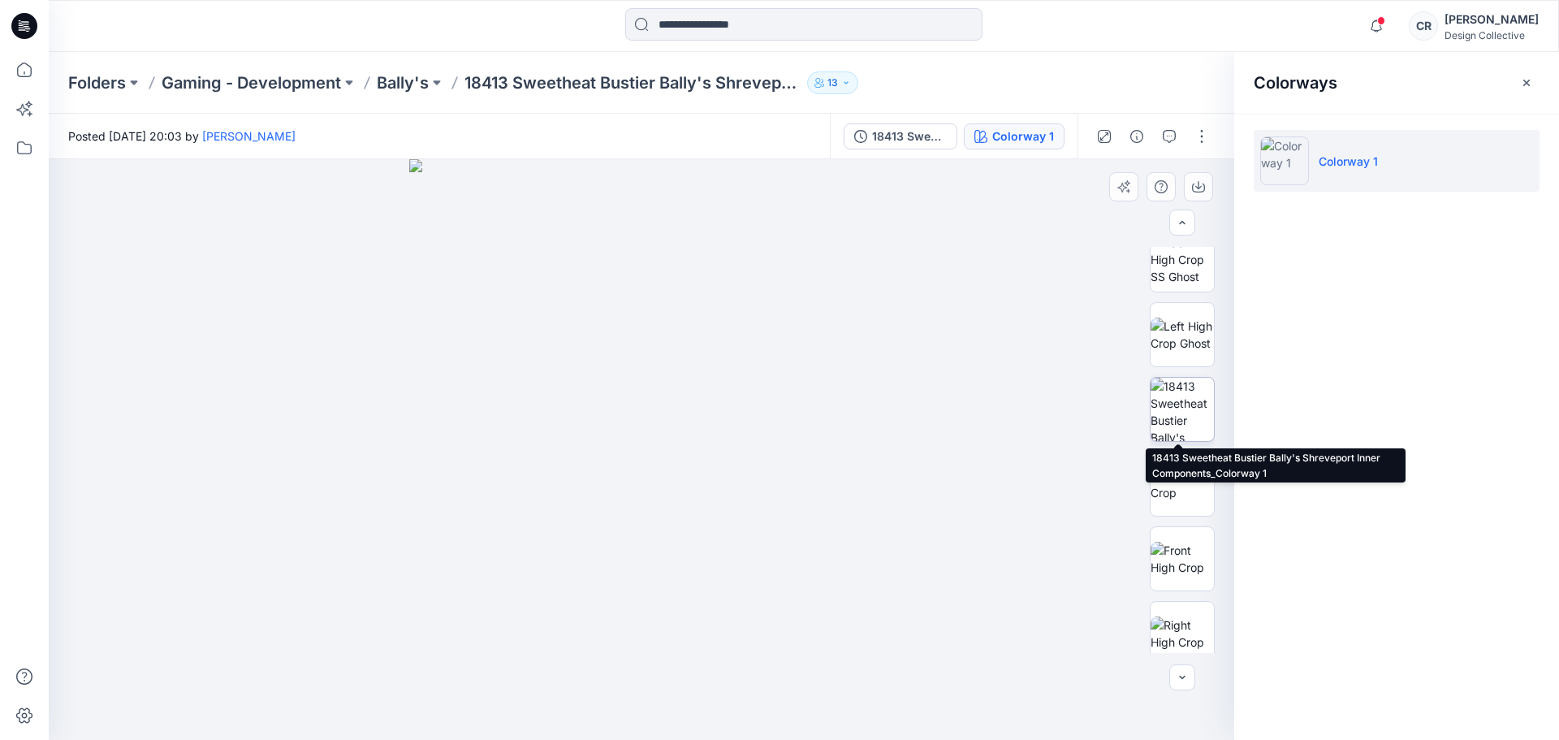
click at [1162, 402] on img at bounding box center [1182, 409] width 63 height 63
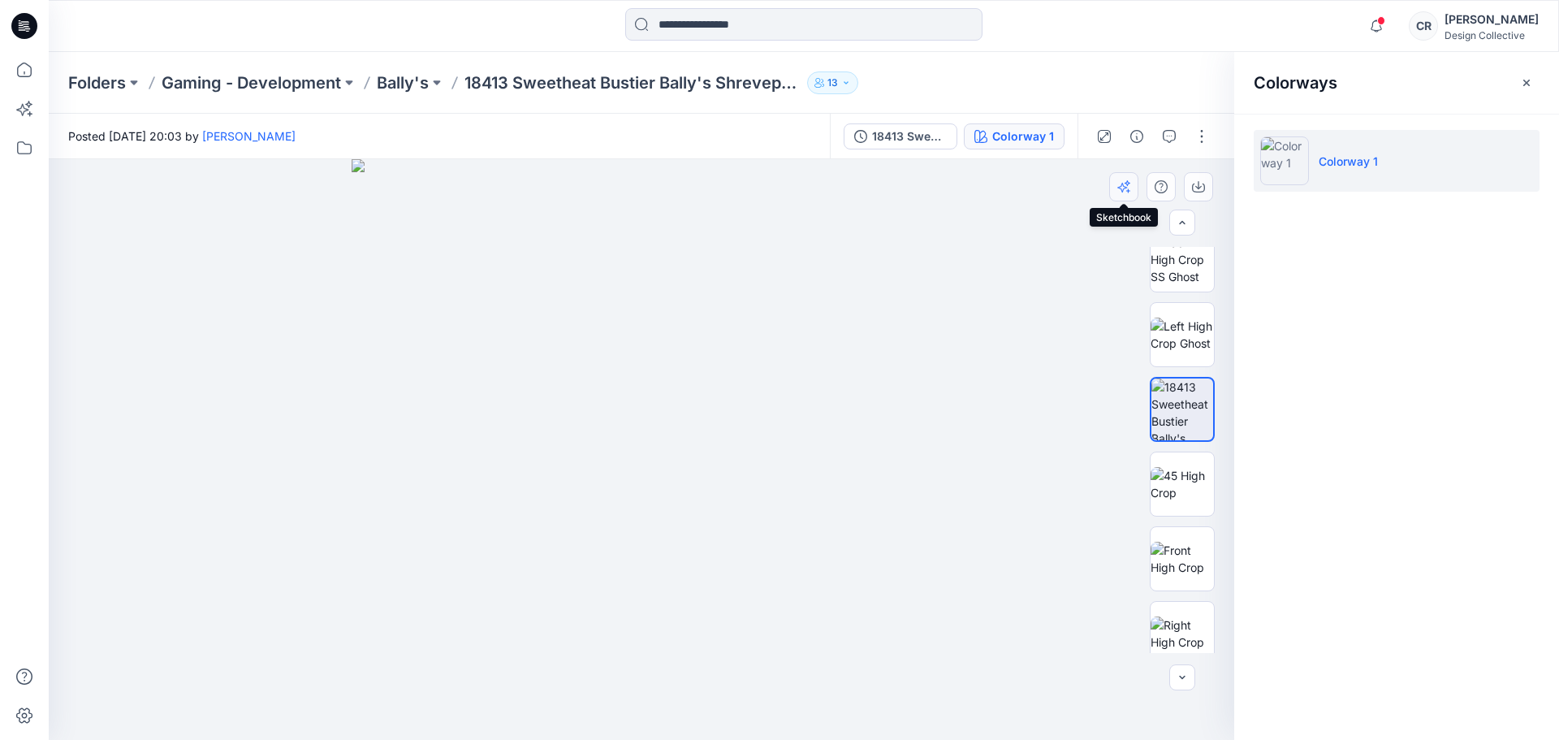
click at [1130, 185] on button "button" at bounding box center [1123, 186] width 29 height 29
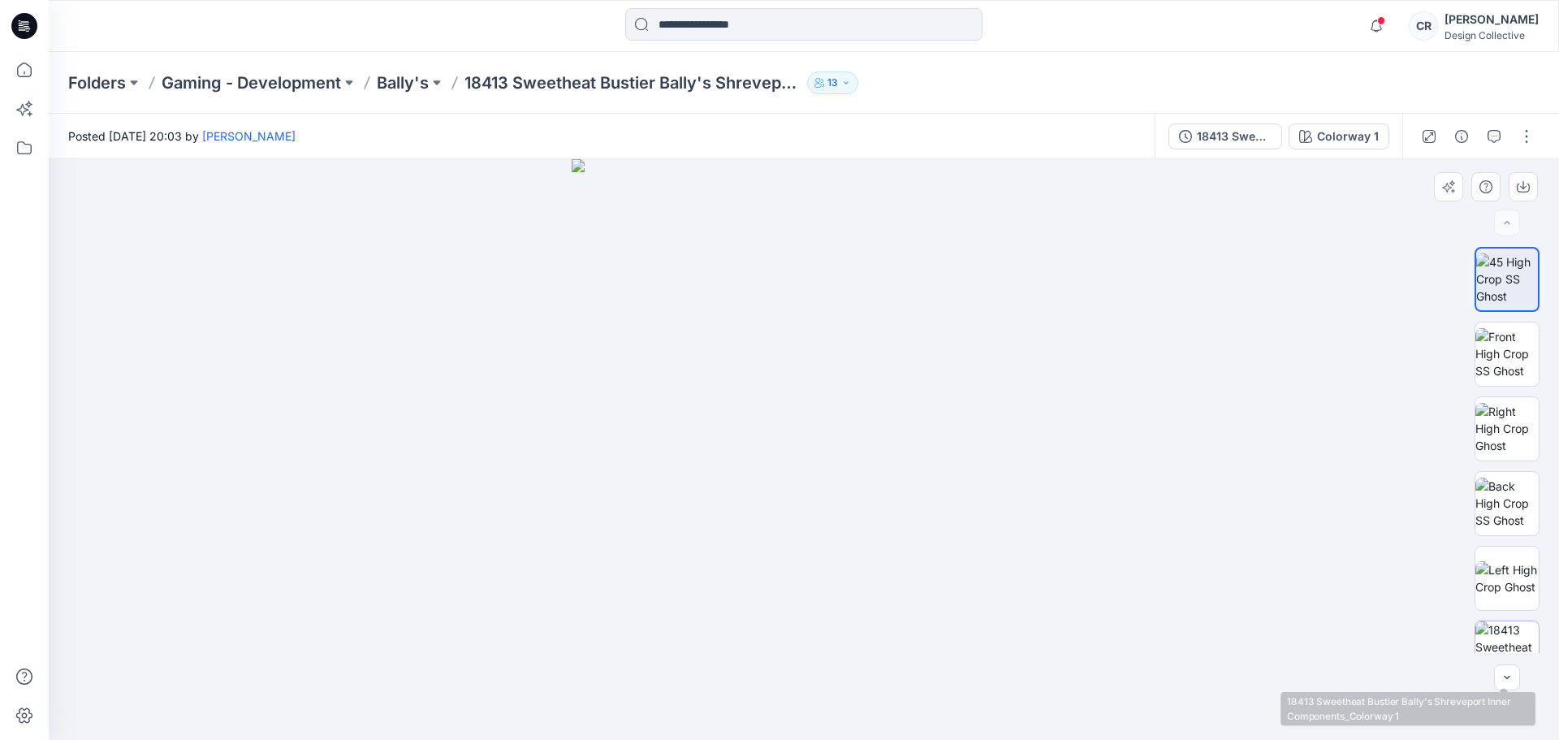
click at [1507, 635] on img at bounding box center [1506, 652] width 63 height 63
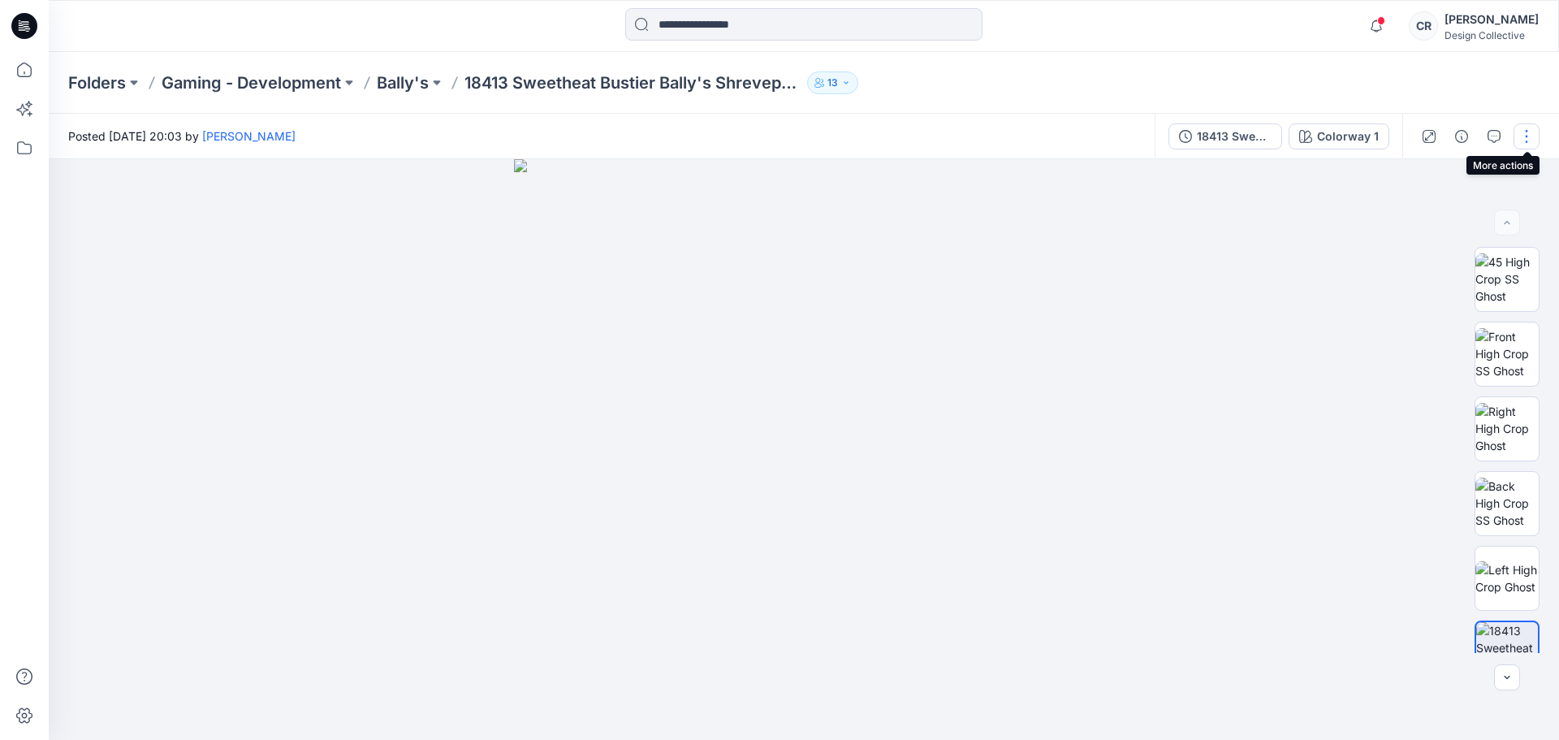
click at [1523, 145] on button "button" at bounding box center [1527, 136] width 26 height 26
click at [1429, 306] on p "View" at bounding box center [1426, 301] width 26 height 17
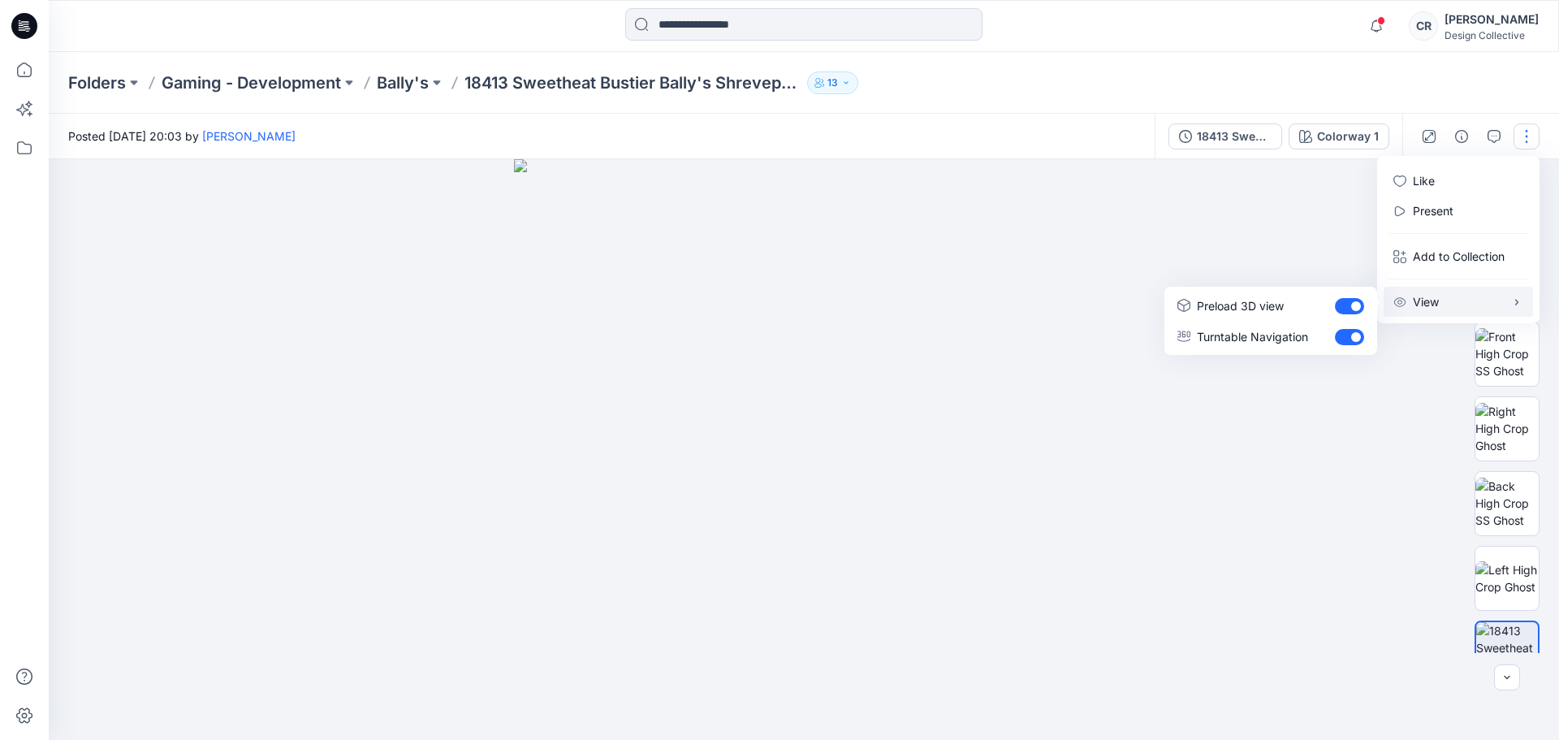
click at [1217, 226] on div at bounding box center [804, 449] width 1510 height 581
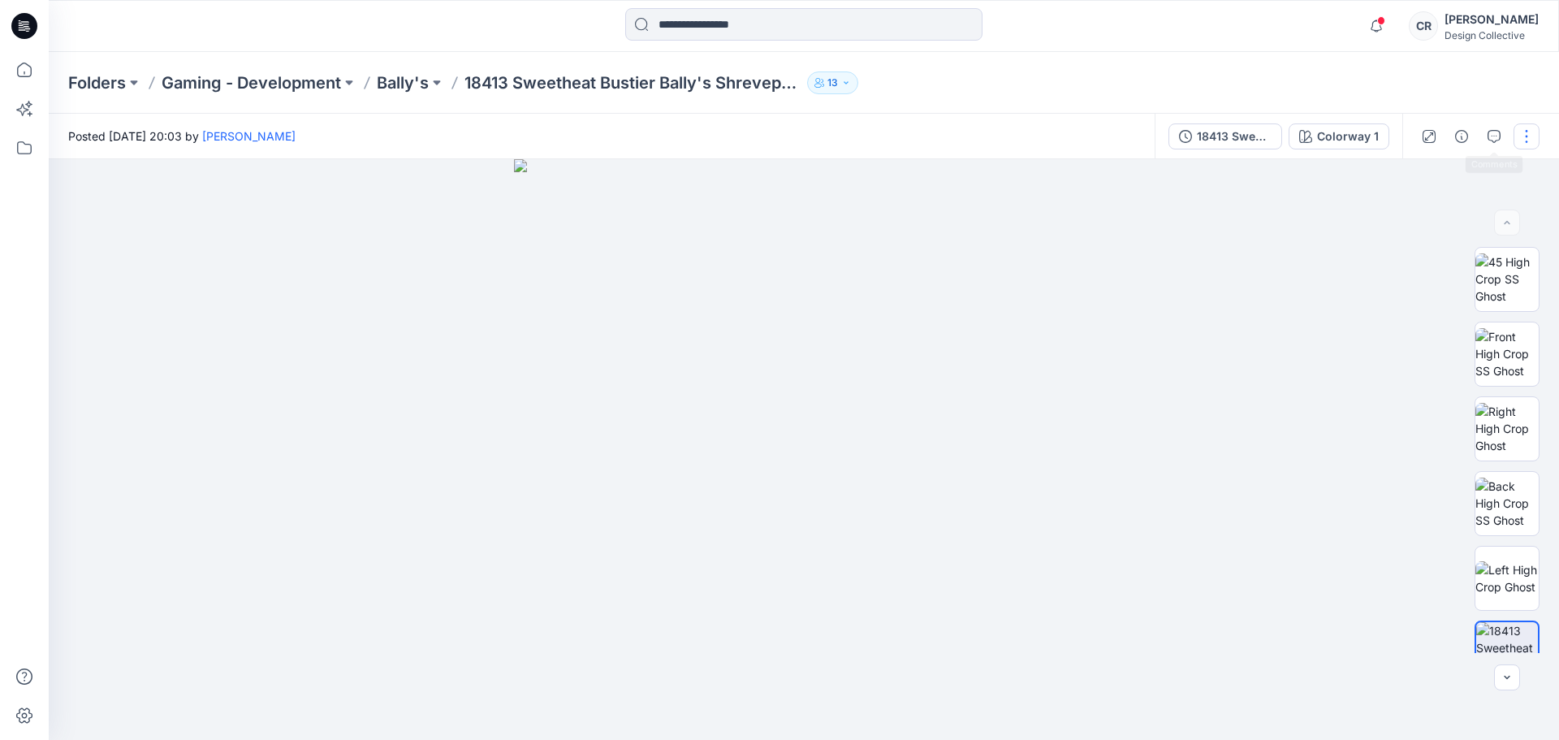
click at [1522, 137] on button "button" at bounding box center [1527, 136] width 26 height 26
click at [279, 545] on div at bounding box center [804, 449] width 1510 height 581
click at [1219, 244] on div at bounding box center [804, 449] width 1510 height 581
